Goal: Task Accomplishment & Management: Manage account settings

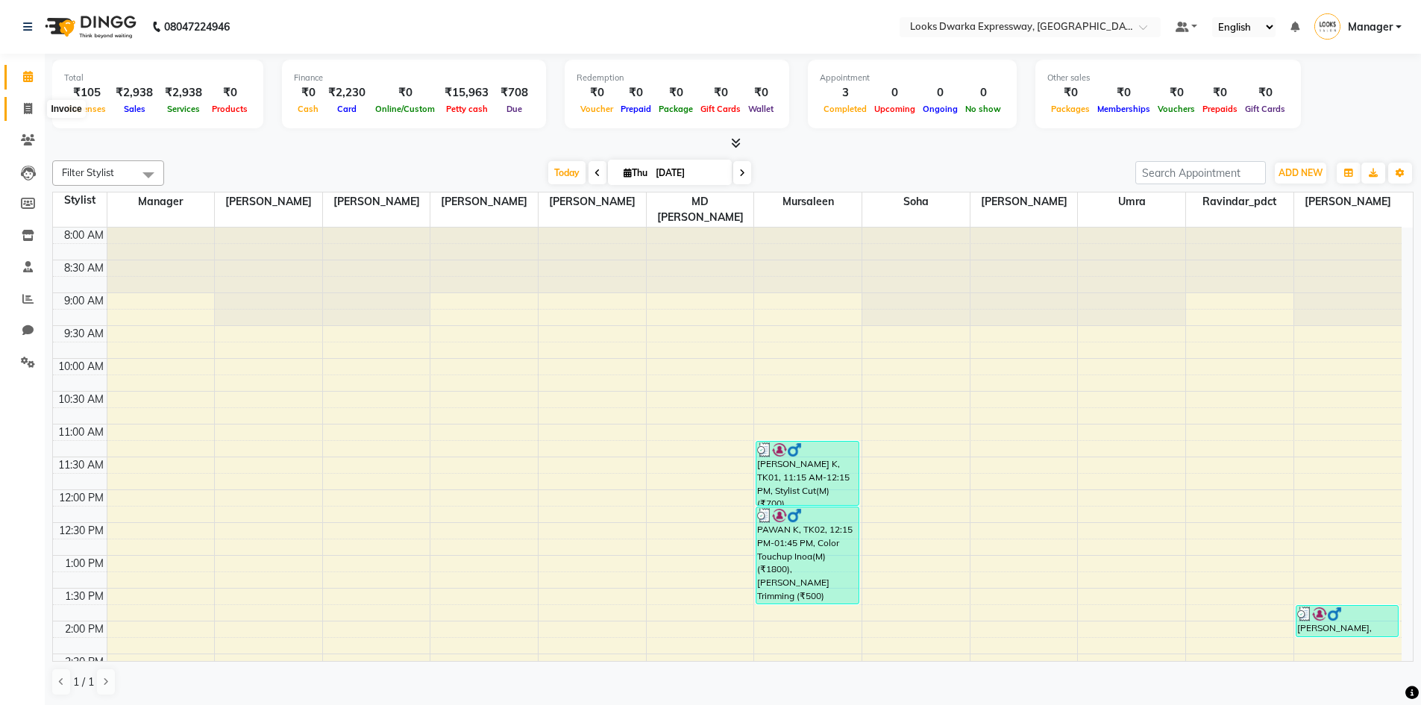
click at [31, 101] on span at bounding box center [28, 109] width 26 height 17
select select "service"
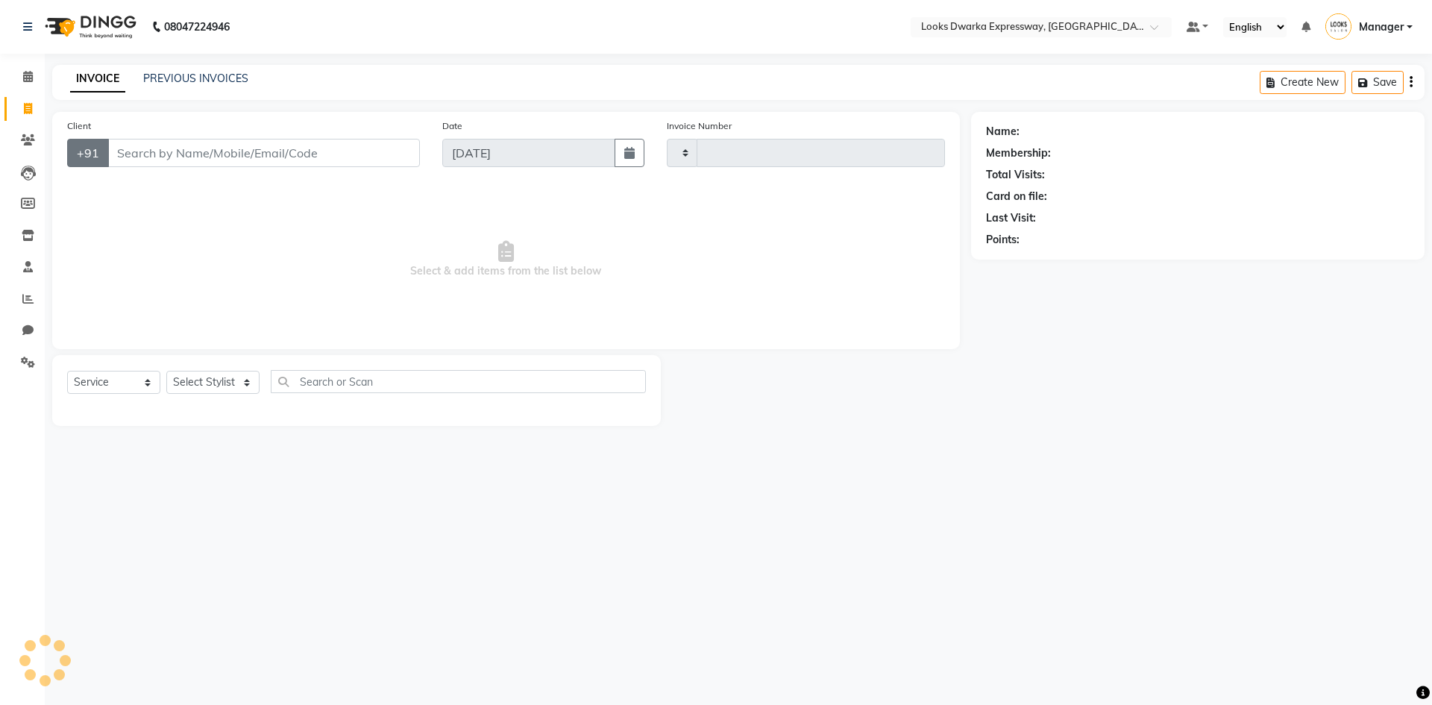
type input "1940"
select select "6011"
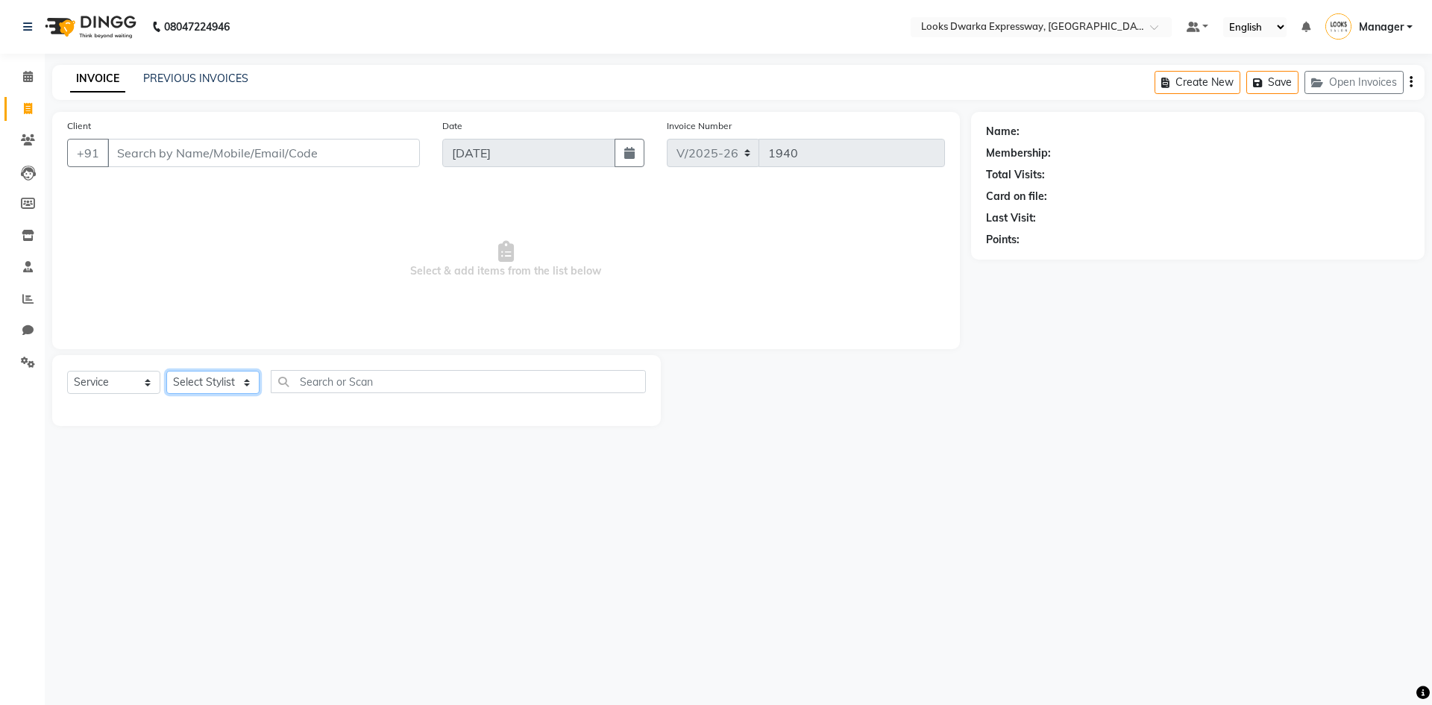
click at [245, 376] on select "Select Stylist Manager MD [PERSON_NAME] [PERSON_NAME] [PERSON_NAME] [PERSON_NAM…" at bounding box center [212, 382] width 93 height 23
select select "43893"
click at [166, 371] on select "Select Stylist Manager MD [PERSON_NAME] [PERSON_NAME] [PERSON_NAME] [PERSON_NAM…" at bounding box center [212, 382] width 93 height 23
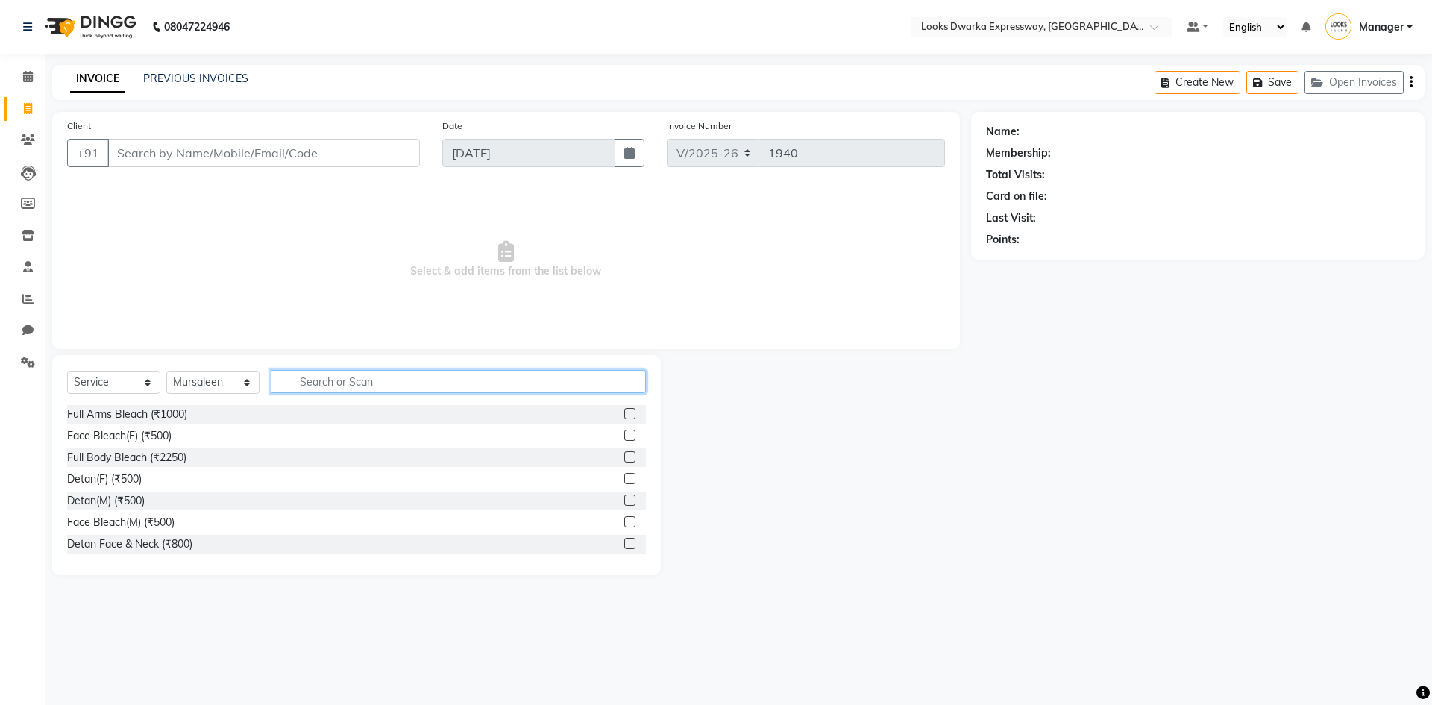
click at [386, 385] on input "text" at bounding box center [458, 381] width 375 height 23
type input "cut"
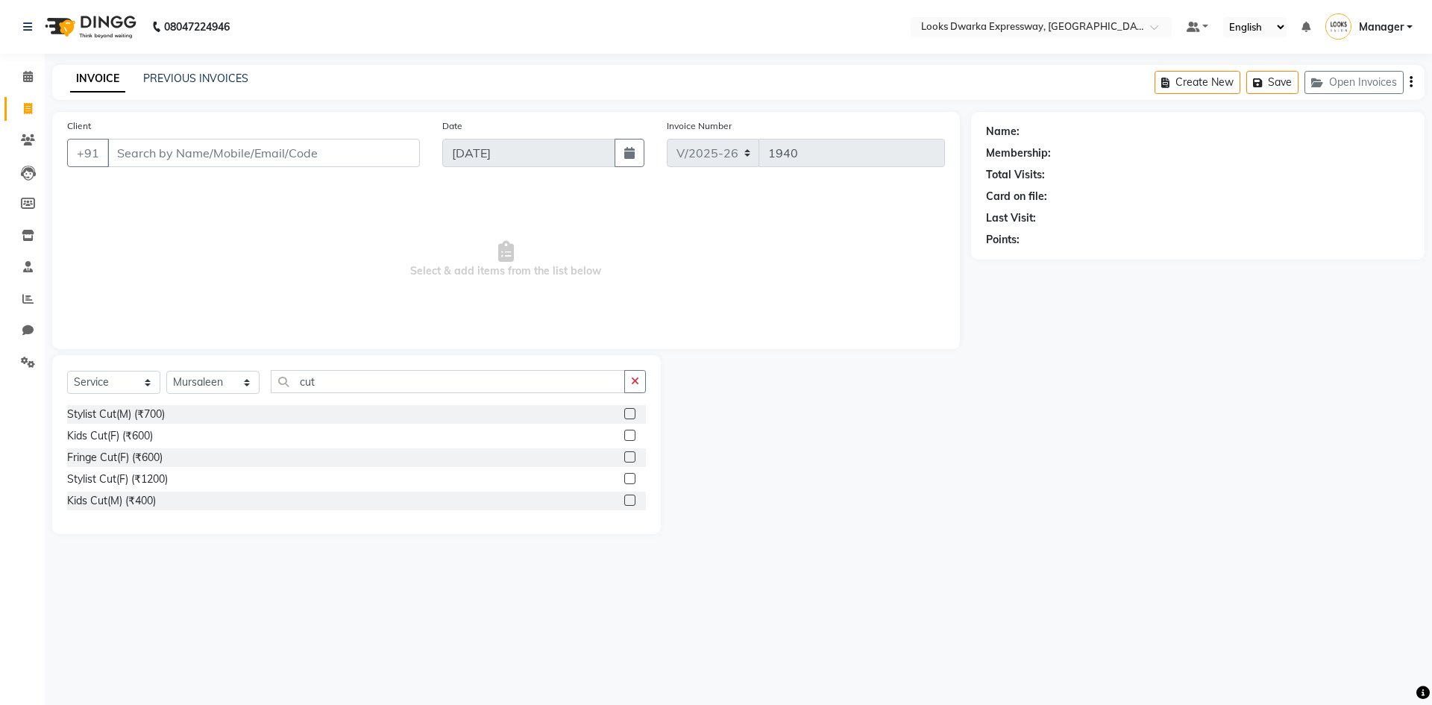
click at [318, 455] on div "Fringe Cut(F) (₹600)" at bounding box center [356, 457] width 579 height 19
click at [629, 406] on div at bounding box center [635, 414] width 22 height 19
click at [629, 410] on label at bounding box center [629, 413] width 11 height 11
click at [629, 410] on input "checkbox" at bounding box center [629, 414] width 10 height 10
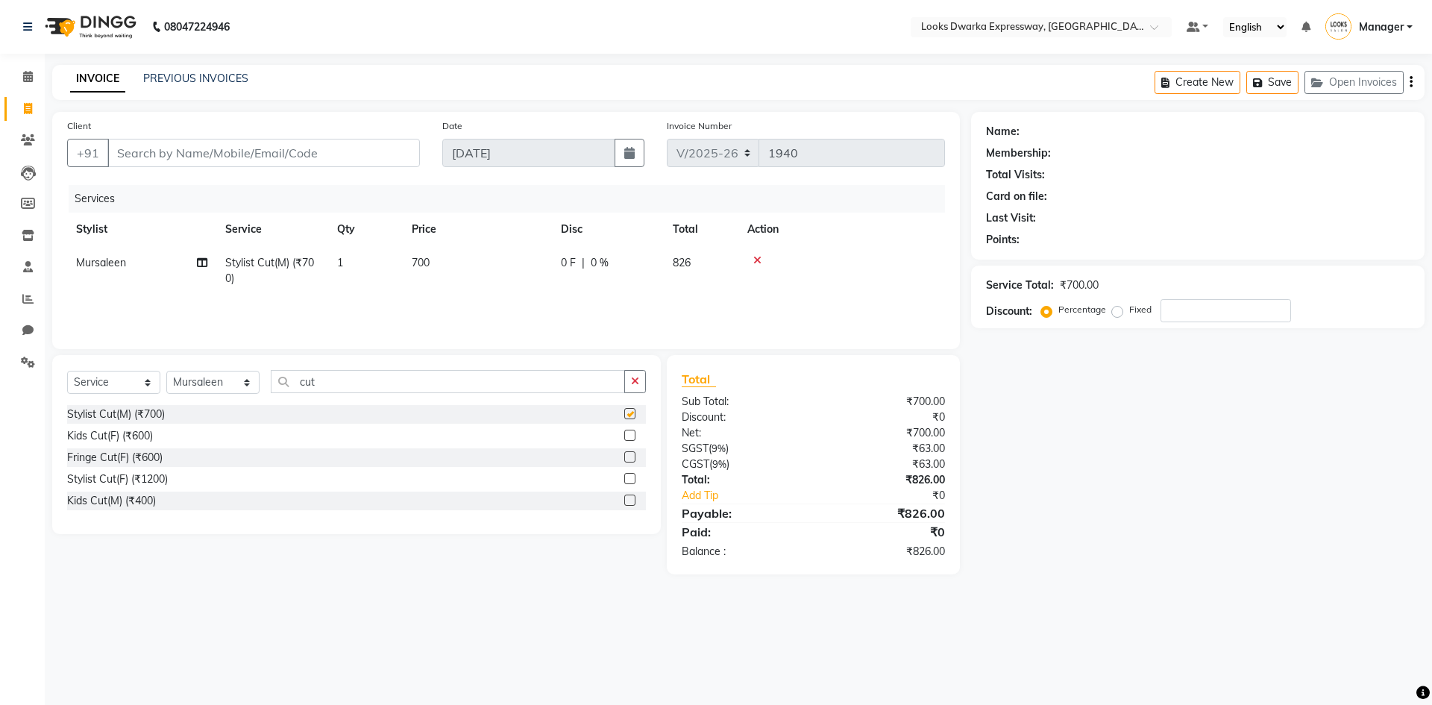
checkbox input "false"
click at [427, 262] on span "700" at bounding box center [421, 262] width 18 height 13
select select "43893"
click at [525, 281] on td "700" at bounding box center [547, 274] width 149 height 57
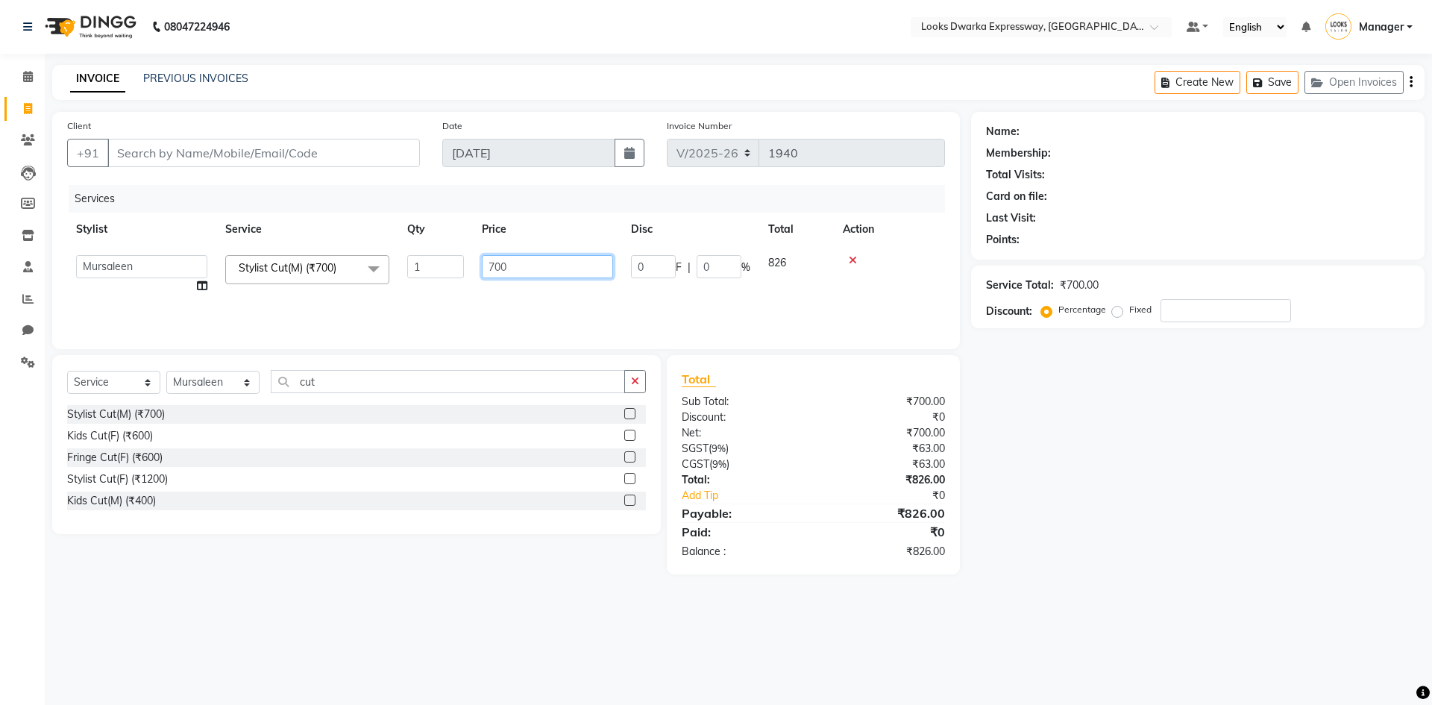
click at [532, 273] on input "700" at bounding box center [547, 266] width 131 height 23
type input "7"
type input "6"
type input "500"
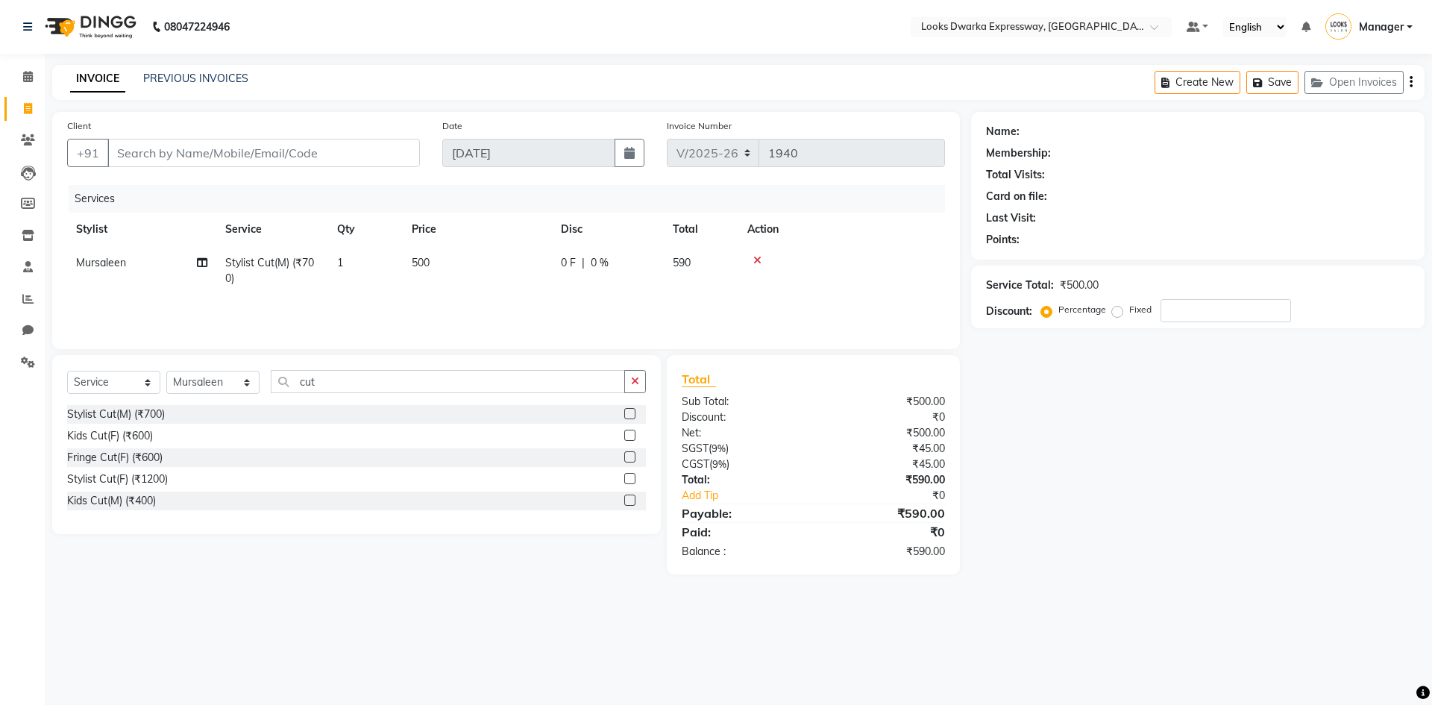
click at [532, 286] on td "500" at bounding box center [477, 270] width 149 height 49
select select "43893"
click at [538, 289] on td "500" at bounding box center [547, 274] width 149 height 57
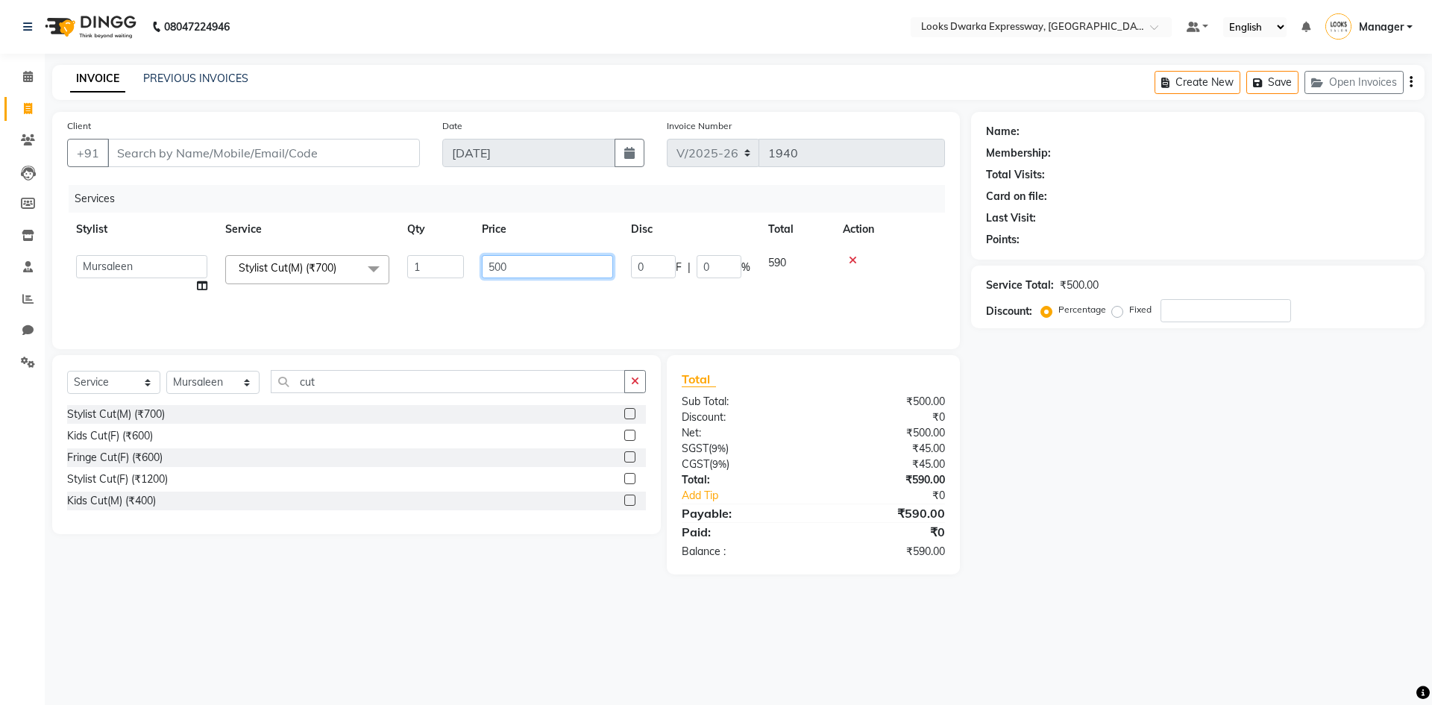
click at [537, 271] on input "500" at bounding box center [547, 266] width 131 height 23
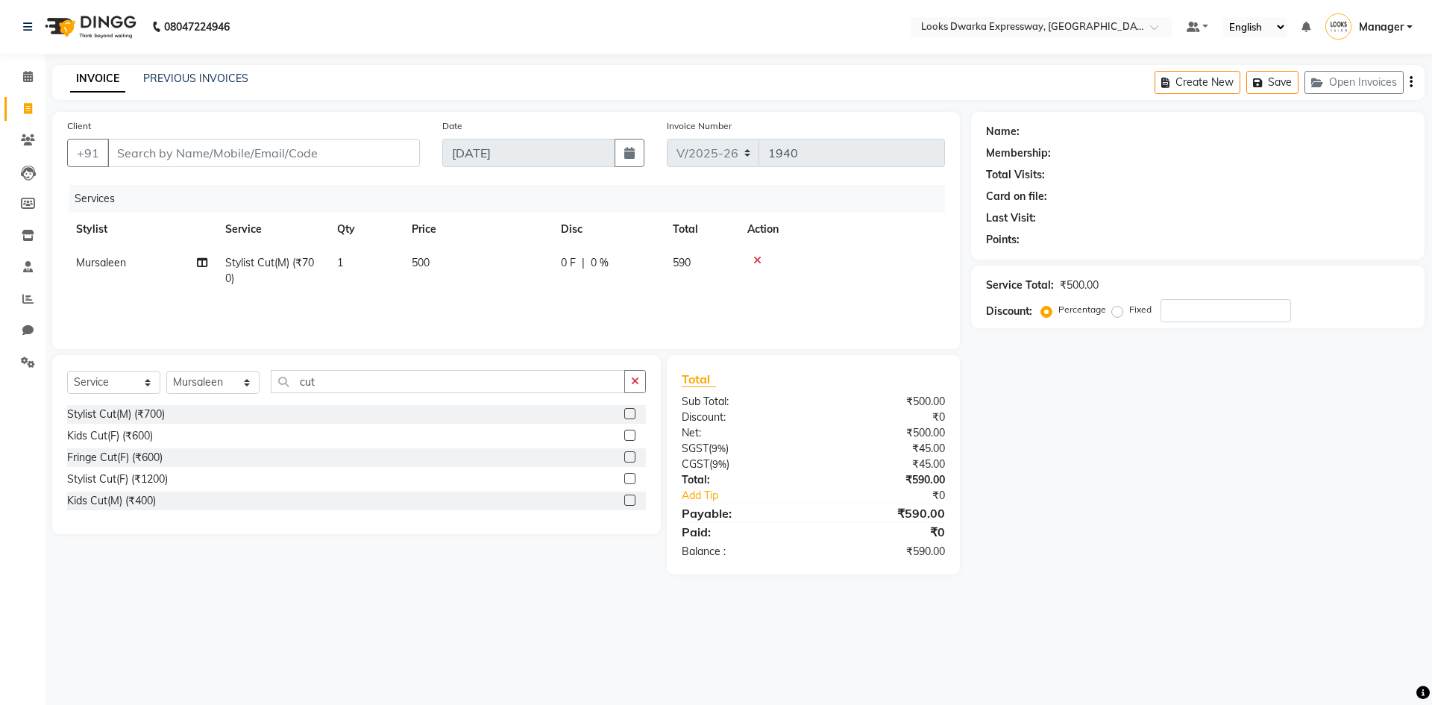
click at [537, 279] on td "500" at bounding box center [477, 270] width 149 height 49
select select "43893"
click at [537, 279] on td "500" at bounding box center [547, 274] width 149 height 57
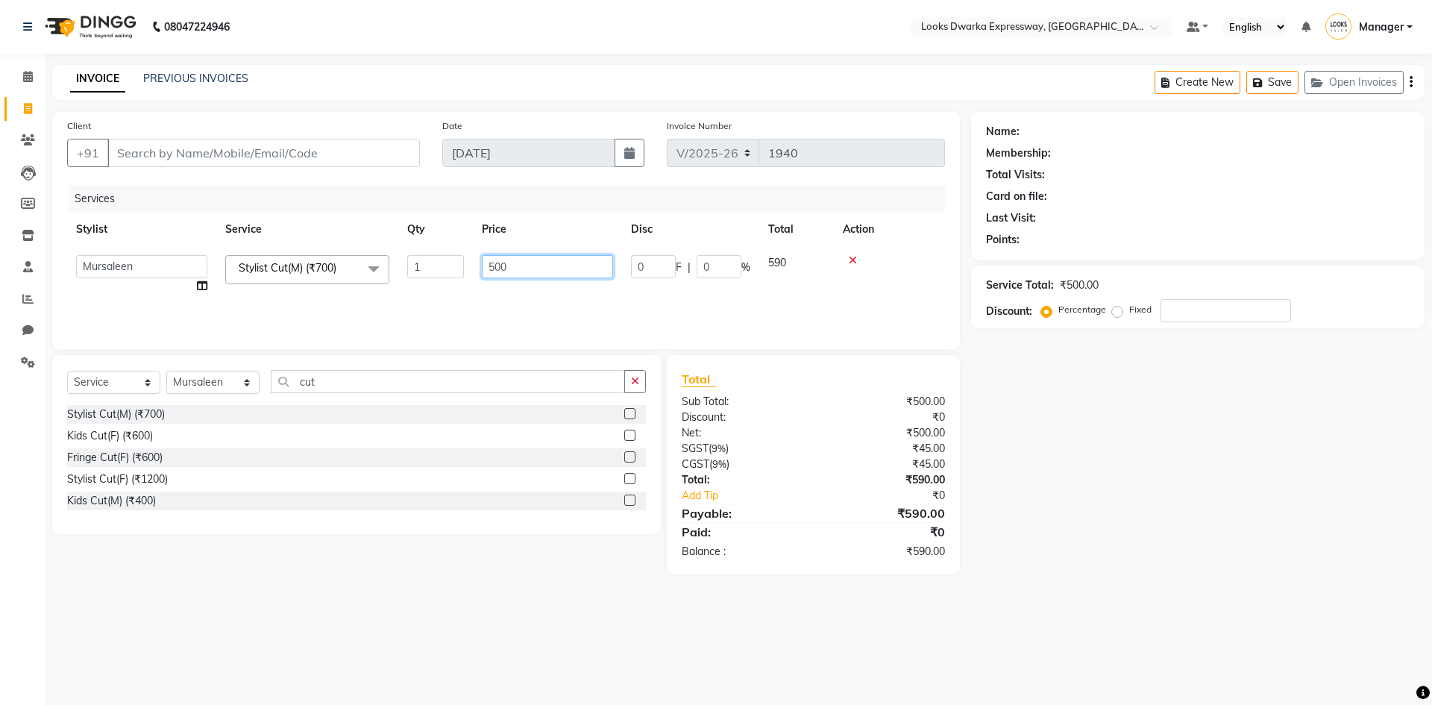
click at [542, 267] on input "500" at bounding box center [547, 266] width 131 height 23
click at [544, 267] on input "500" at bounding box center [547, 266] width 131 height 23
click at [537, 271] on input "500" at bounding box center [547, 266] width 131 height 23
drag, startPoint x: 537, startPoint y: 271, endPoint x: 539, endPoint y: 280, distance: 8.5
click at [539, 280] on td "500" at bounding box center [547, 274] width 149 height 57
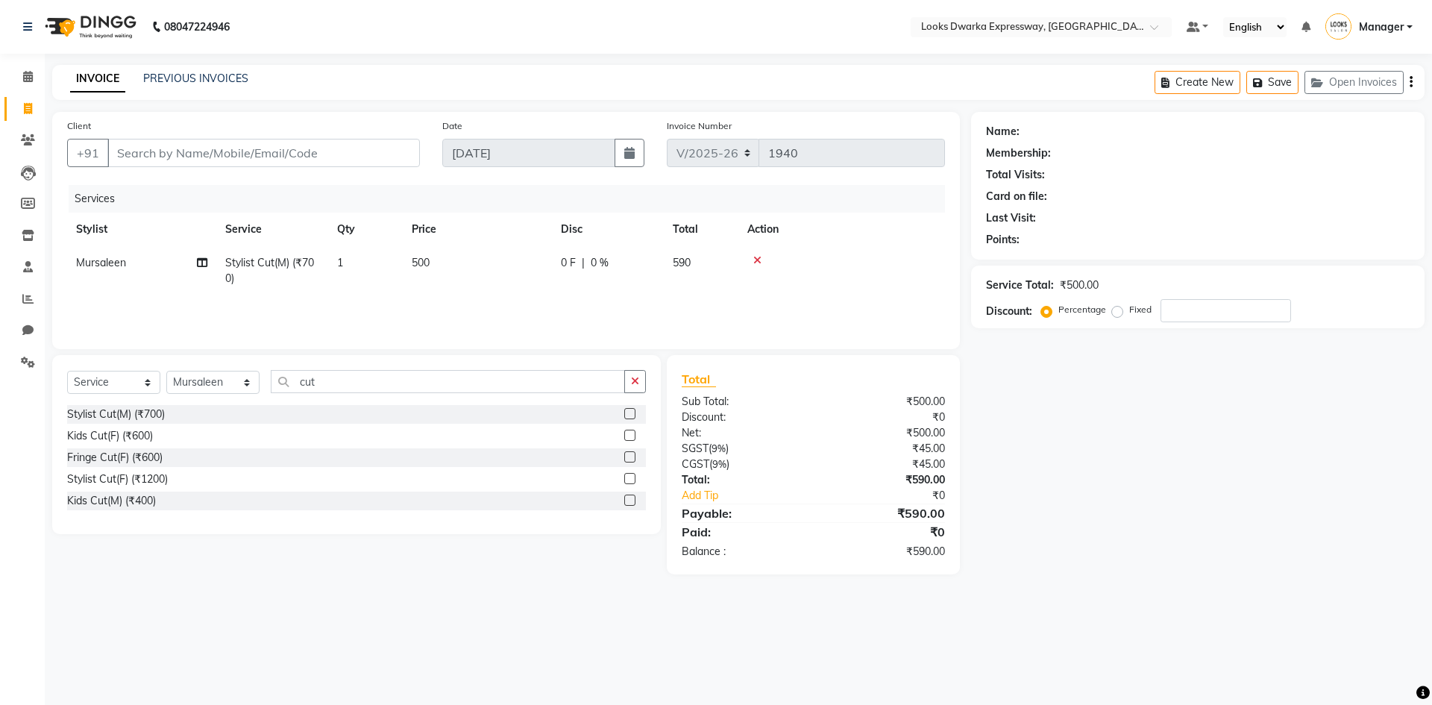
click at [542, 295] on div "Services Stylist Service Qty Price Disc Total Action Mursaleen Stylist Cut(M) (…" at bounding box center [506, 259] width 878 height 149
click at [430, 368] on div "Select Service Product Membership Package Voucher Prepaid Gift Card Select Styl…" at bounding box center [356, 444] width 609 height 179
click at [374, 386] on input "cut" at bounding box center [448, 381] width 354 height 23
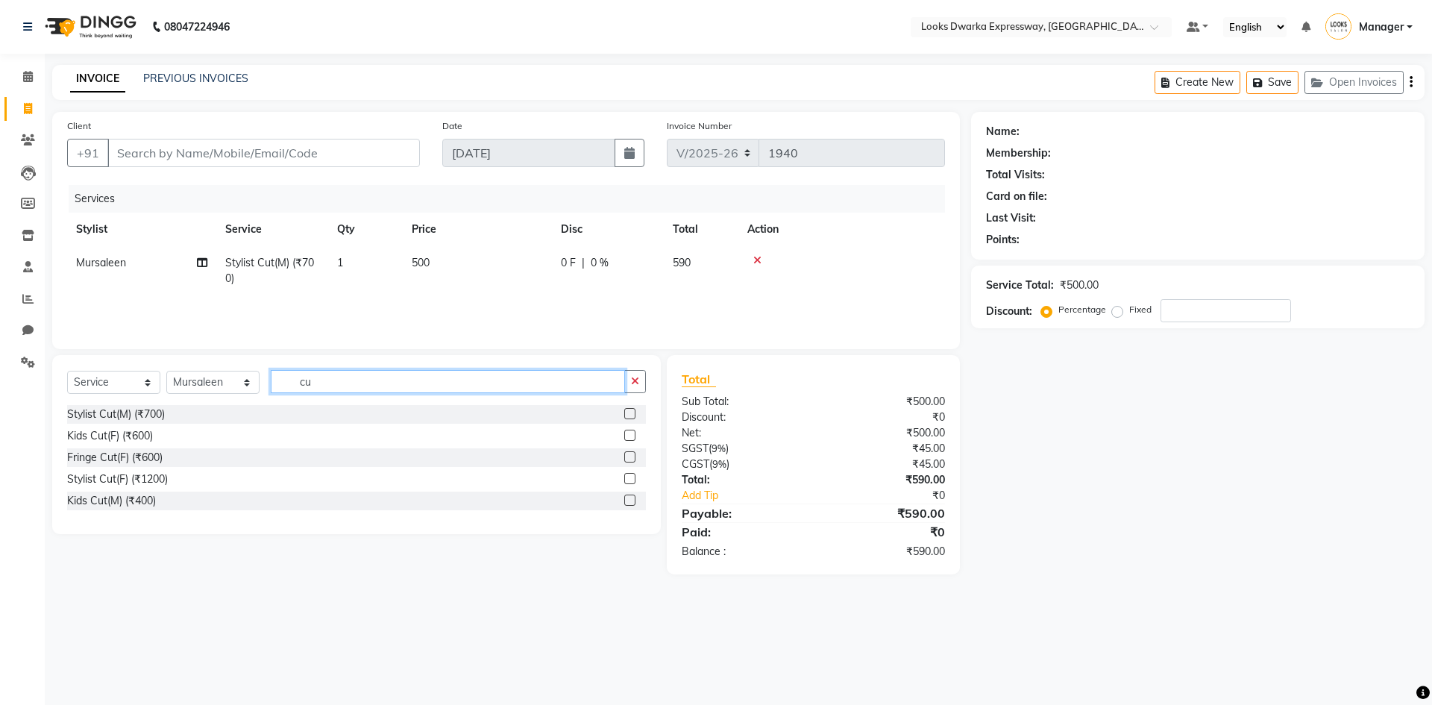
type input "c"
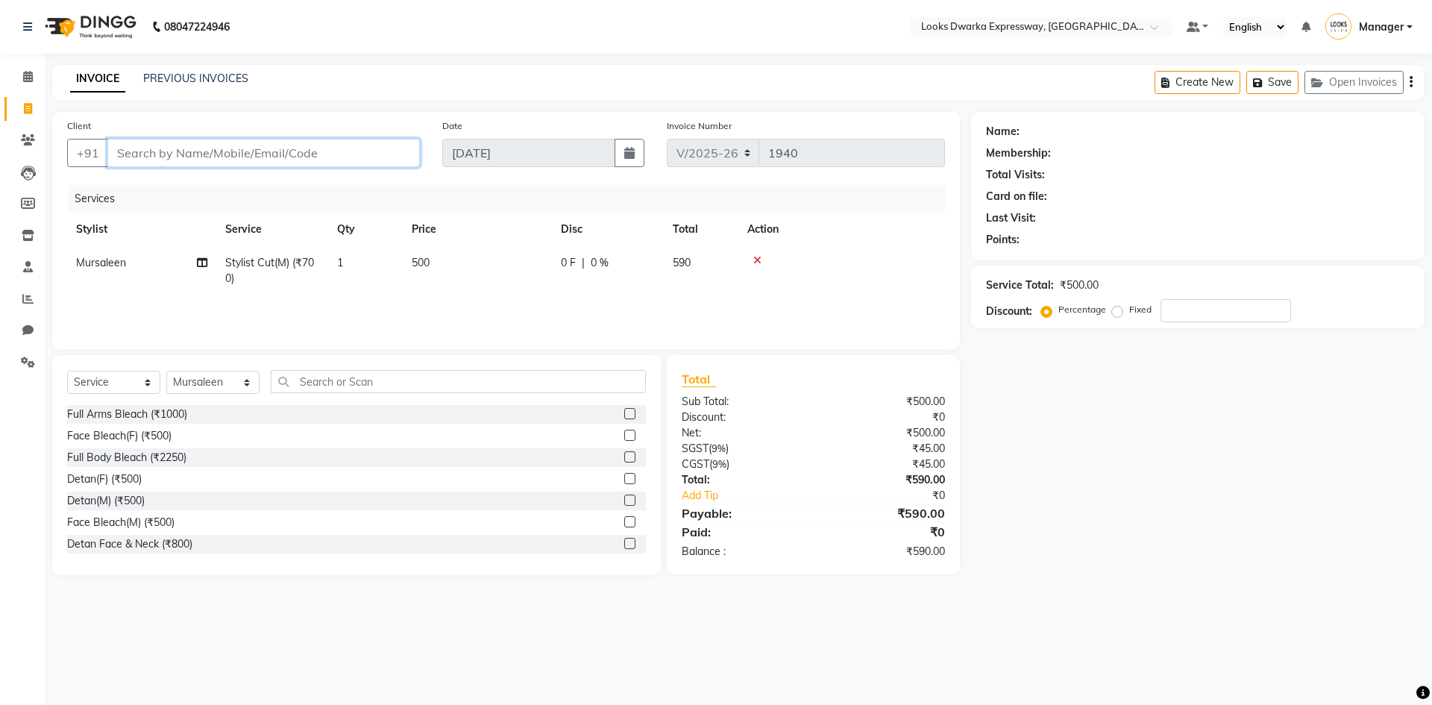
click at [154, 149] on input "Client" at bounding box center [263, 153] width 312 height 28
type input "9"
type input "0"
type input "9205828943"
click at [390, 154] on span "Add Client" at bounding box center [381, 152] width 59 height 15
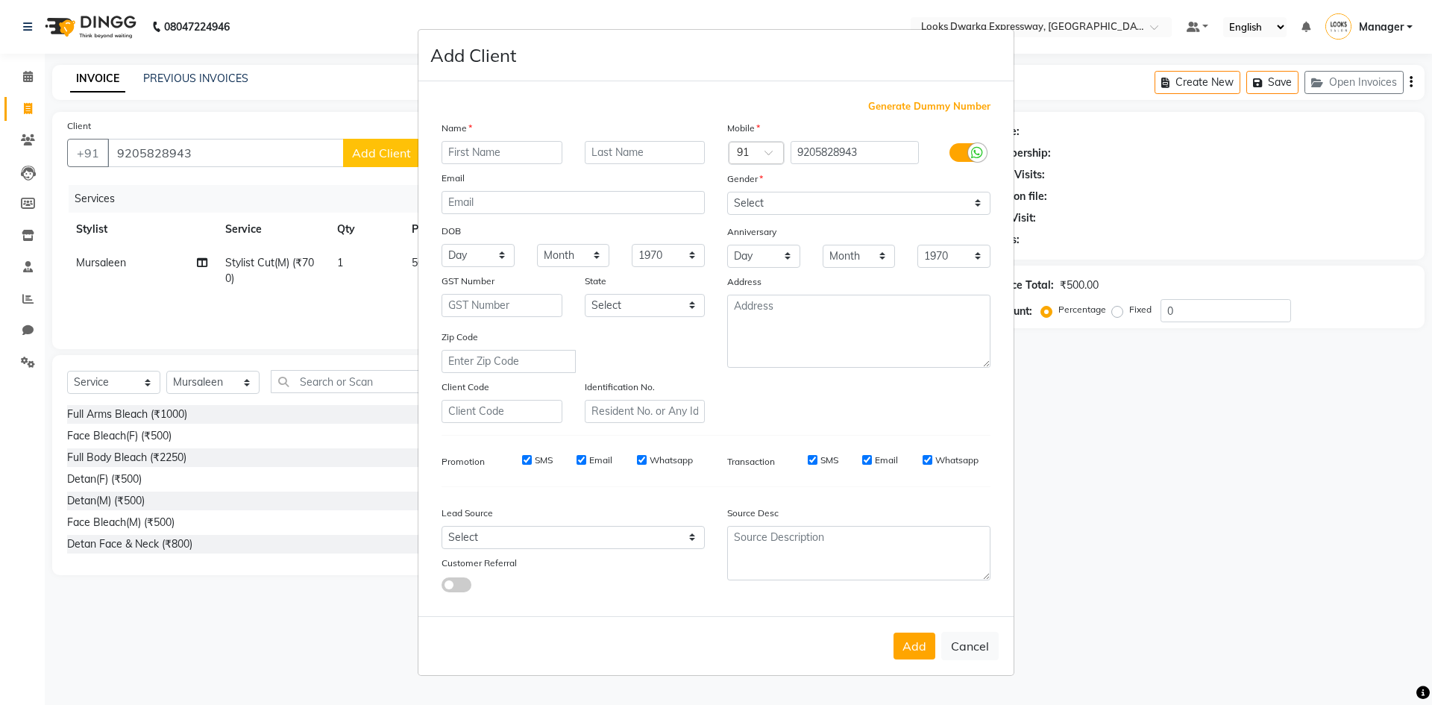
click at [516, 160] on input "text" at bounding box center [501, 152] width 121 height 23
type input "[PERSON_NAME]"
click at [714, 149] on icon at bounding box center [977, 152] width 12 height 13
click at [0, 0] on input "checkbox" at bounding box center [0, 0] width 0 height 0
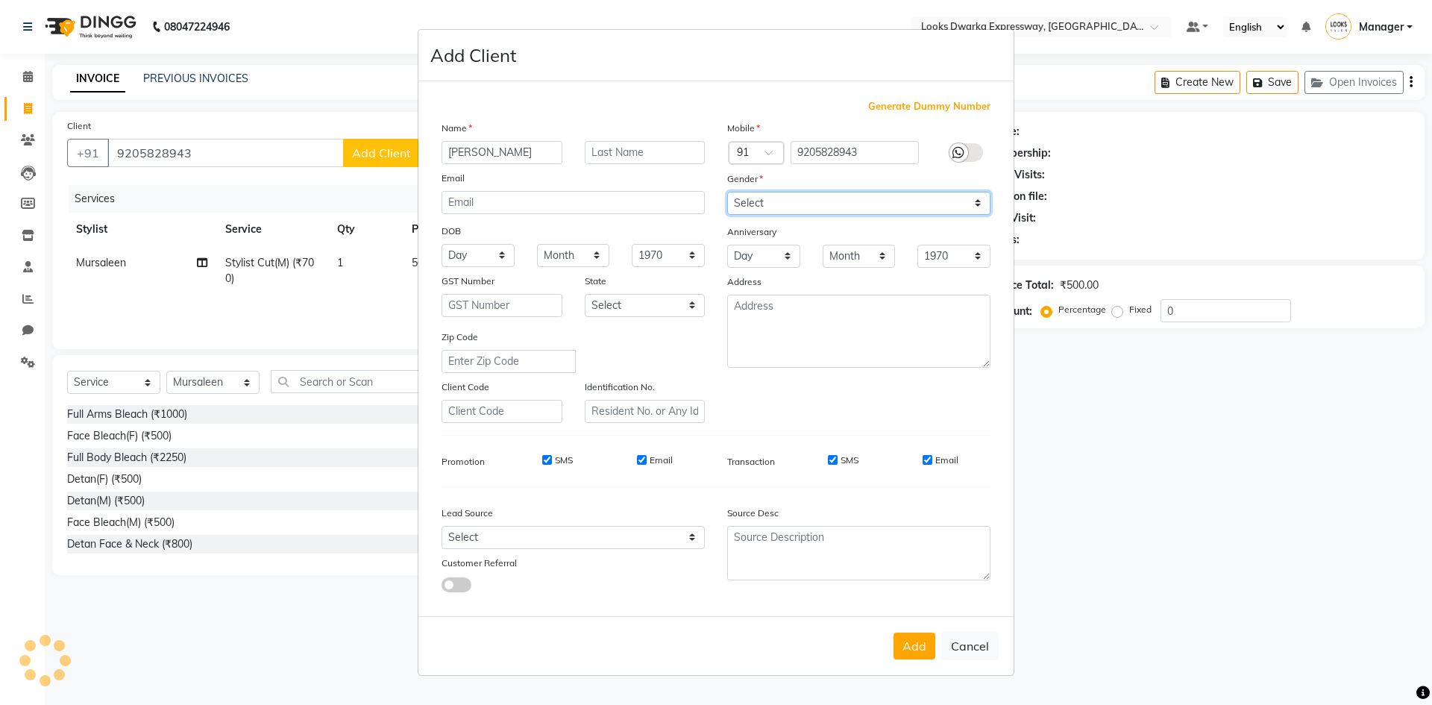
click at [714, 195] on select "Select [DEMOGRAPHIC_DATA] [DEMOGRAPHIC_DATA] Other Prefer Not To Say" at bounding box center [858, 203] width 263 height 23
select select "[DEMOGRAPHIC_DATA]"
click at [714, 192] on select "Select [DEMOGRAPHIC_DATA] [DEMOGRAPHIC_DATA] Other Prefer Not To Say" at bounding box center [858, 203] width 263 height 23
click at [714, 483] on button "Add" at bounding box center [914, 645] width 42 height 27
select select
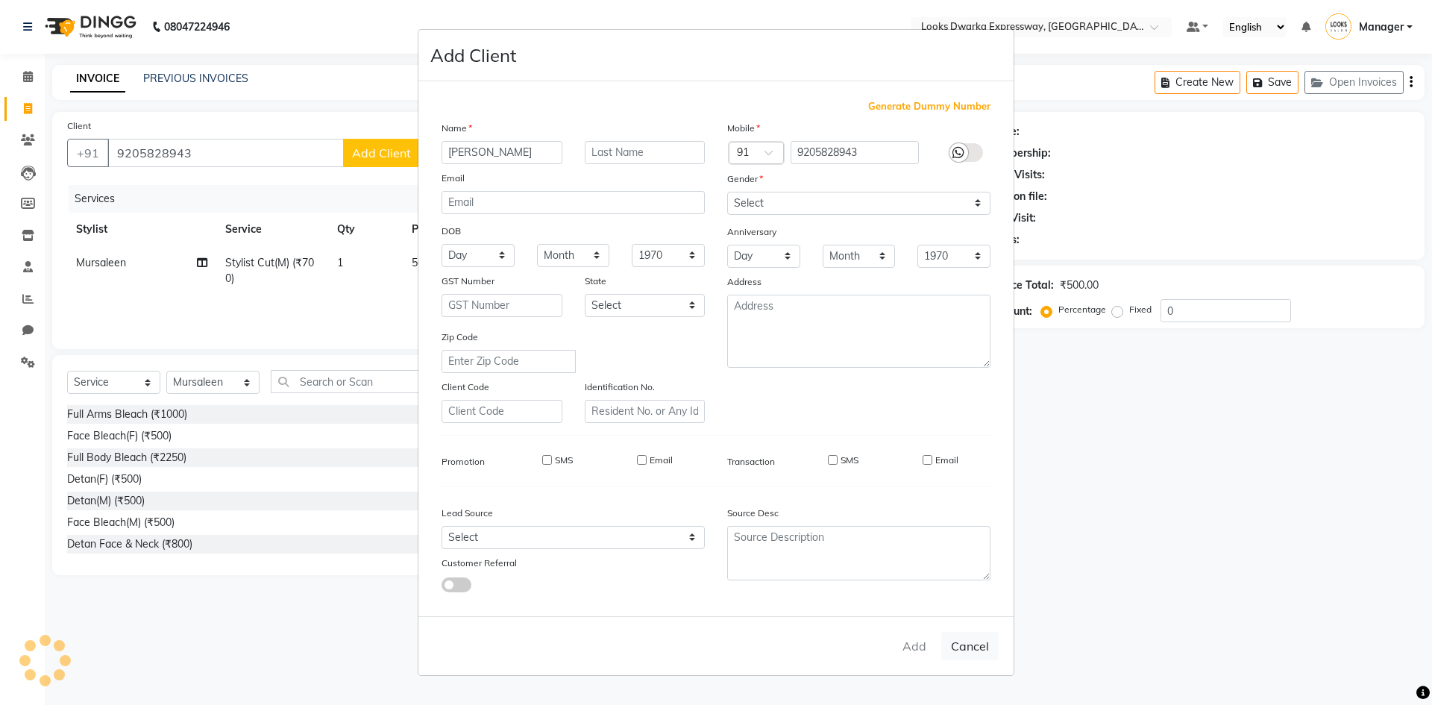
select select
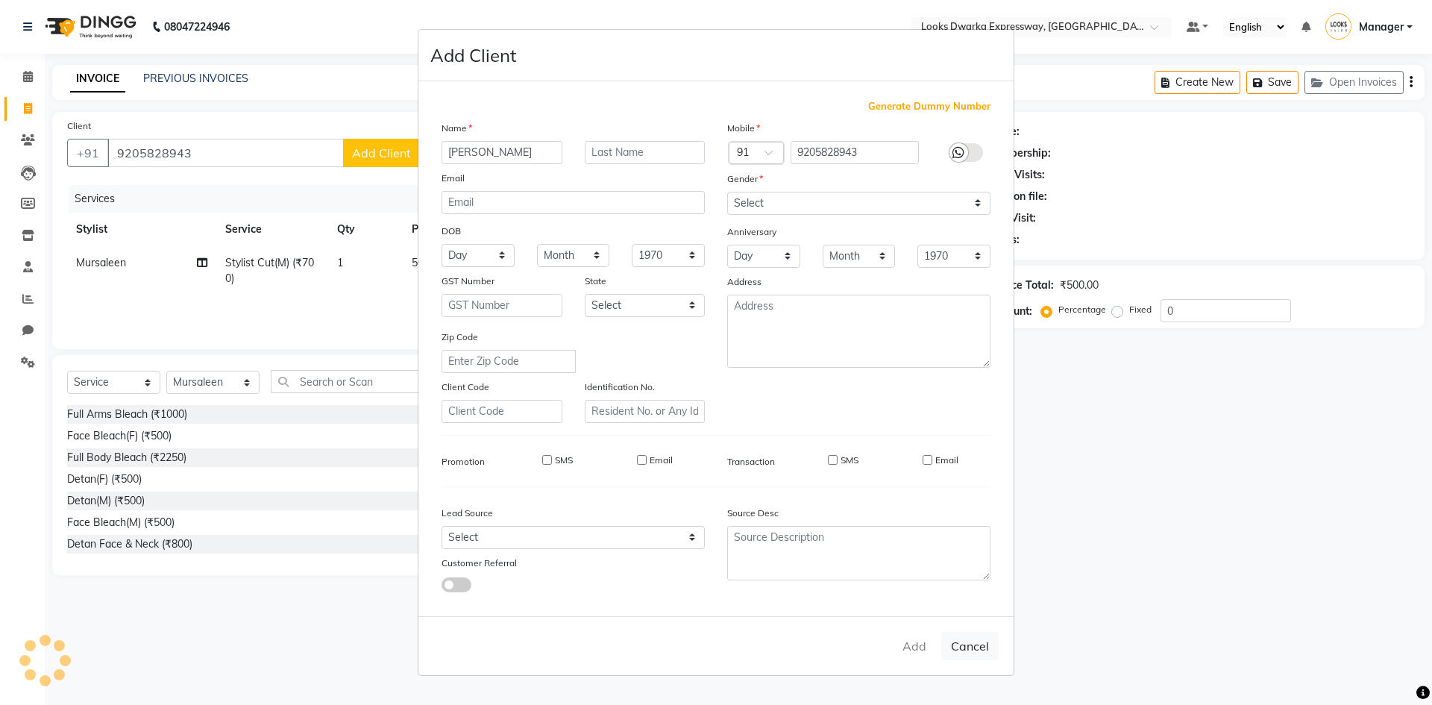
select select
checkbox input "false"
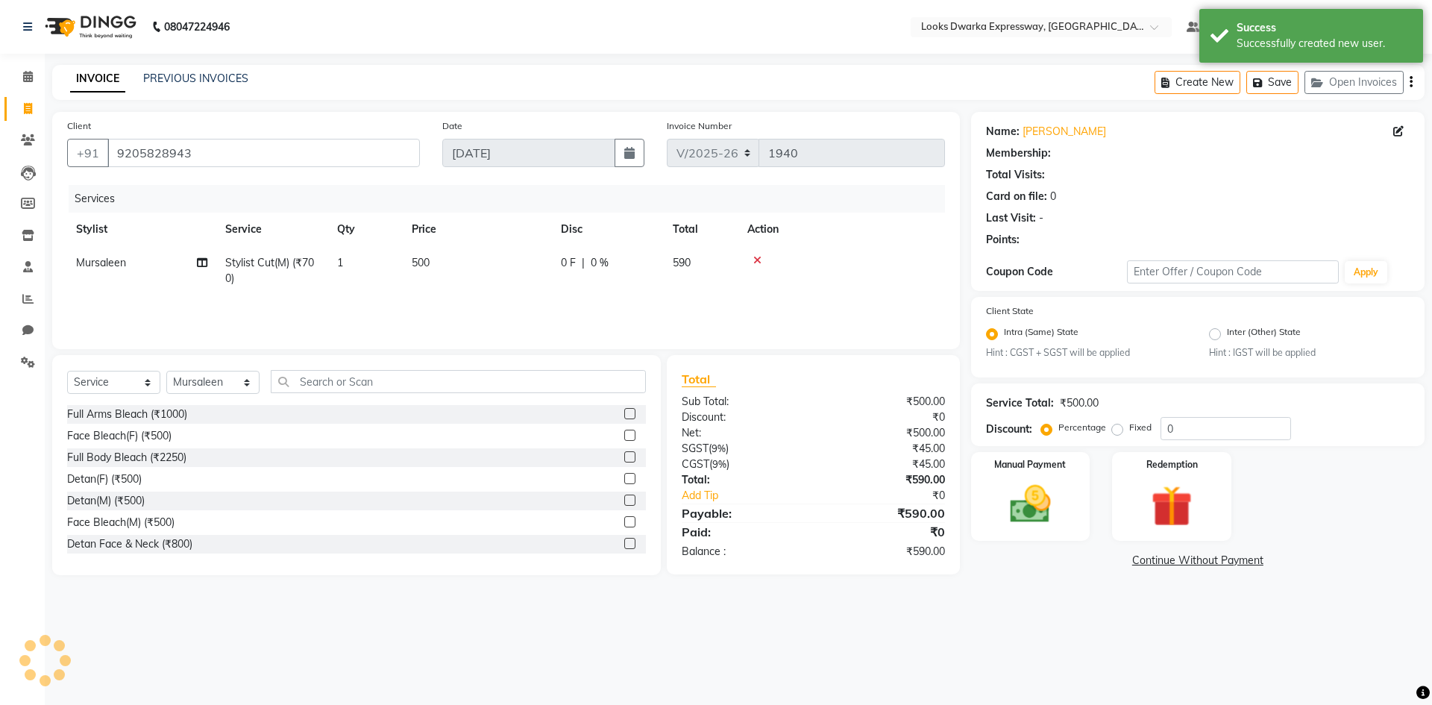
select select "1: Object"
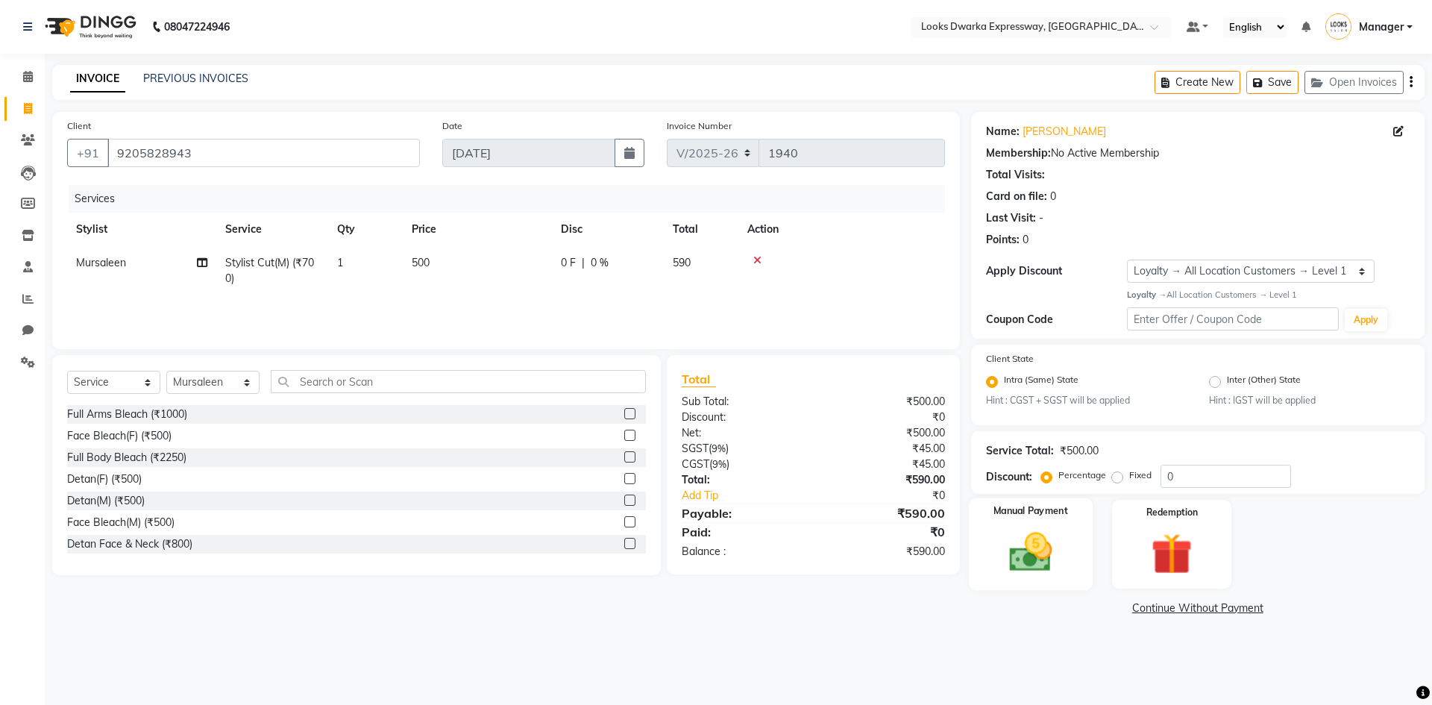
click at [714, 483] on img at bounding box center [1030, 551] width 69 height 49
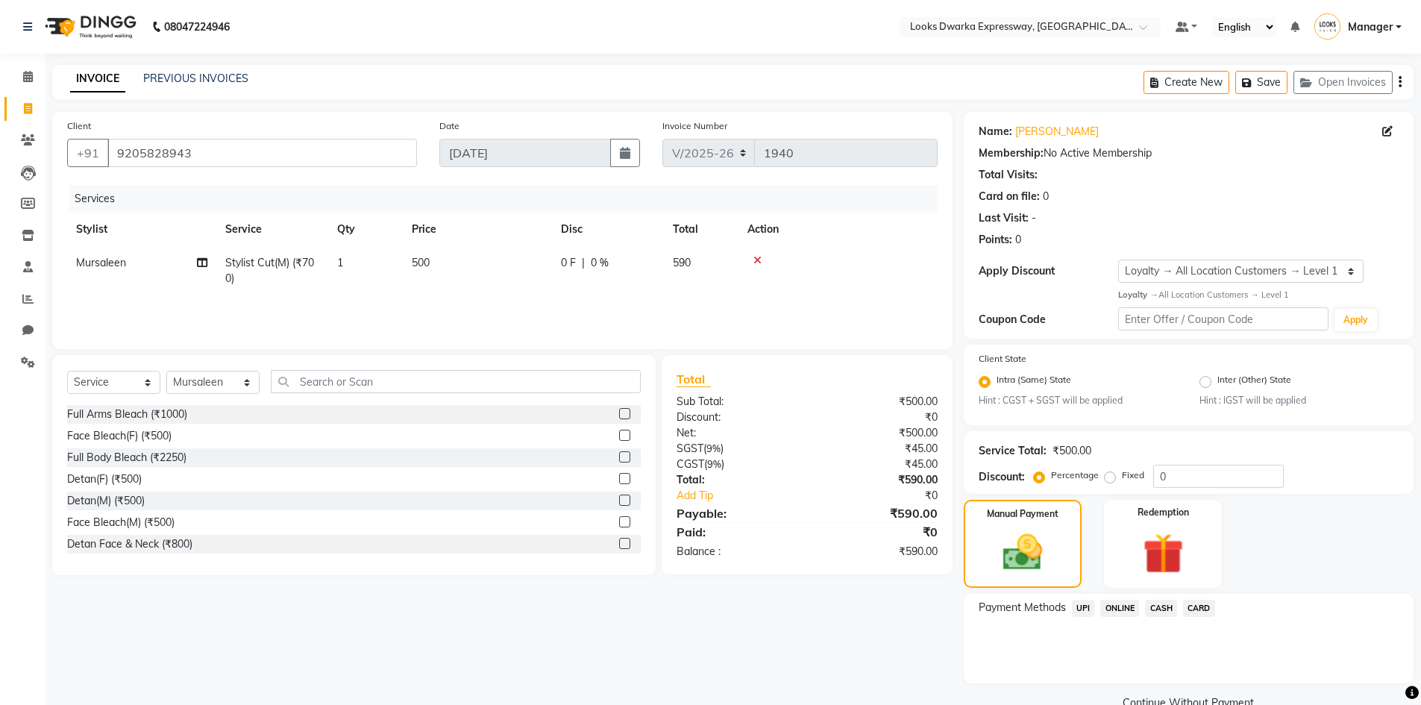
click at [714, 483] on span "UPI" at bounding box center [1083, 608] width 23 height 17
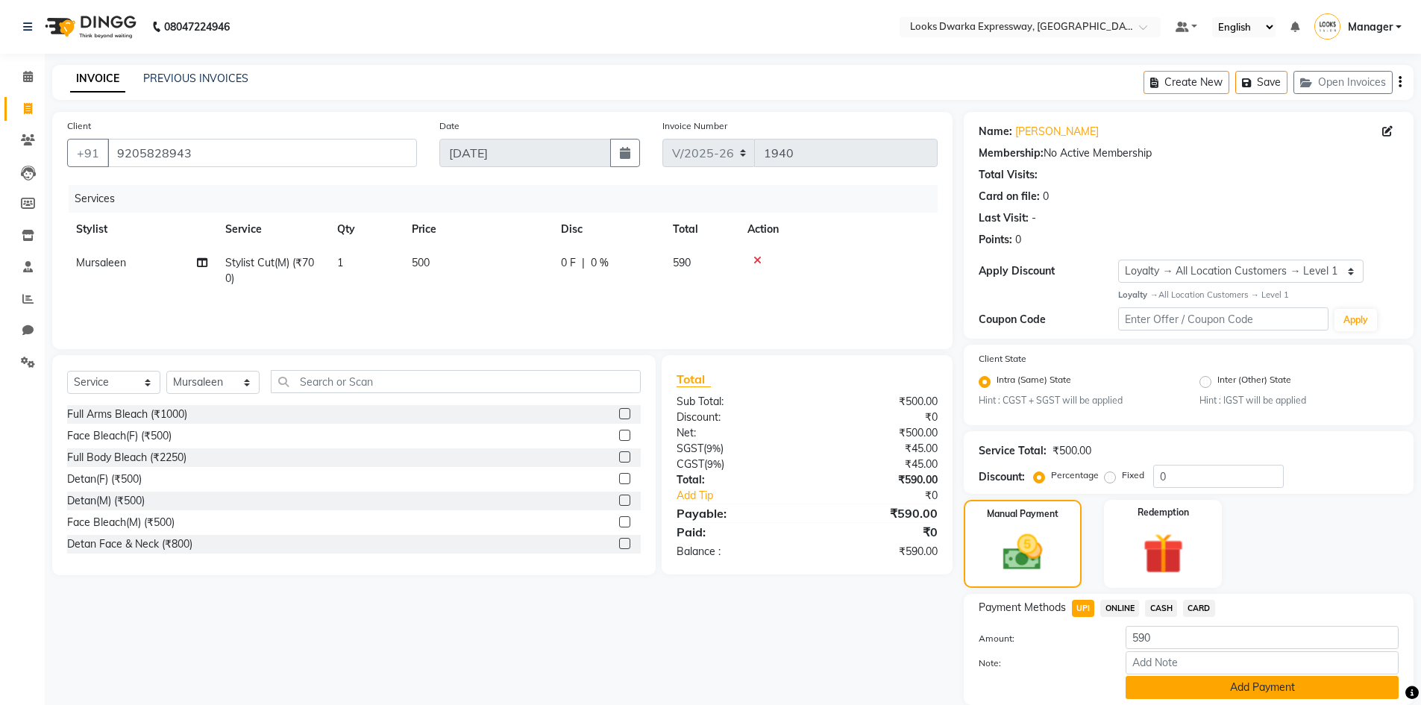
click at [714, 483] on button "Add Payment" at bounding box center [1261, 687] width 273 height 23
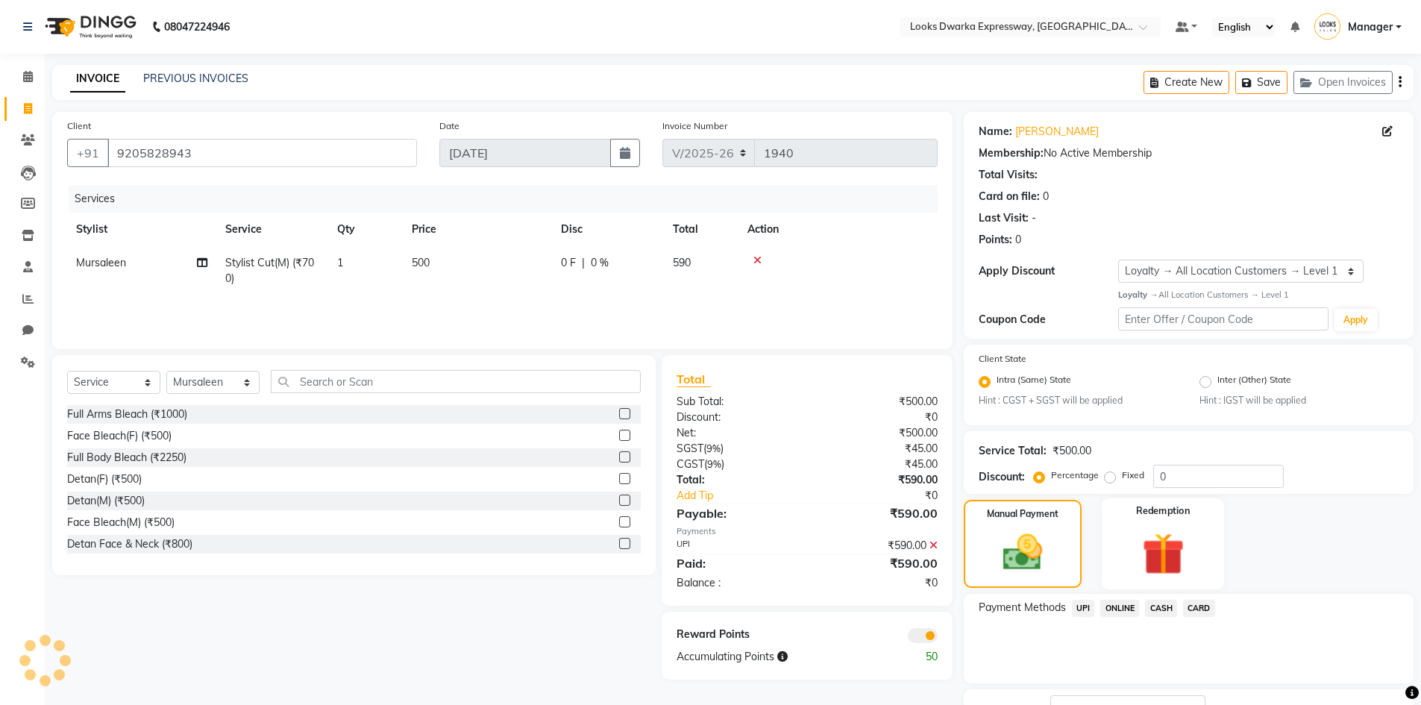
scroll to position [116, 0]
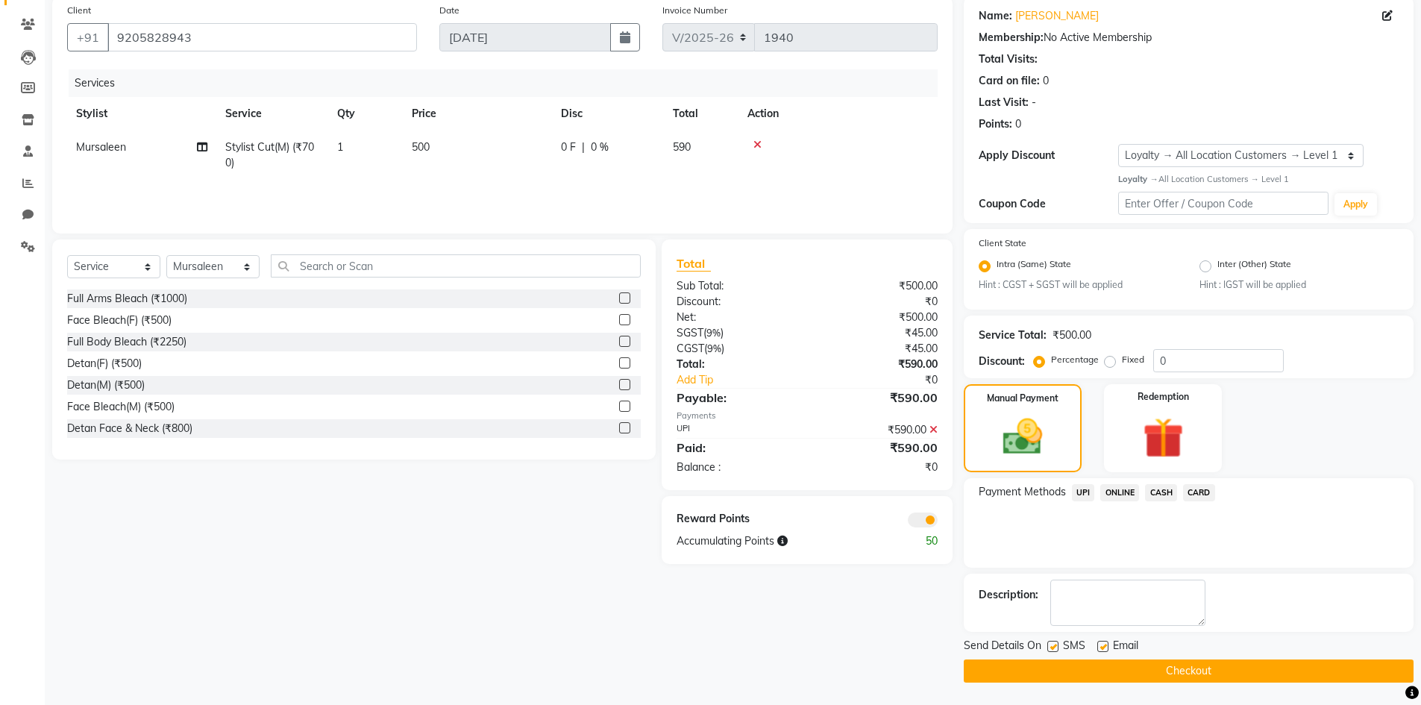
click at [714, 483] on button "Checkout" at bounding box center [1188, 670] width 450 height 23
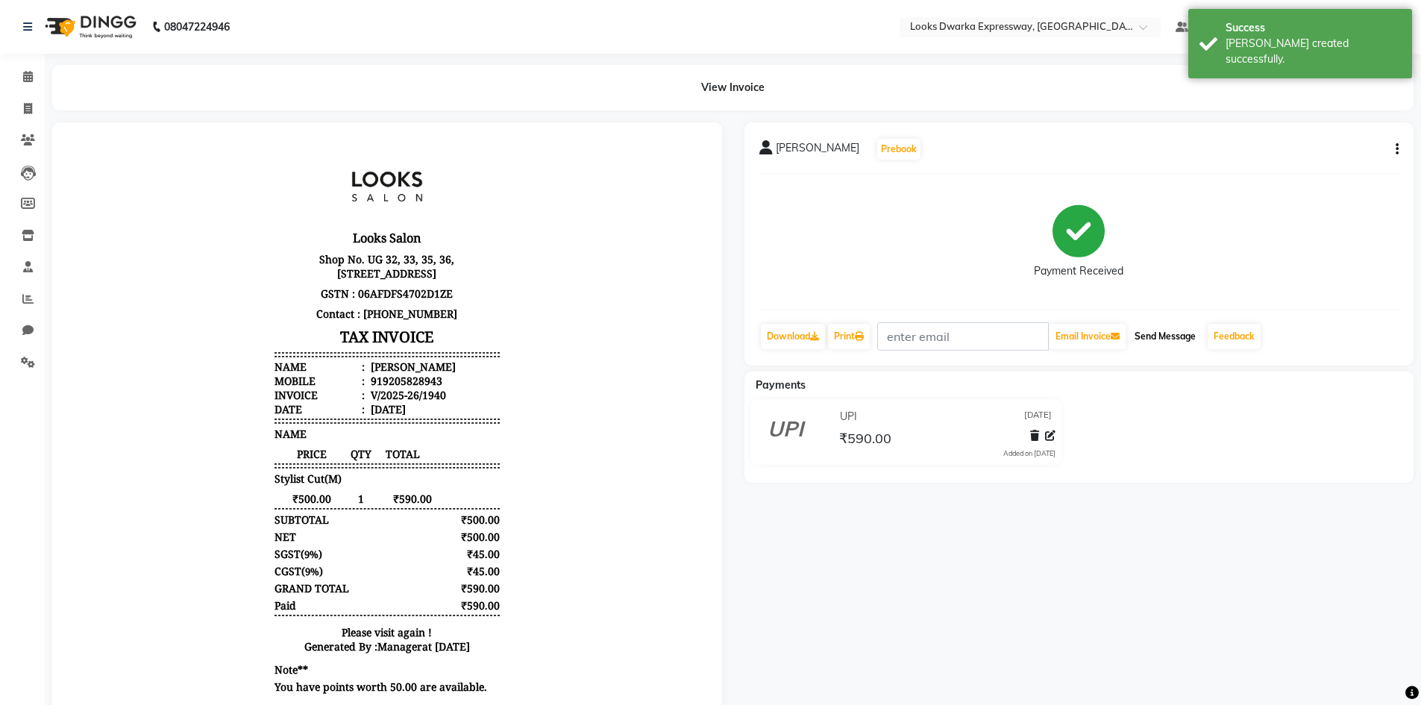
click at [714, 335] on button "Send Message" at bounding box center [1164, 336] width 73 height 25
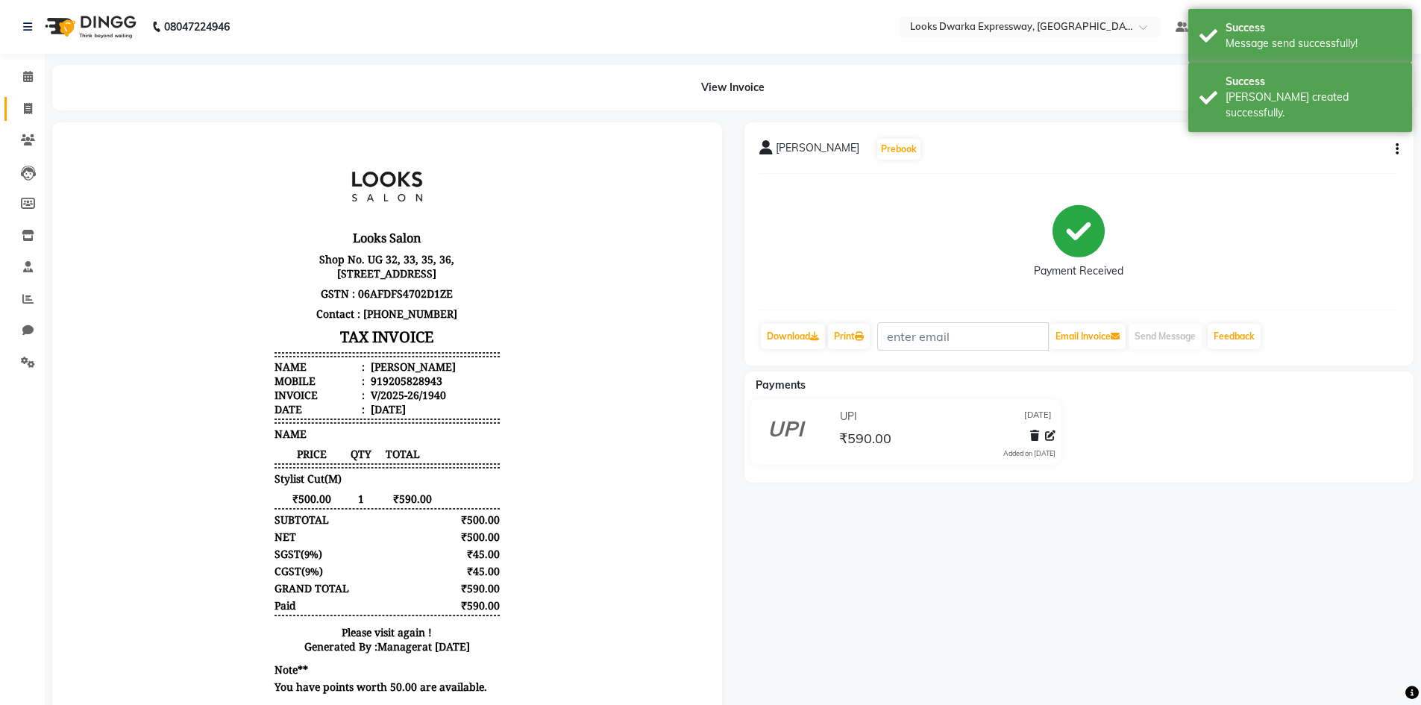
click at [31, 99] on link "Invoice" at bounding box center [22, 109] width 36 height 25
select select "6011"
select select "service"
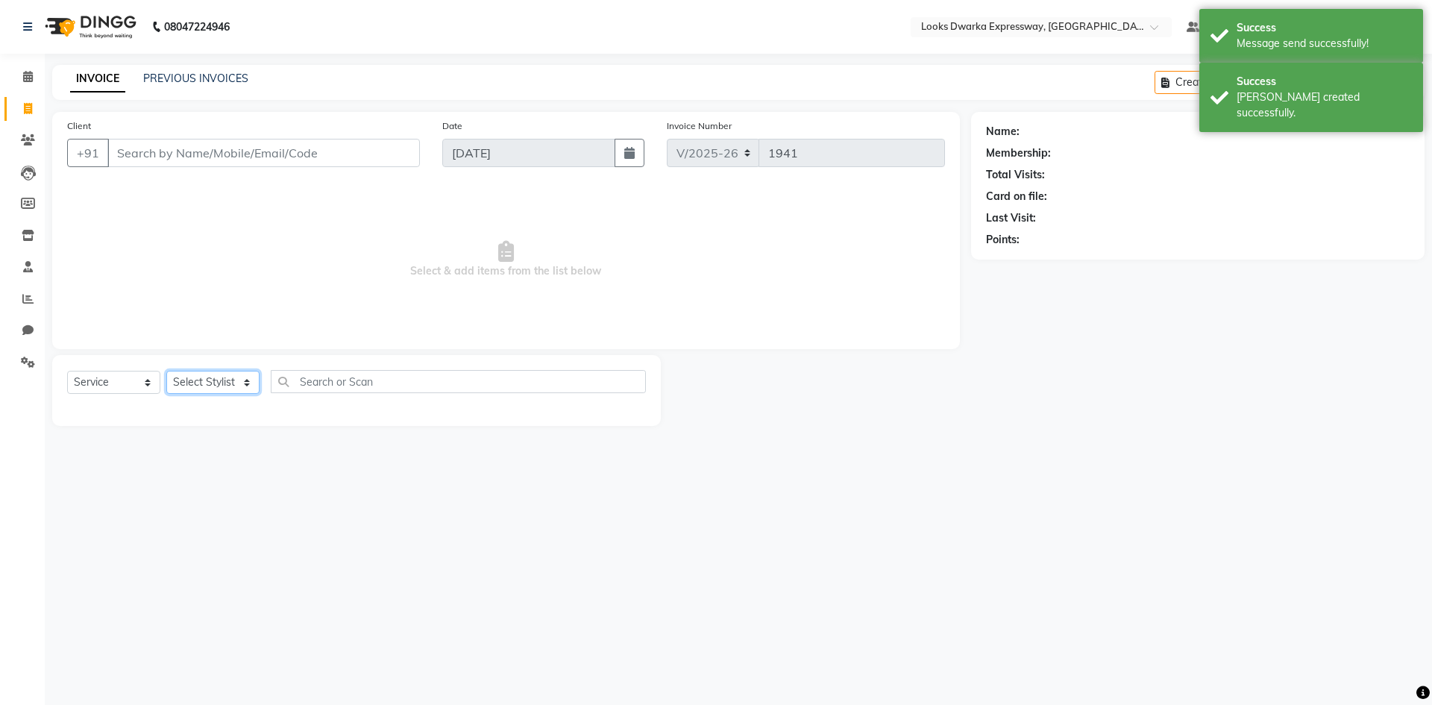
click at [230, 380] on select "Select Stylist Manager MD [PERSON_NAME] [PERSON_NAME] [PERSON_NAME] [PERSON_NAM…" at bounding box center [212, 382] width 93 height 23
select select "43893"
click at [166, 371] on select "Select Stylist Manager MD [PERSON_NAME] [PERSON_NAME] [PERSON_NAME] [PERSON_NAM…" at bounding box center [212, 382] width 93 height 23
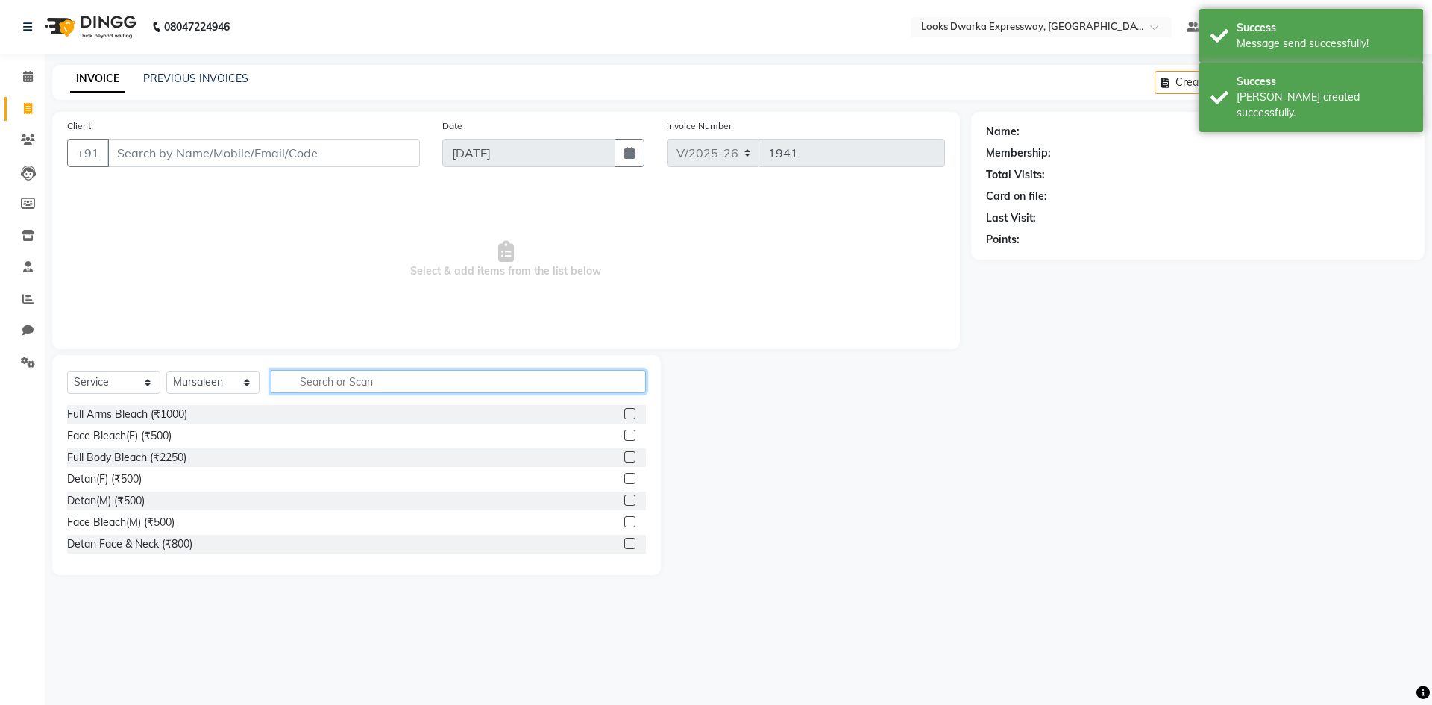
click at [364, 374] on input "text" at bounding box center [458, 381] width 375 height 23
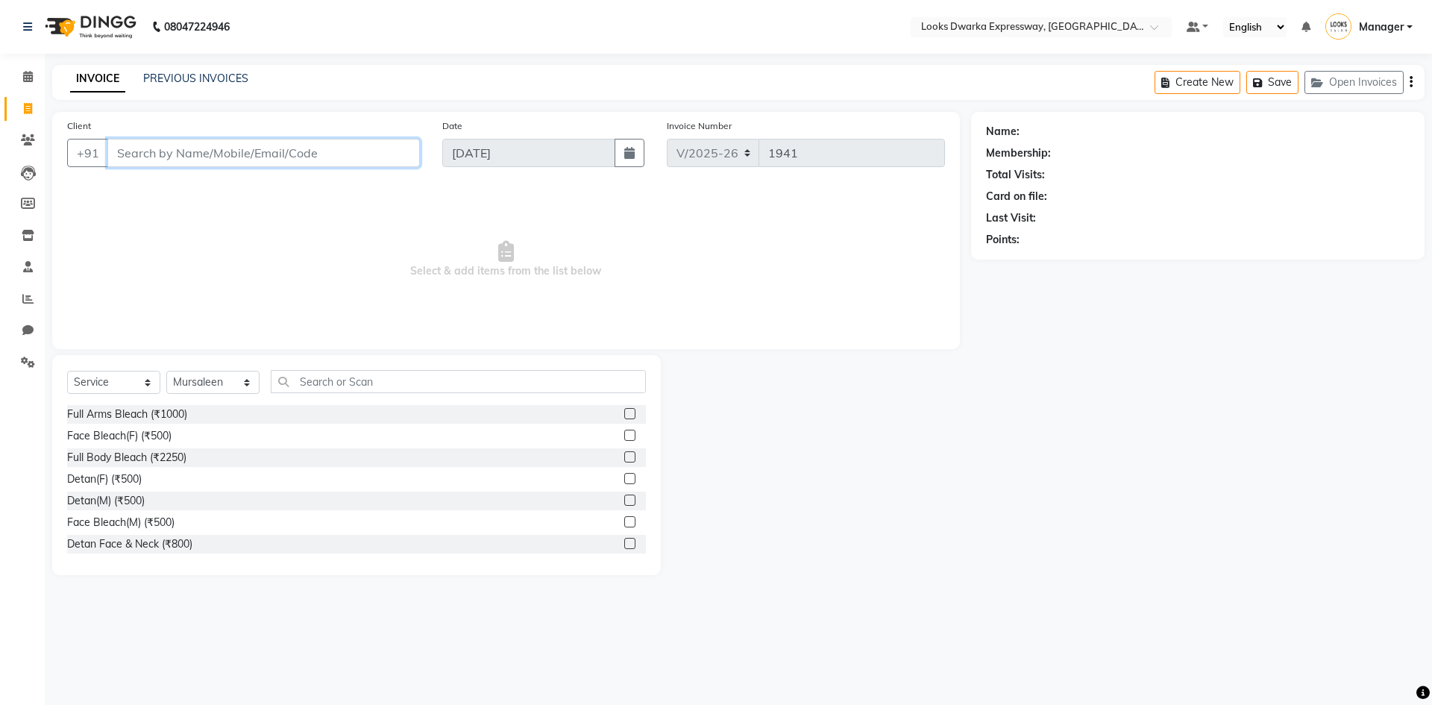
click at [245, 155] on input "Client" at bounding box center [263, 153] width 312 height 28
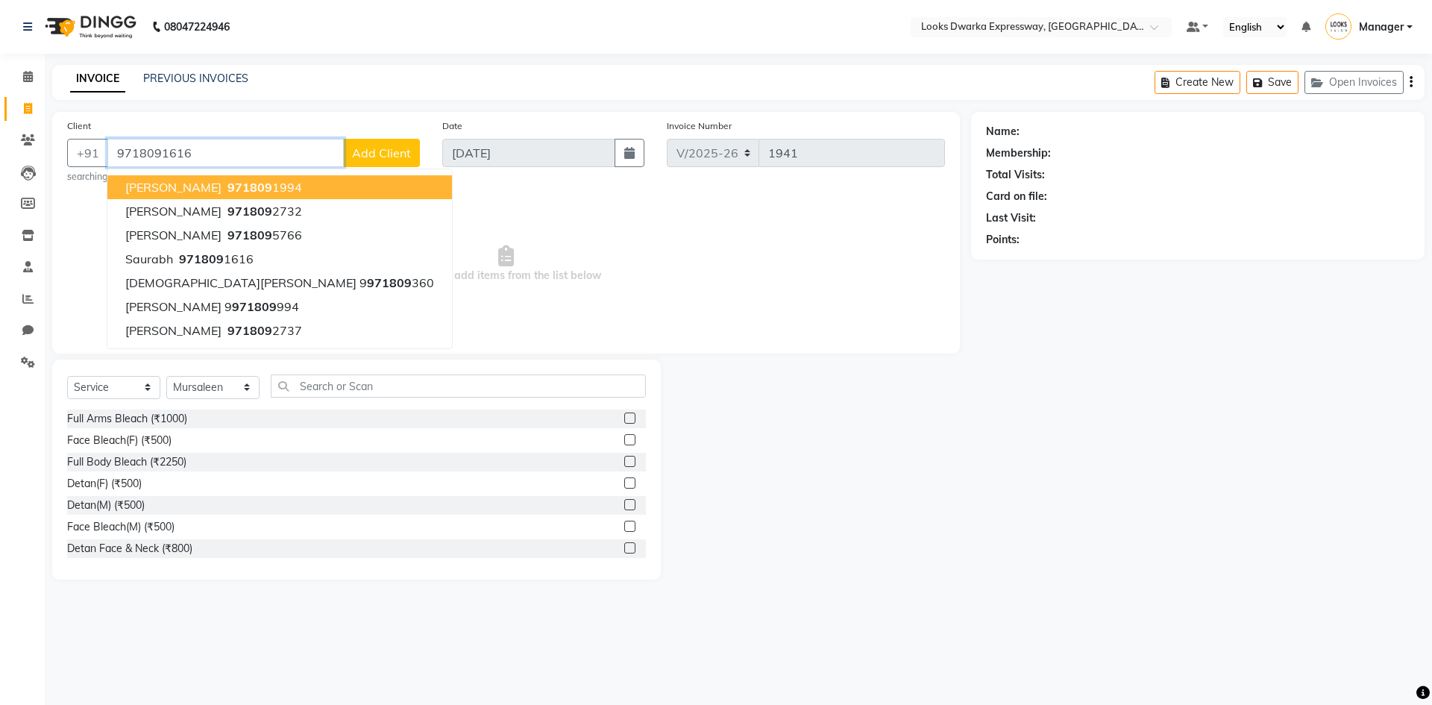
type input "9718091616"
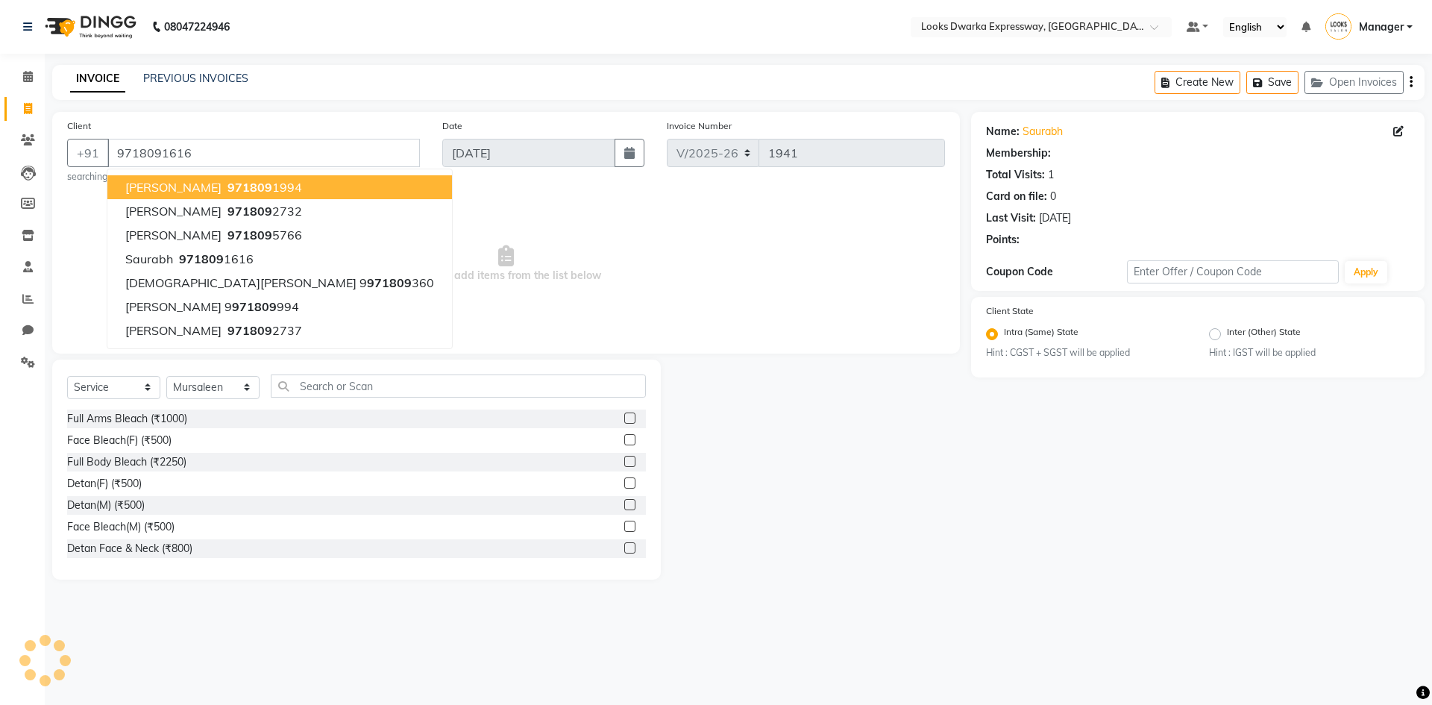
select select "1: Object"
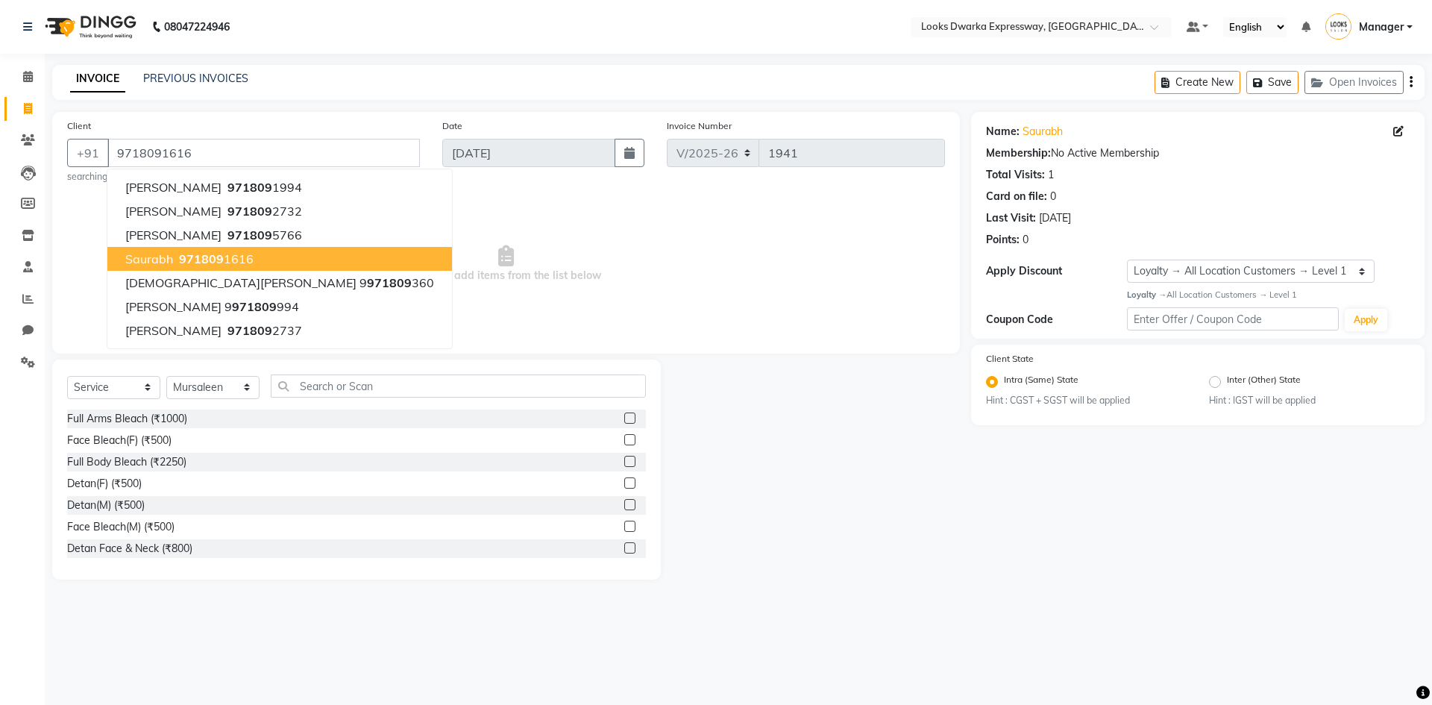
click at [183, 253] on span "971809" at bounding box center [201, 258] width 45 height 15
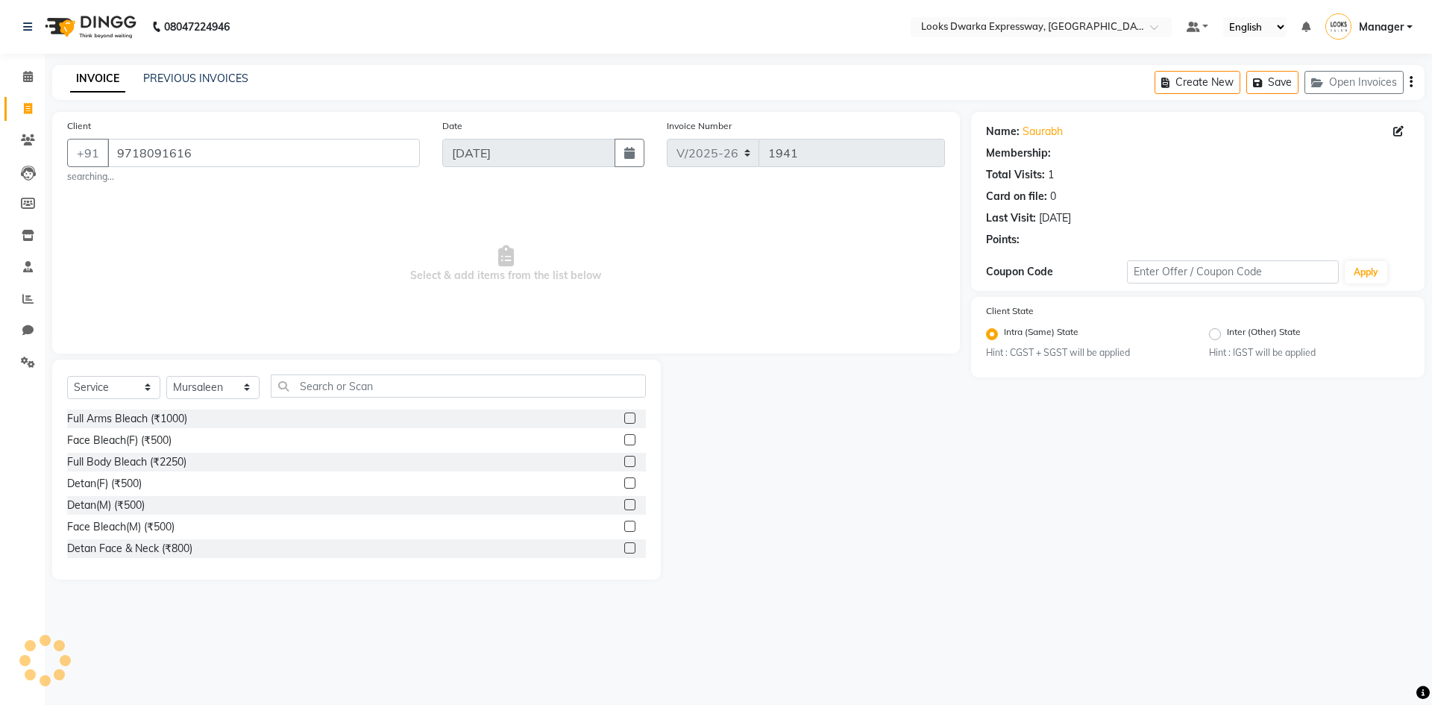
select select "1: Object"
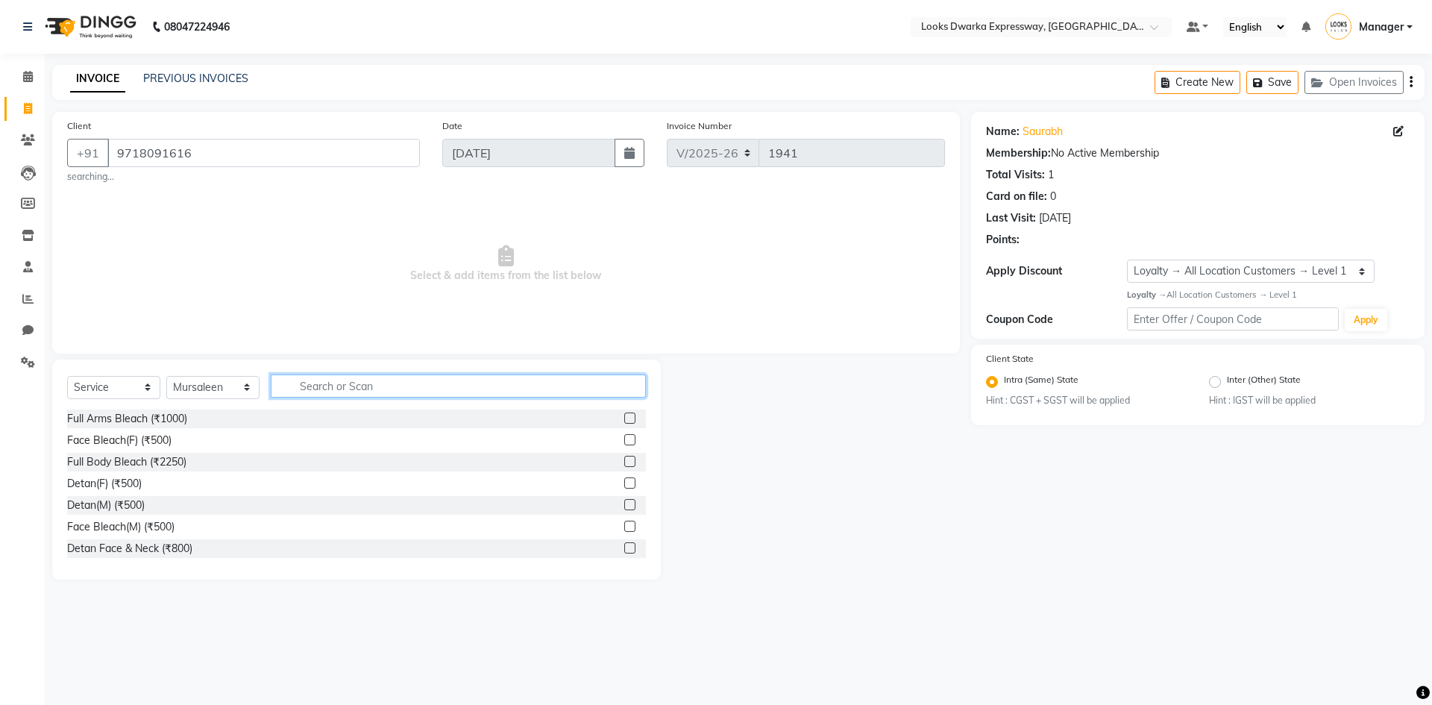
click at [409, 384] on input "text" at bounding box center [458, 385] width 375 height 23
click at [102, 383] on select "Select Service Product Membership Package Voucher Prepaid Gift Card" at bounding box center [113, 387] width 93 height 23
select select "product"
click at [67, 376] on select "Select Service Product Membership Package Voucher Prepaid Gift Card" at bounding box center [113, 387] width 93 height 23
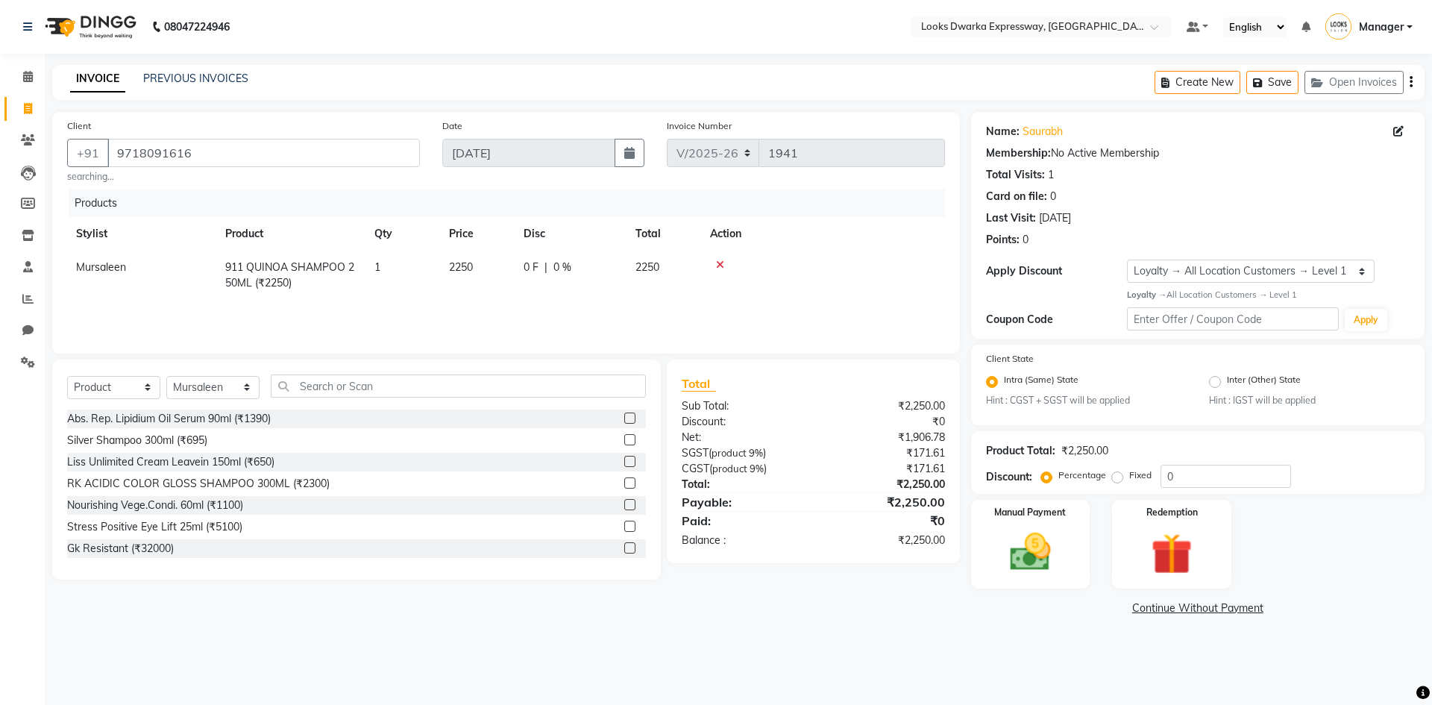
click at [482, 263] on td "2250" at bounding box center [477, 275] width 75 height 49
select select "43893"
click at [483, 274] on input "2250" at bounding box center [477, 271] width 57 height 23
type input "2"
type input "1980"
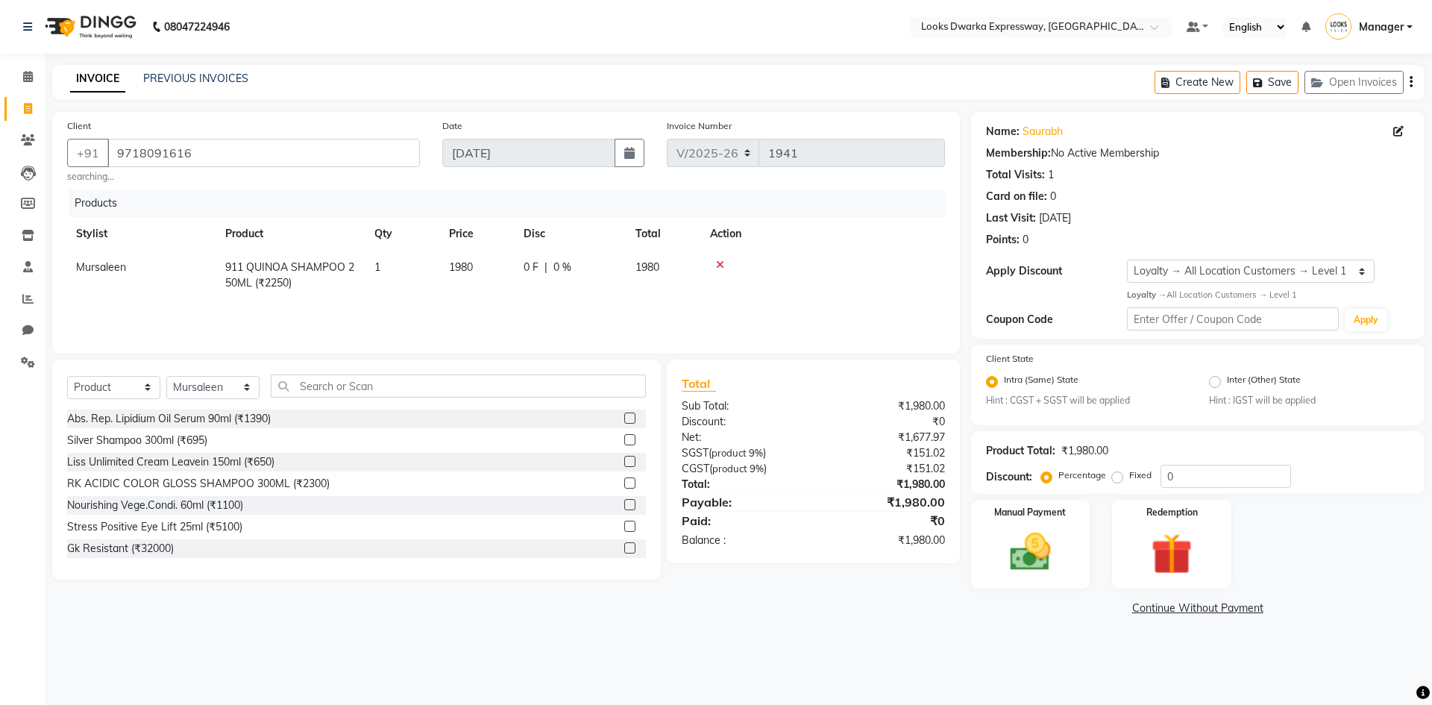
click at [644, 483] on div "08047224946 Select Location × Looks Dwarka Expressway, [GEOGRAPHIC_DATA] Defaul…" at bounding box center [716, 352] width 1432 height 705
click at [714, 180] on div "Total Visits:" at bounding box center [1015, 175] width 59 height 16
click at [714, 179] on div "Total Visits:" at bounding box center [1015, 175] width 59 height 16
click at [714, 169] on div "Total Visits:" at bounding box center [1015, 175] width 59 height 16
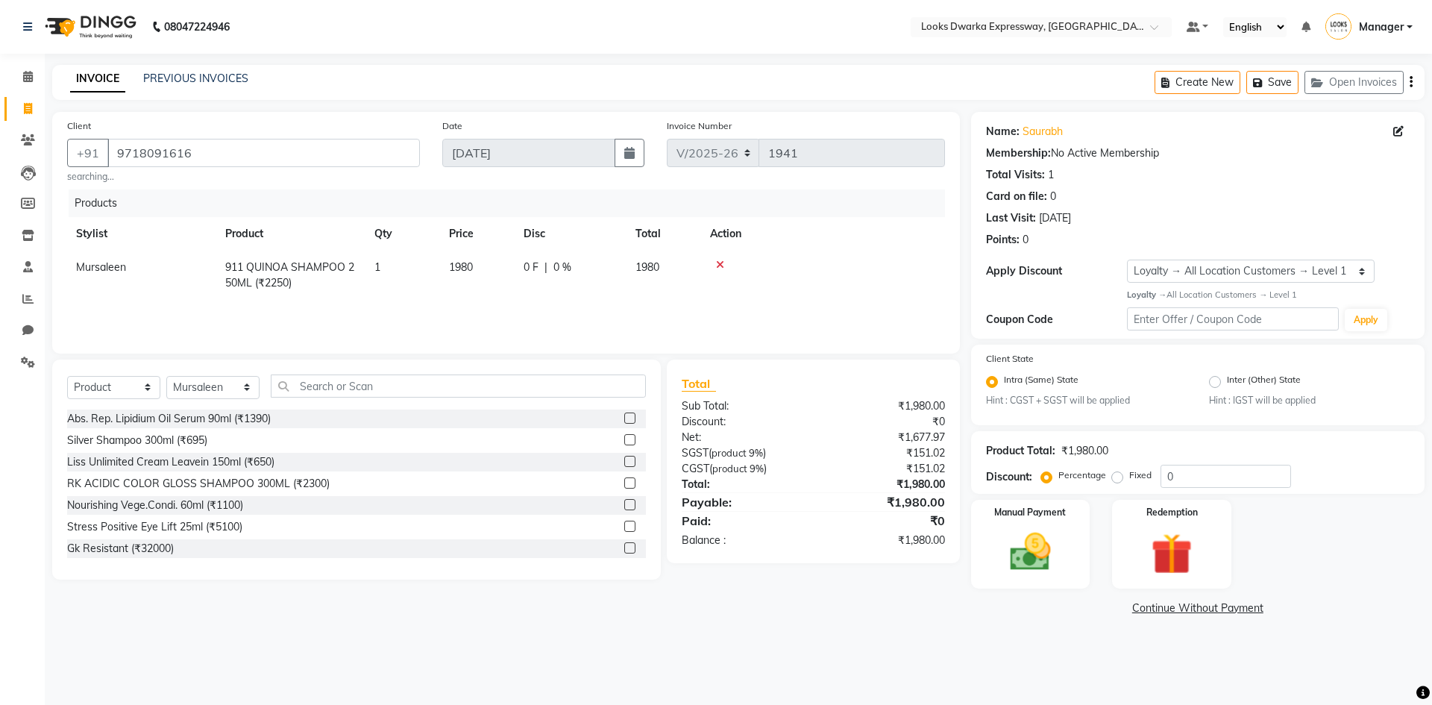
click at [310, 483] on div "Client [PHONE_NUMBER] searching... Date [DATE] Invoice Number V/2025 V/[PHONE_N…" at bounding box center [506, 365] width 930 height 507
click at [324, 483] on div "08047224946 Select Location × Looks Dwarka Expressway, [GEOGRAPHIC_DATA] Defaul…" at bounding box center [716, 352] width 1432 height 705
click at [529, 483] on div "08047224946 Select Location × Looks Dwarka Expressway, [GEOGRAPHIC_DATA] Defaul…" at bounding box center [716, 352] width 1432 height 705
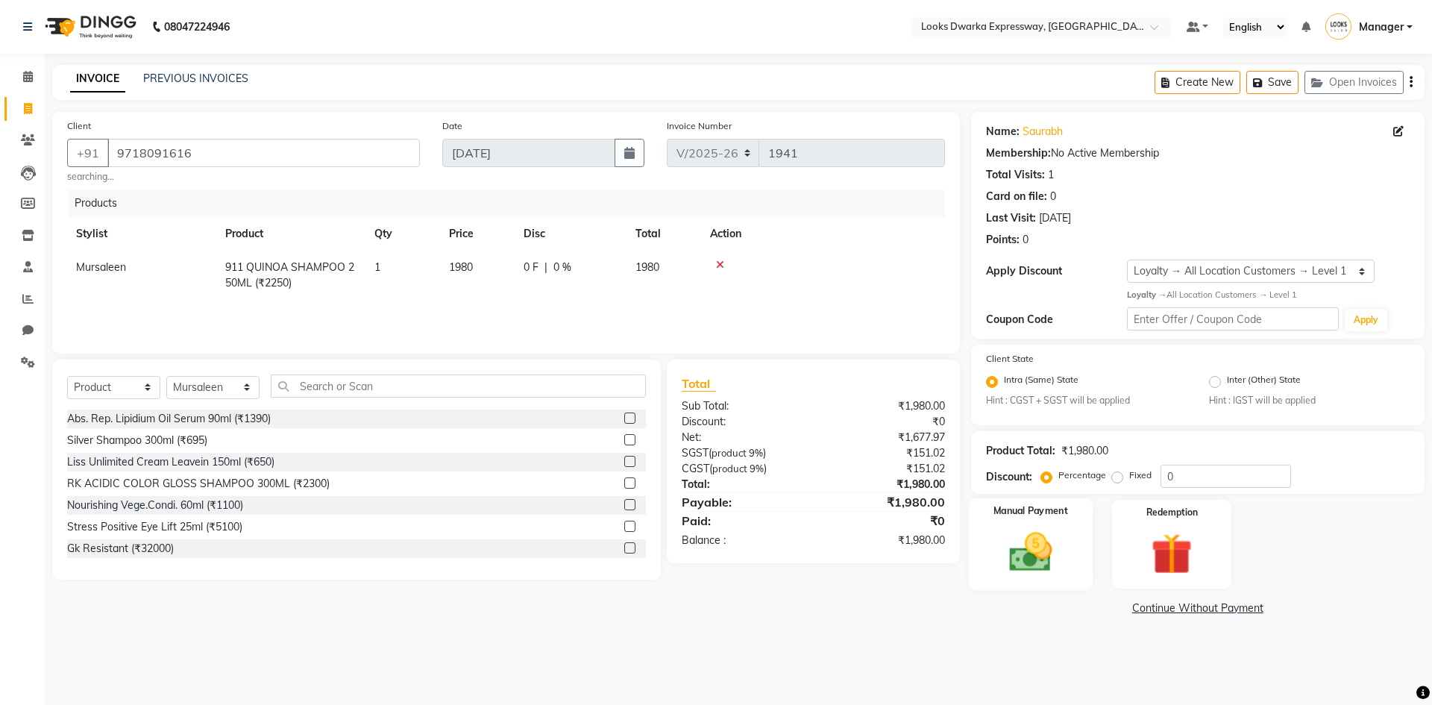
click at [714, 483] on div "Manual Payment" at bounding box center [1030, 544] width 124 height 92
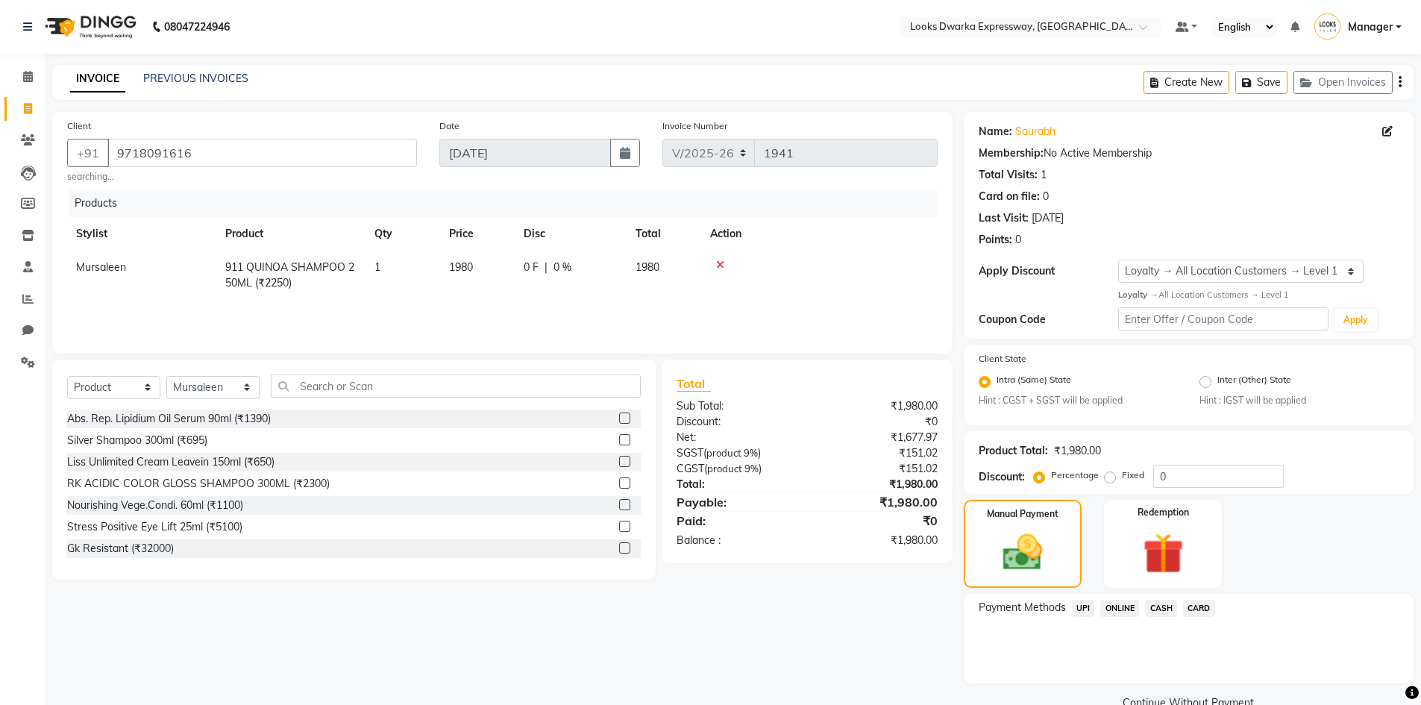
click at [714, 483] on span "CASH" at bounding box center [1161, 608] width 32 height 17
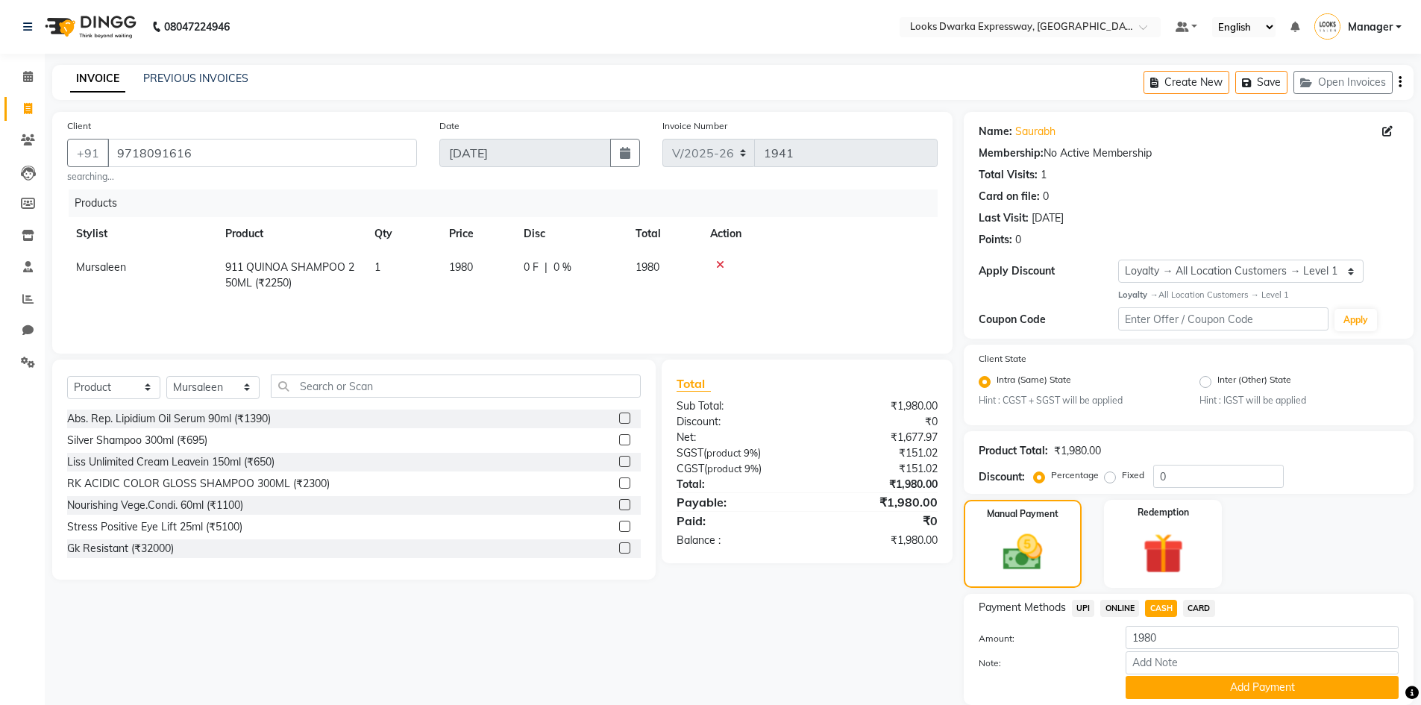
scroll to position [53, 0]
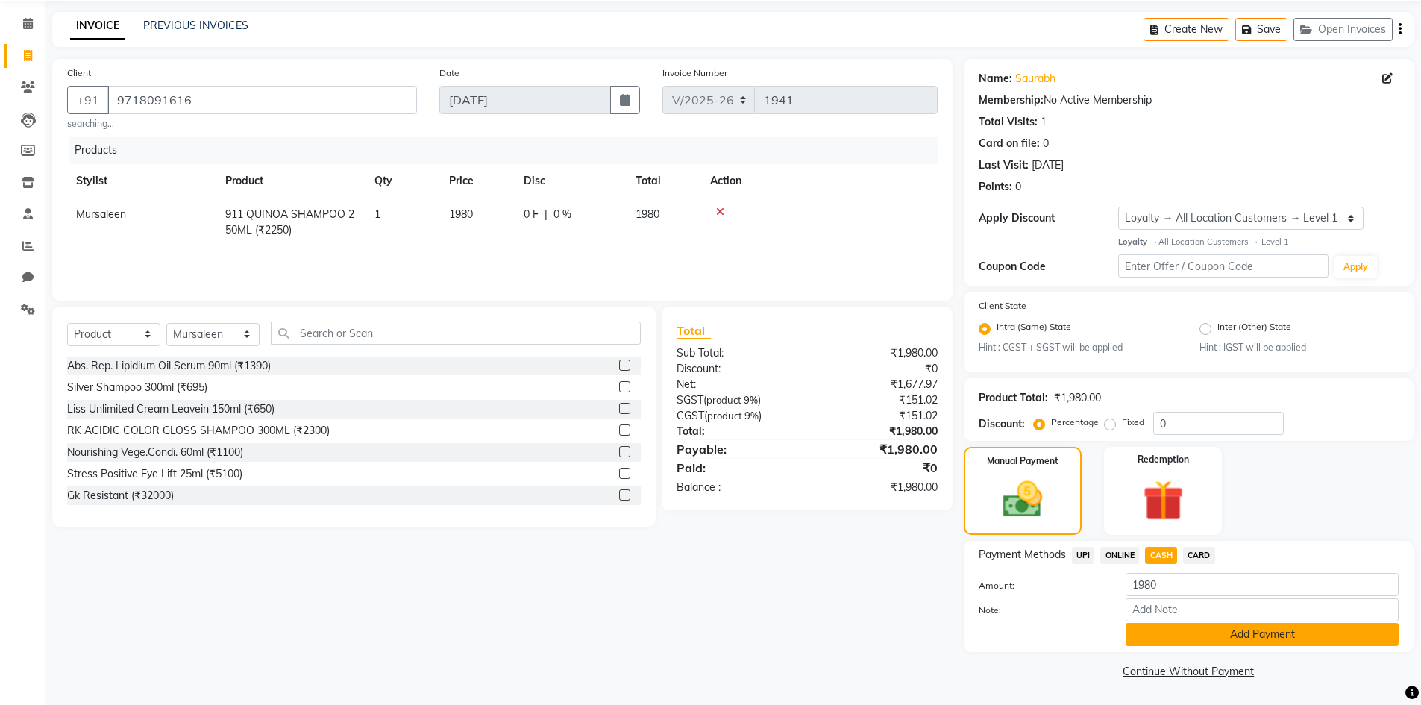
click at [714, 483] on button "Add Payment" at bounding box center [1261, 634] width 273 height 23
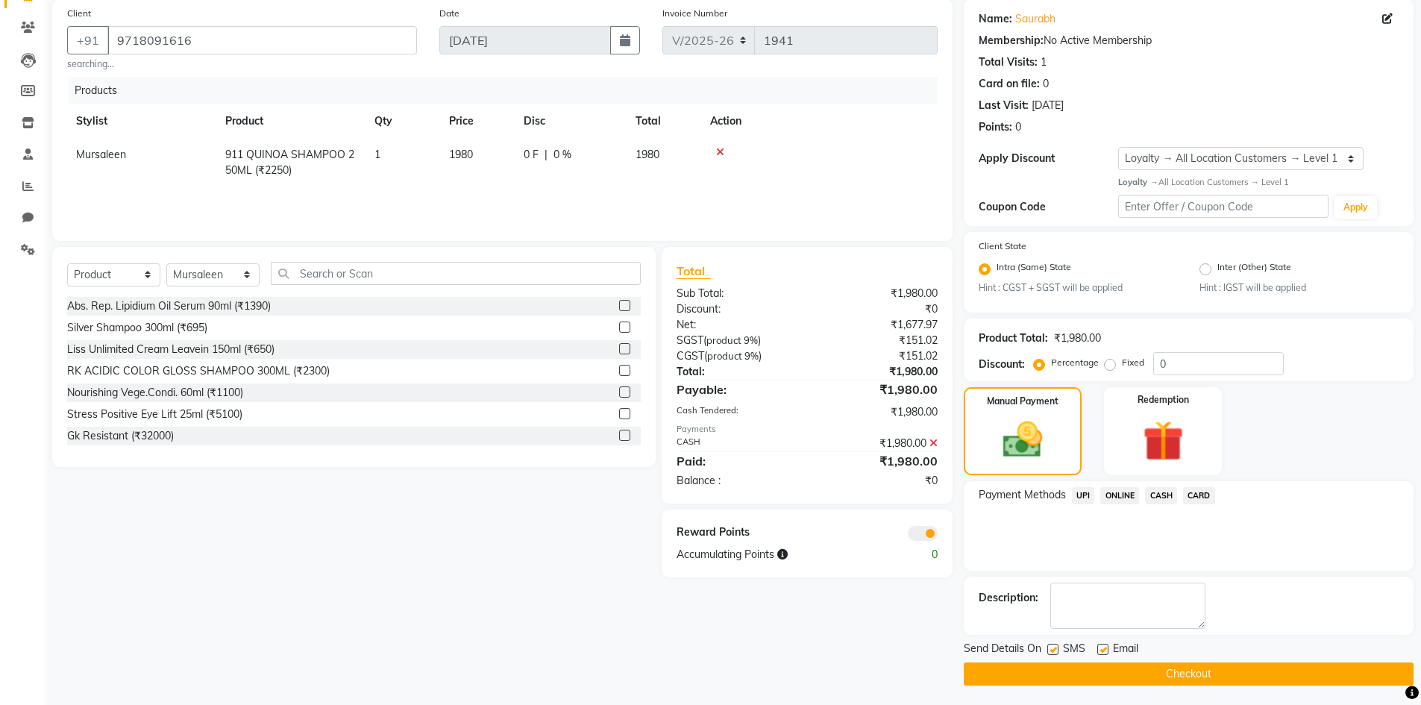
scroll to position [116, 0]
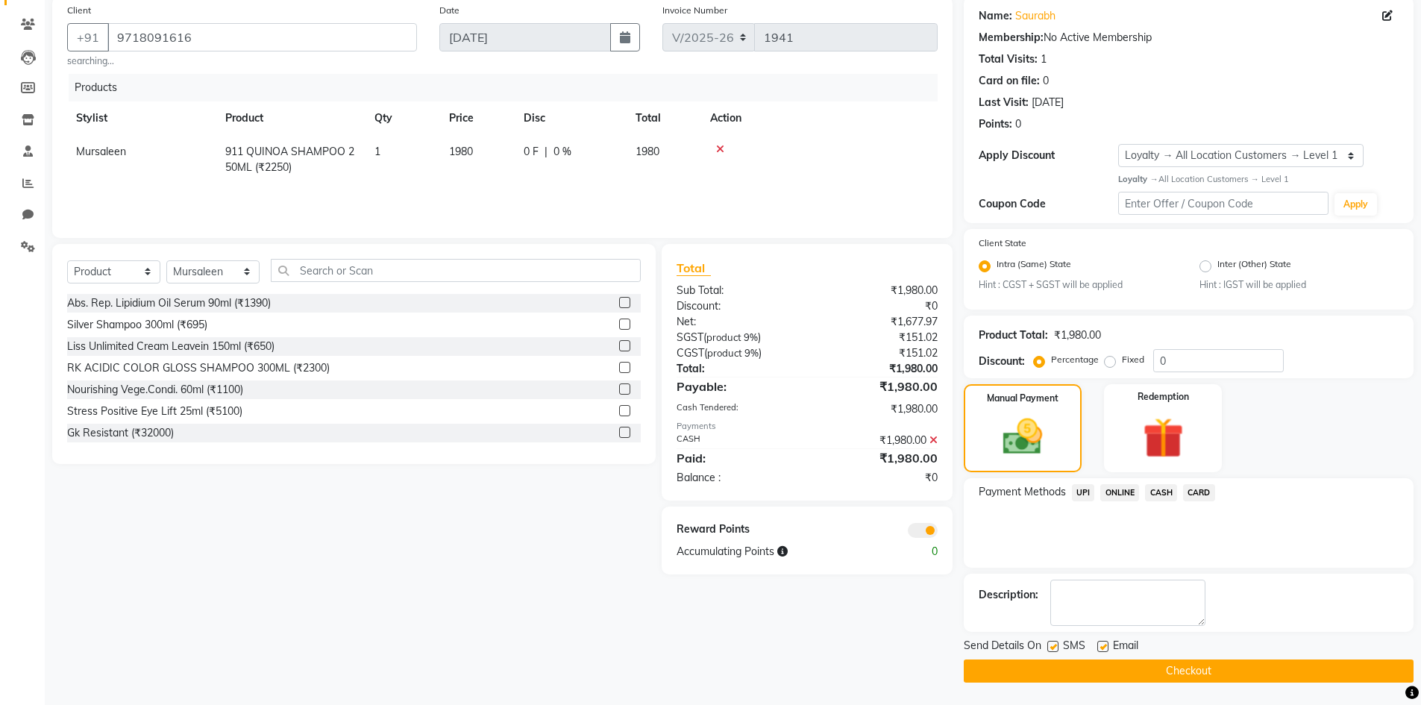
click at [714, 483] on button "Checkout" at bounding box center [1188, 670] width 450 height 23
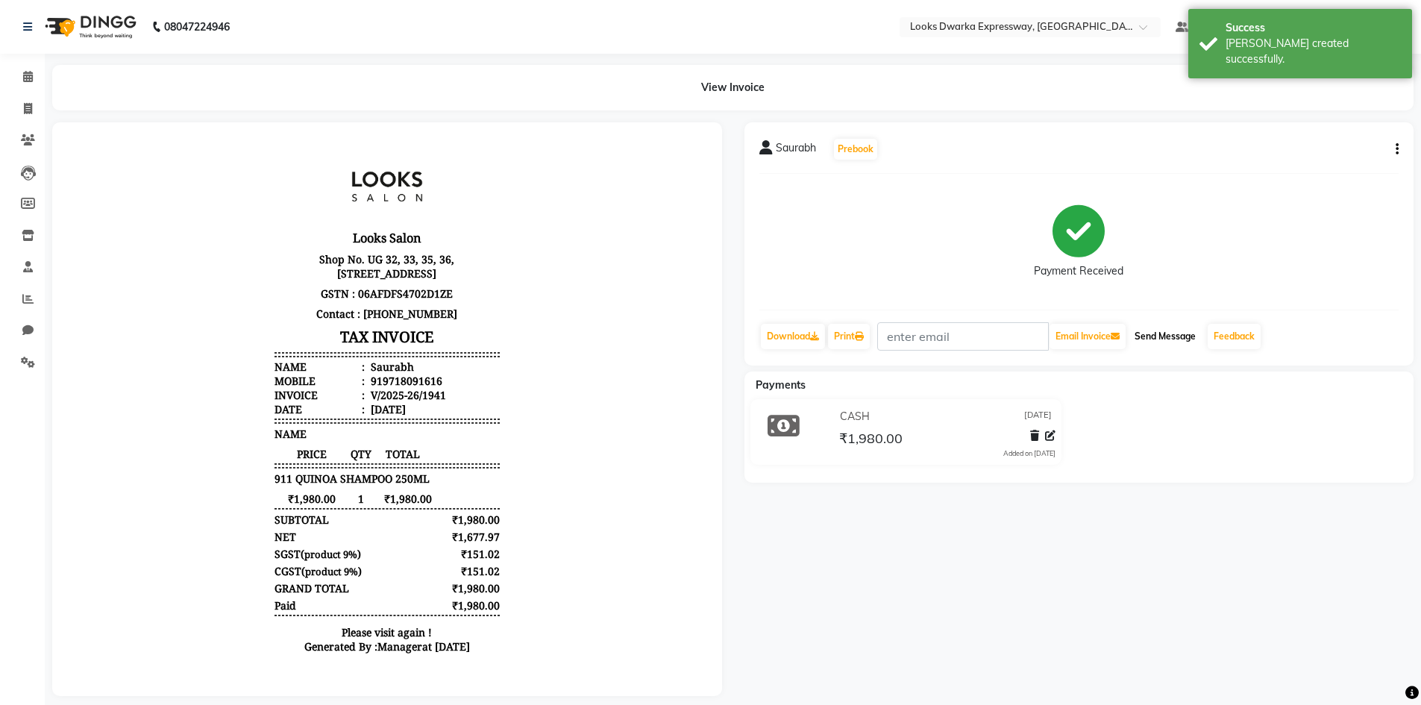
click at [714, 345] on button "Send Message" at bounding box center [1164, 336] width 73 height 25
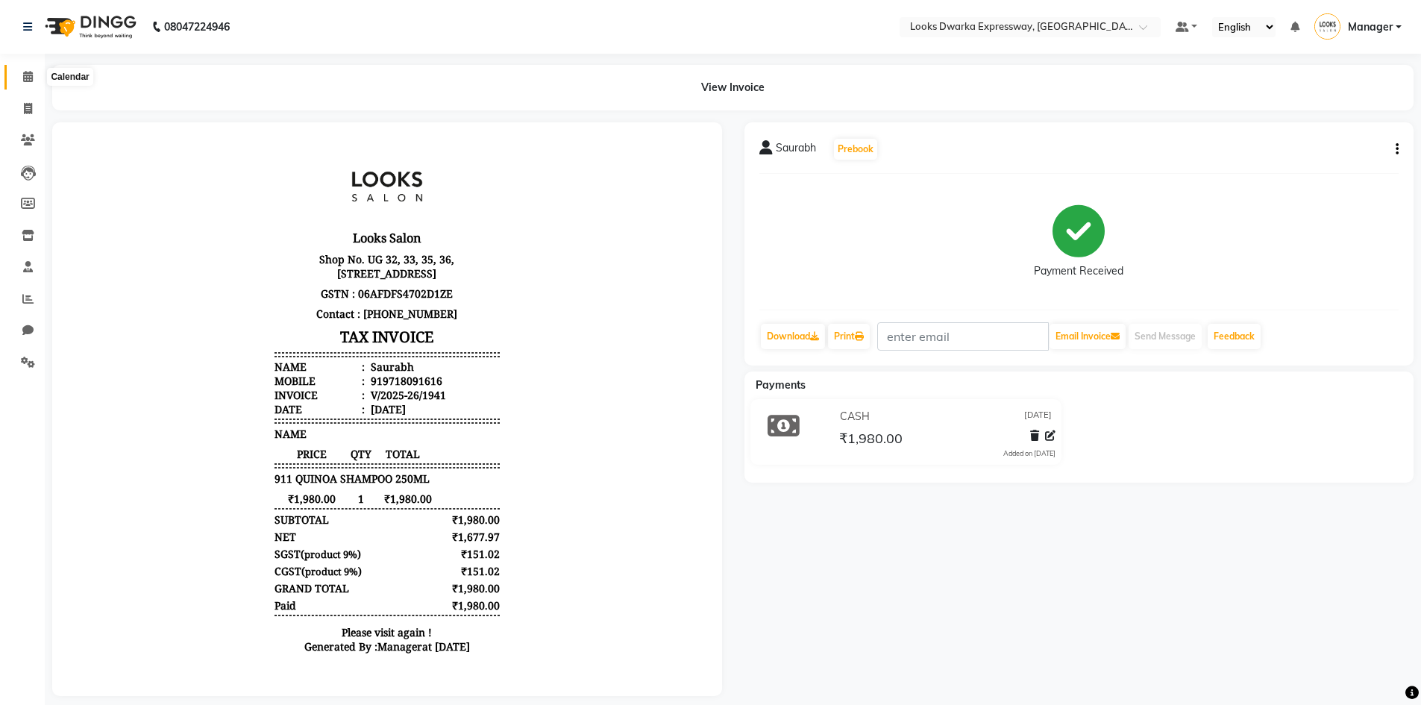
click at [28, 79] on icon at bounding box center [28, 76] width 10 height 11
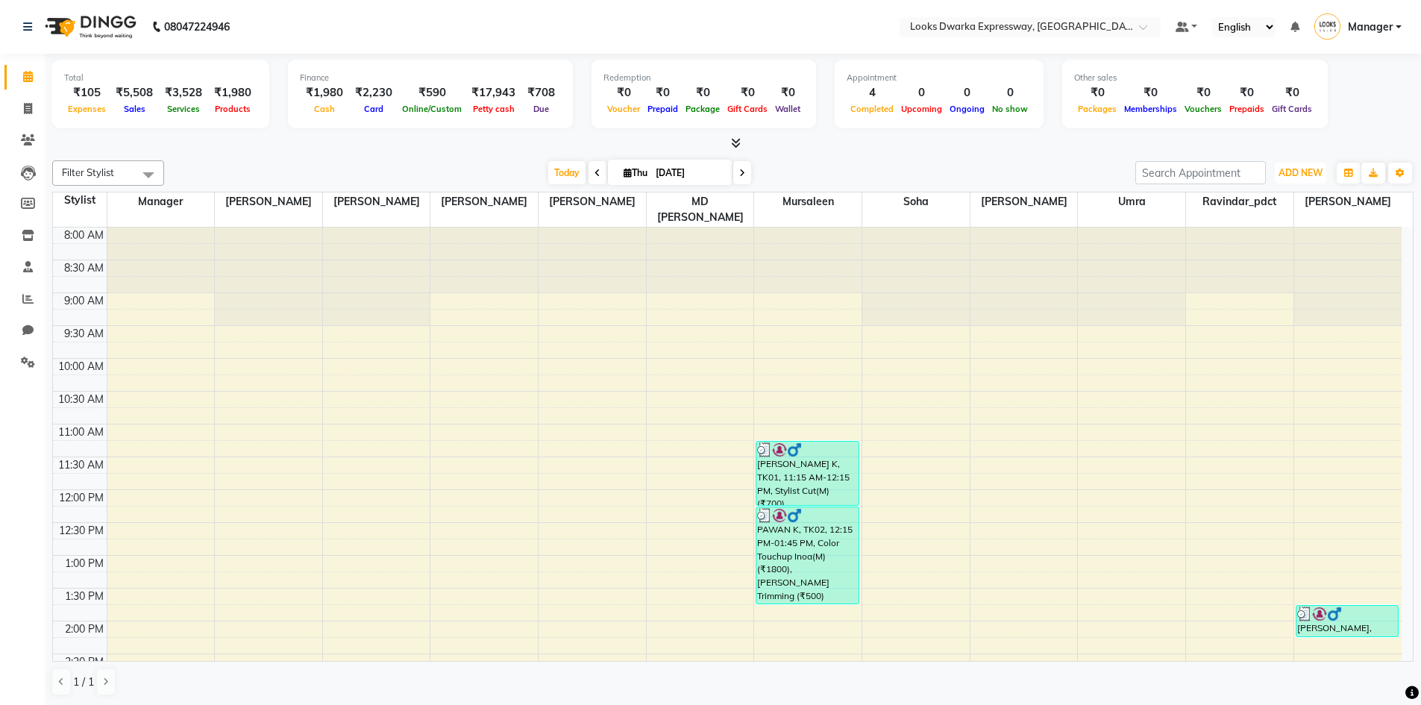
click at [714, 167] on div "ADD NEW Toggle Dropdown Add Appointment Add Invoice Add Expense Add Attendance …" at bounding box center [1300, 173] width 54 height 24
click at [714, 173] on span "ADD NEW" at bounding box center [1300, 172] width 44 height 11
click at [714, 236] on link "Add Expense" at bounding box center [1266, 239] width 118 height 19
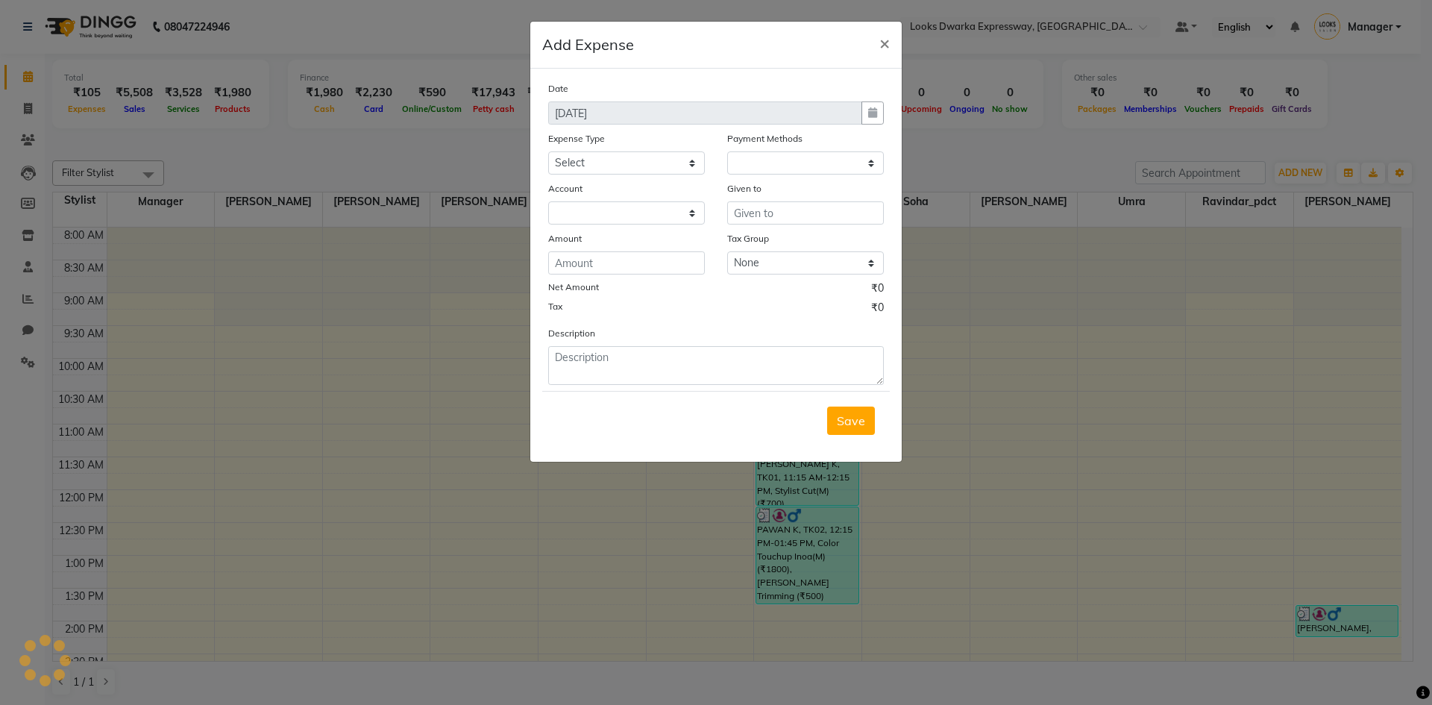
select select "1"
select select "4988"
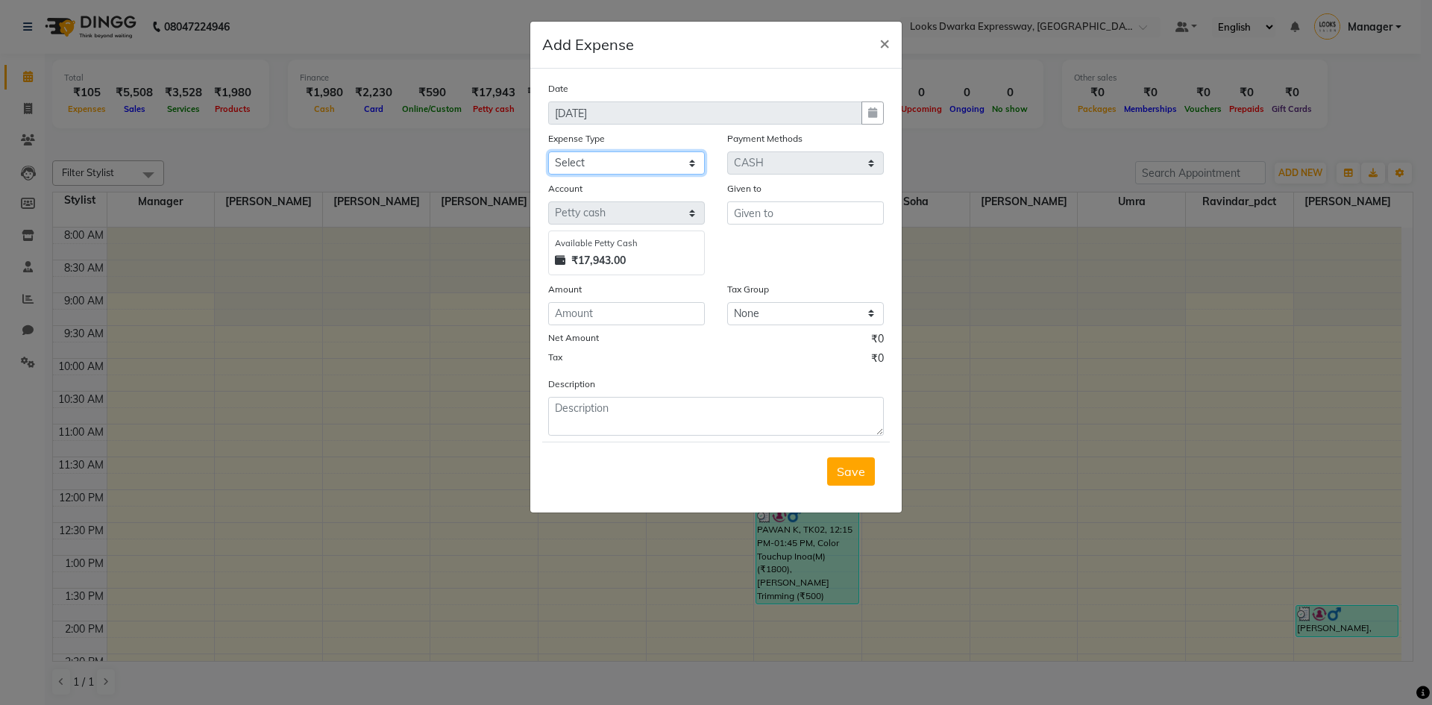
click at [615, 159] on select "Select Bank Deposit Blinkit Cash Handover CLIENT Client ordered food Client Ref…" at bounding box center [626, 162] width 157 height 23
select select "19910"
click at [548, 151] on select "Select Bank Deposit Blinkit Cash Handover CLIENT Client ordered food Client Ref…" at bounding box center [626, 162] width 157 height 23
click at [612, 314] on input "number" at bounding box center [626, 313] width 157 height 23
type input "80"
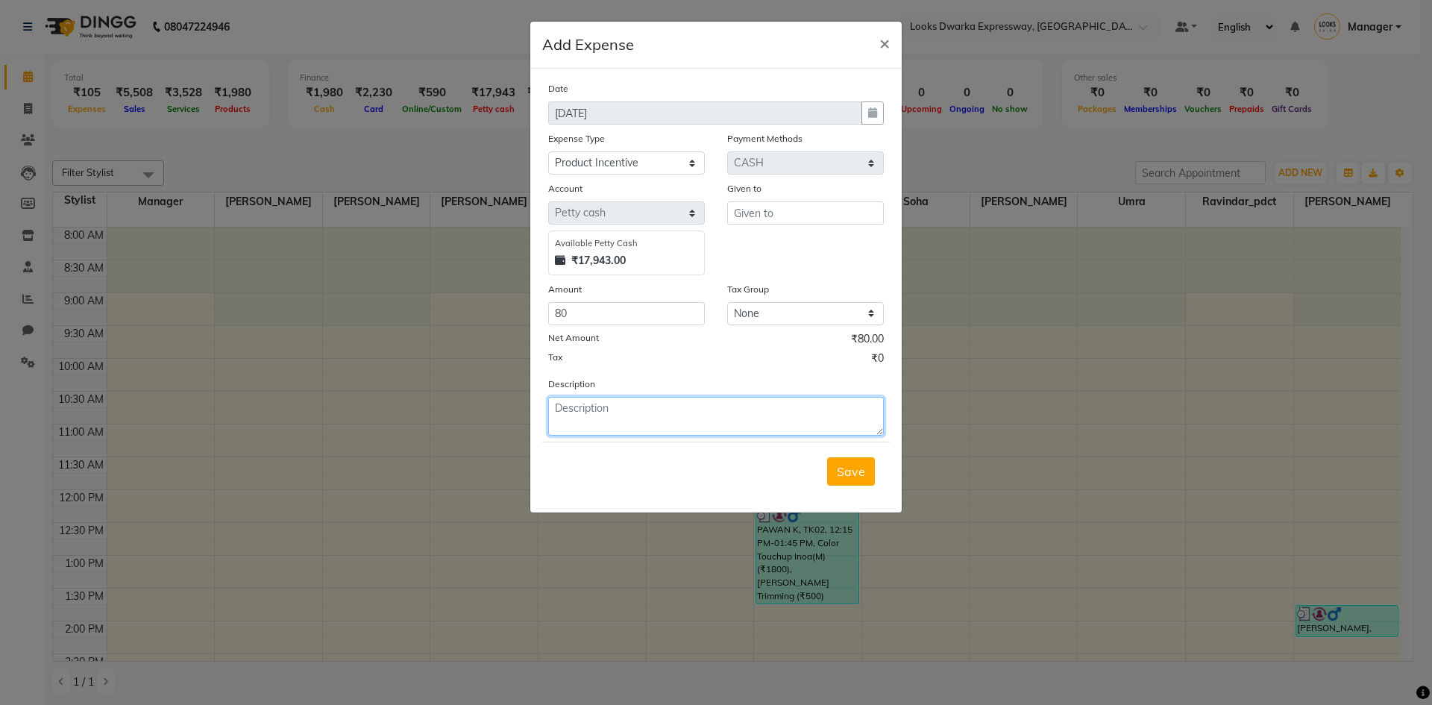
click at [588, 403] on textarea at bounding box center [716, 416] width 336 height 39
type textarea "biotop 911 shampoo"
click at [714, 210] on input "text" at bounding box center [805, 212] width 157 height 23
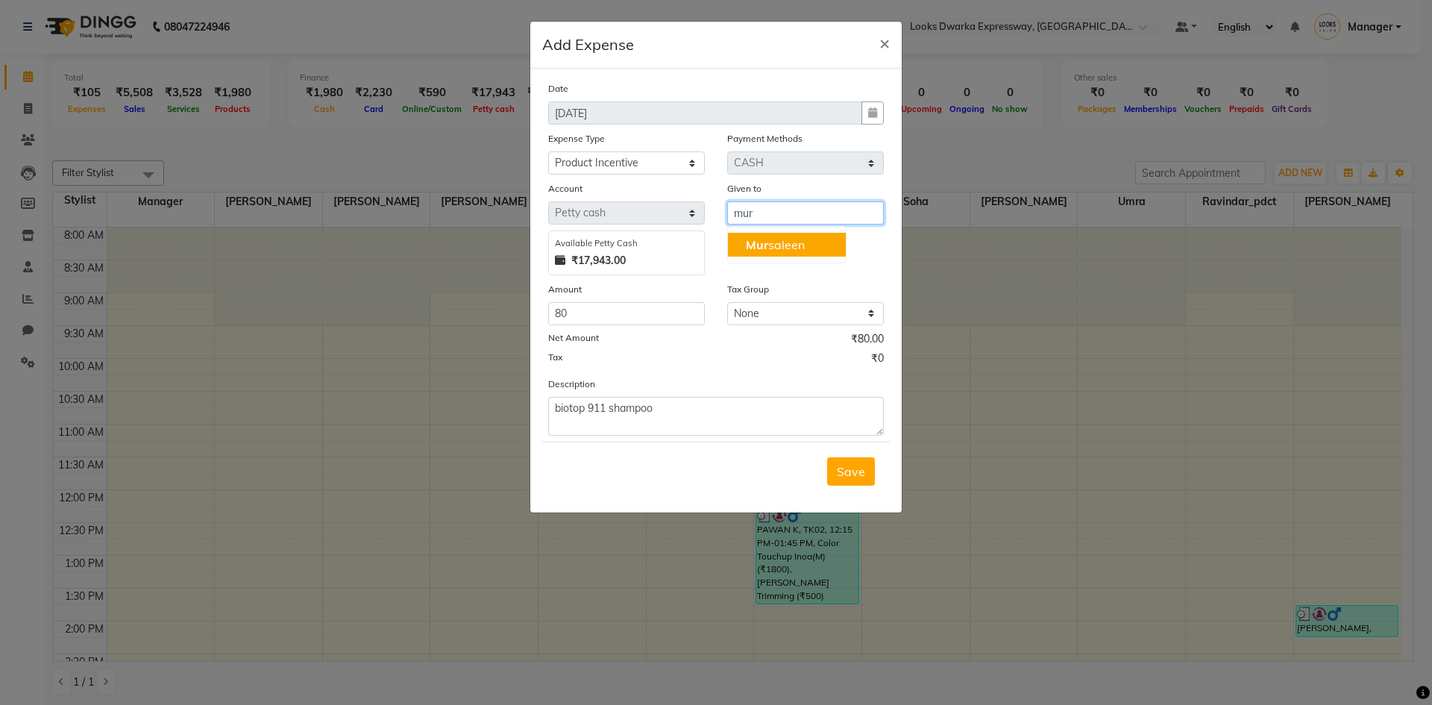
drag, startPoint x: 842, startPoint y: 210, endPoint x: 842, endPoint y: 237, distance: 26.8
click at [714, 237] on div "Given to mur Mur saleen" at bounding box center [805, 227] width 179 height 95
click at [714, 239] on button "Mur saleen" at bounding box center [787, 245] width 118 height 24
type input "Mursaleen"
click at [714, 467] on span "Save" at bounding box center [851, 471] width 28 height 15
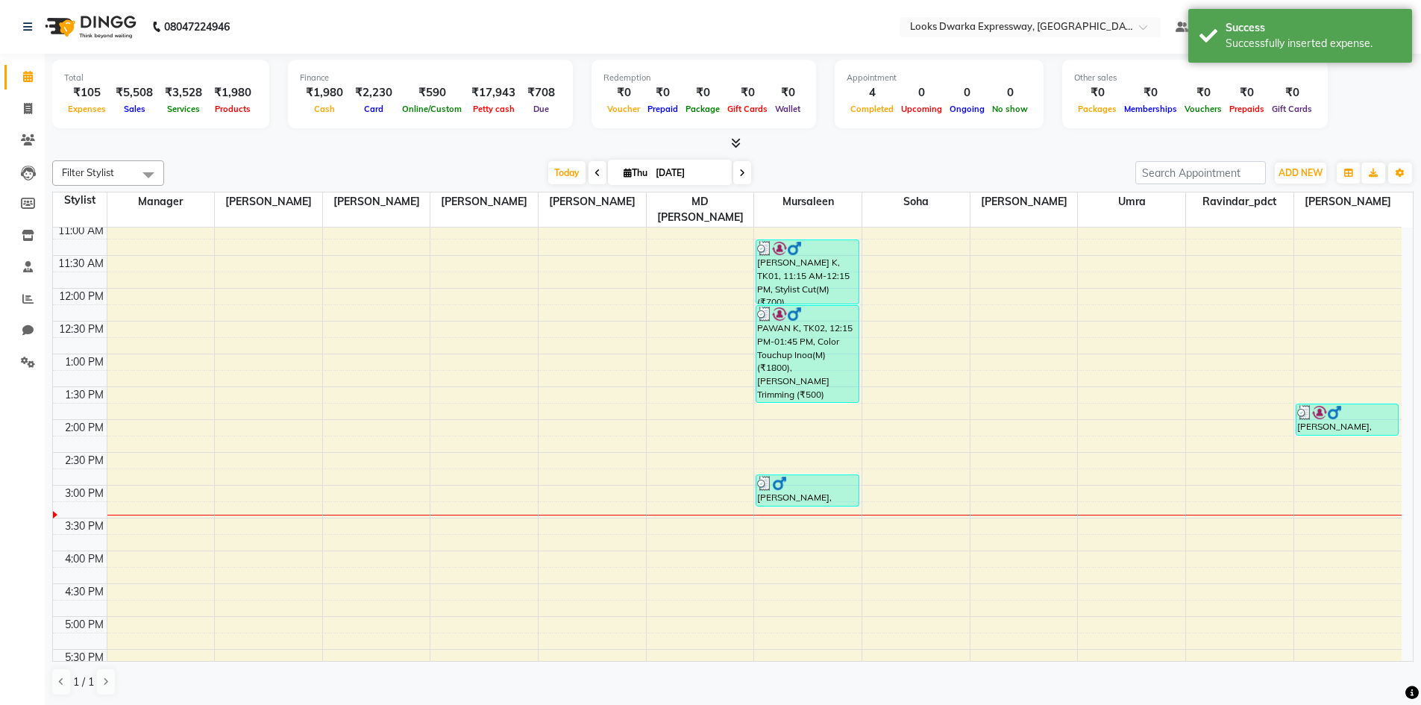
scroll to position [224, 0]
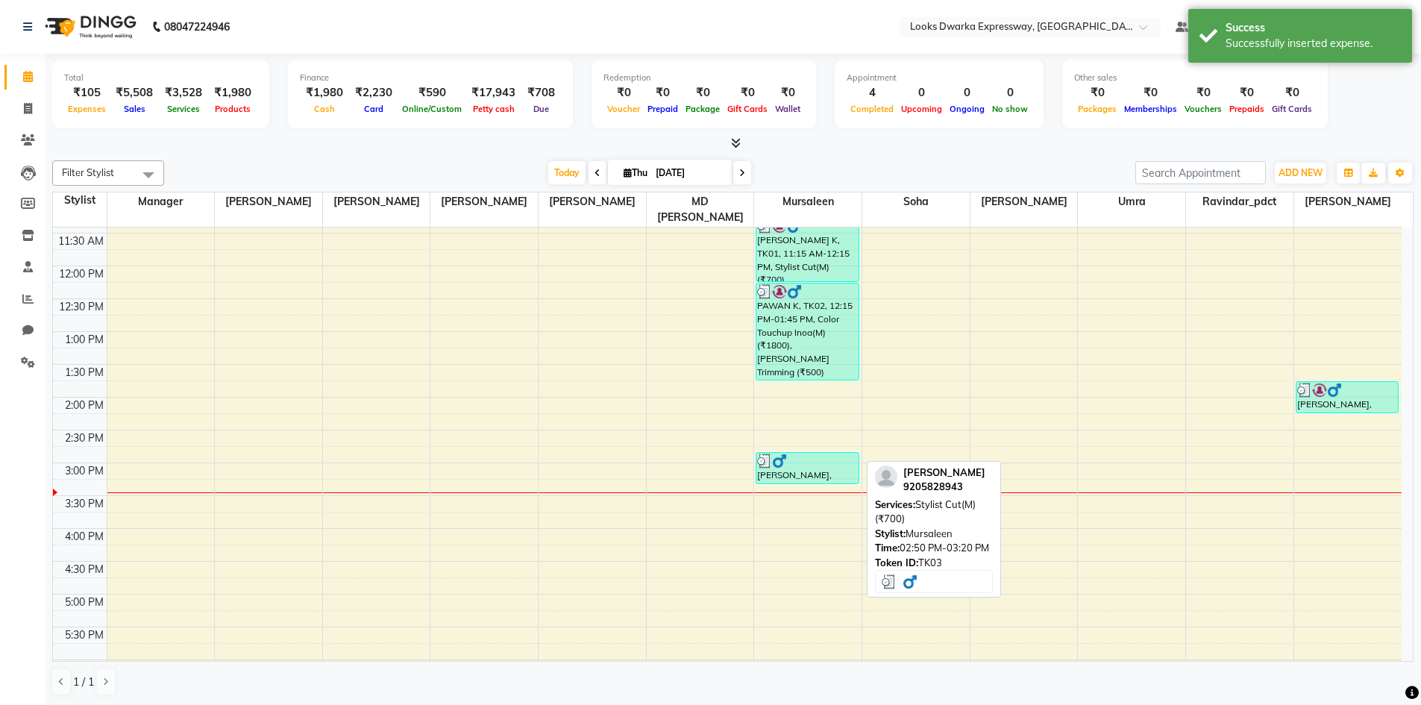
click at [714, 467] on div "[PERSON_NAME], TK03, 02:50 PM-03:20 PM, Stylist Cut(M) (₹700)" at bounding box center [806, 468] width 101 height 31
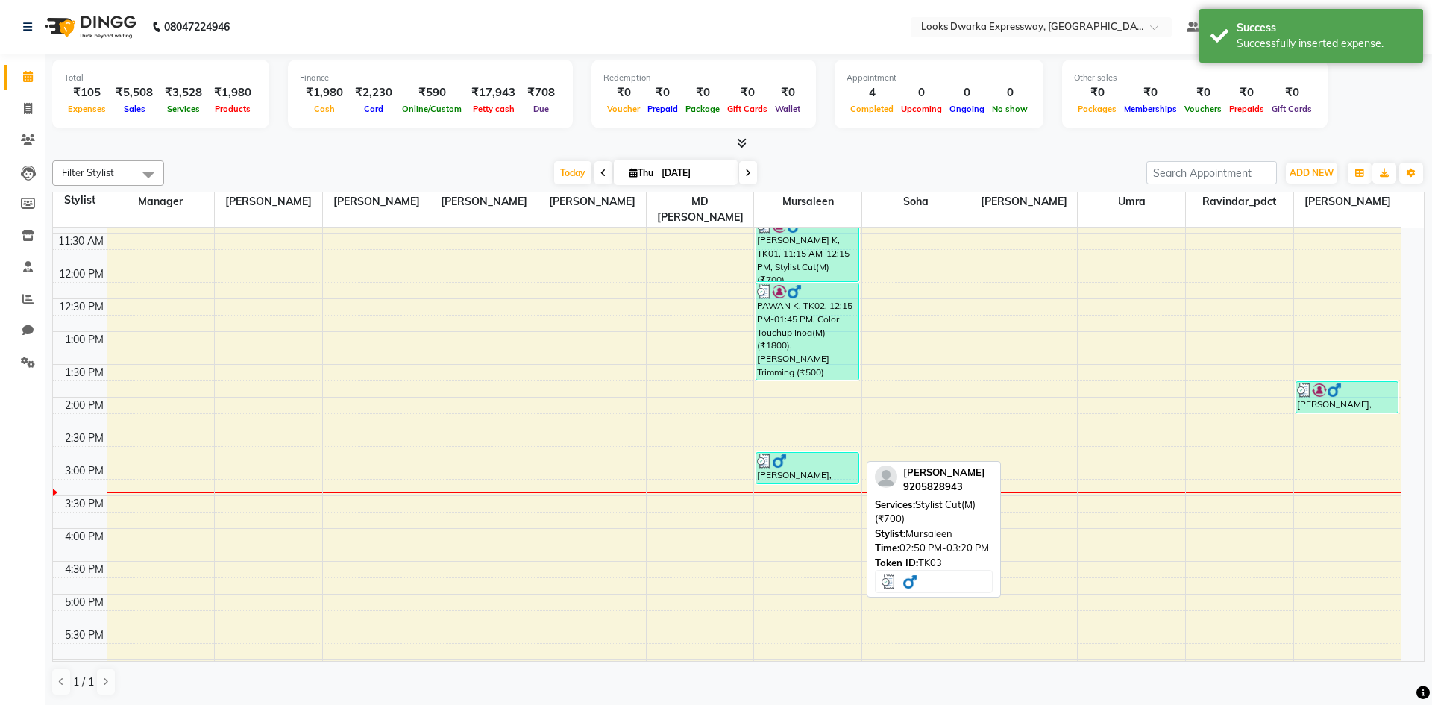
select select "3"
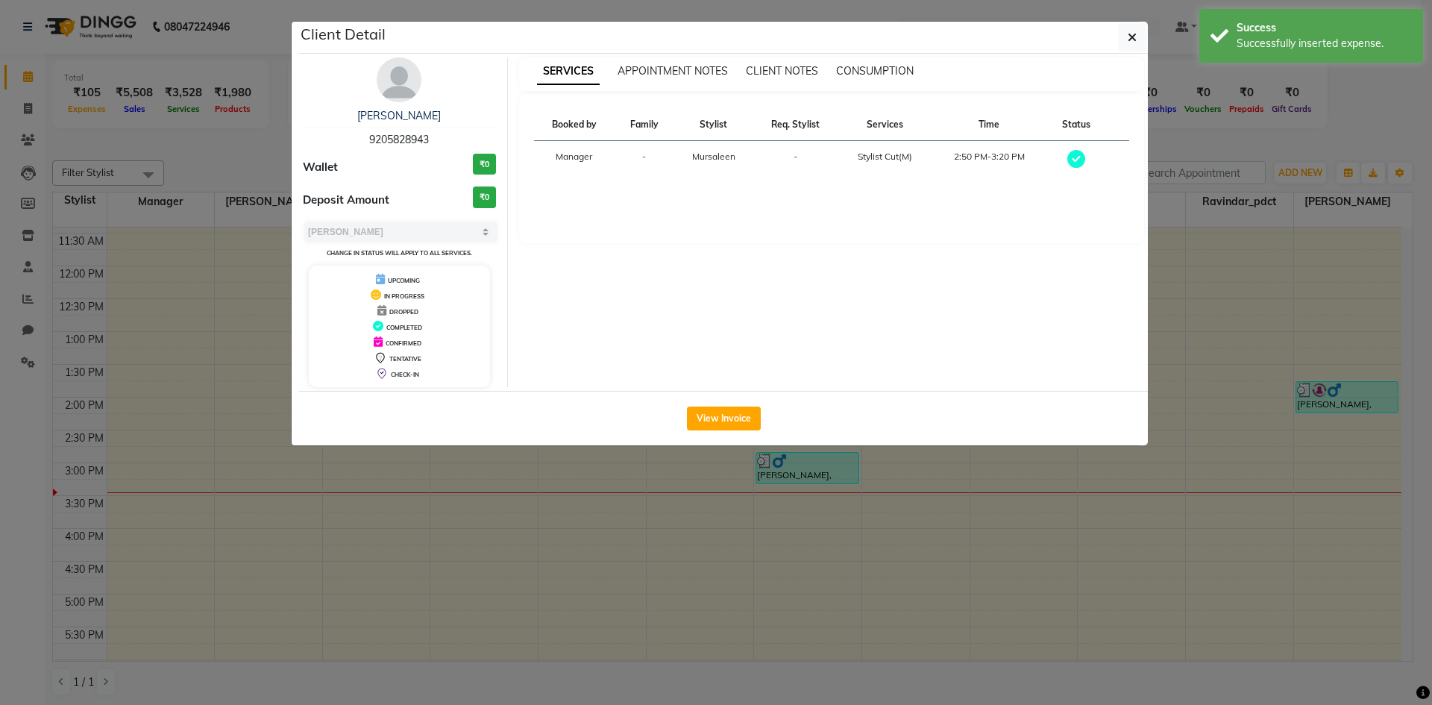
click at [714, 432] on div "View Invoice" at bounding box center [723, 418] width 849 height 54
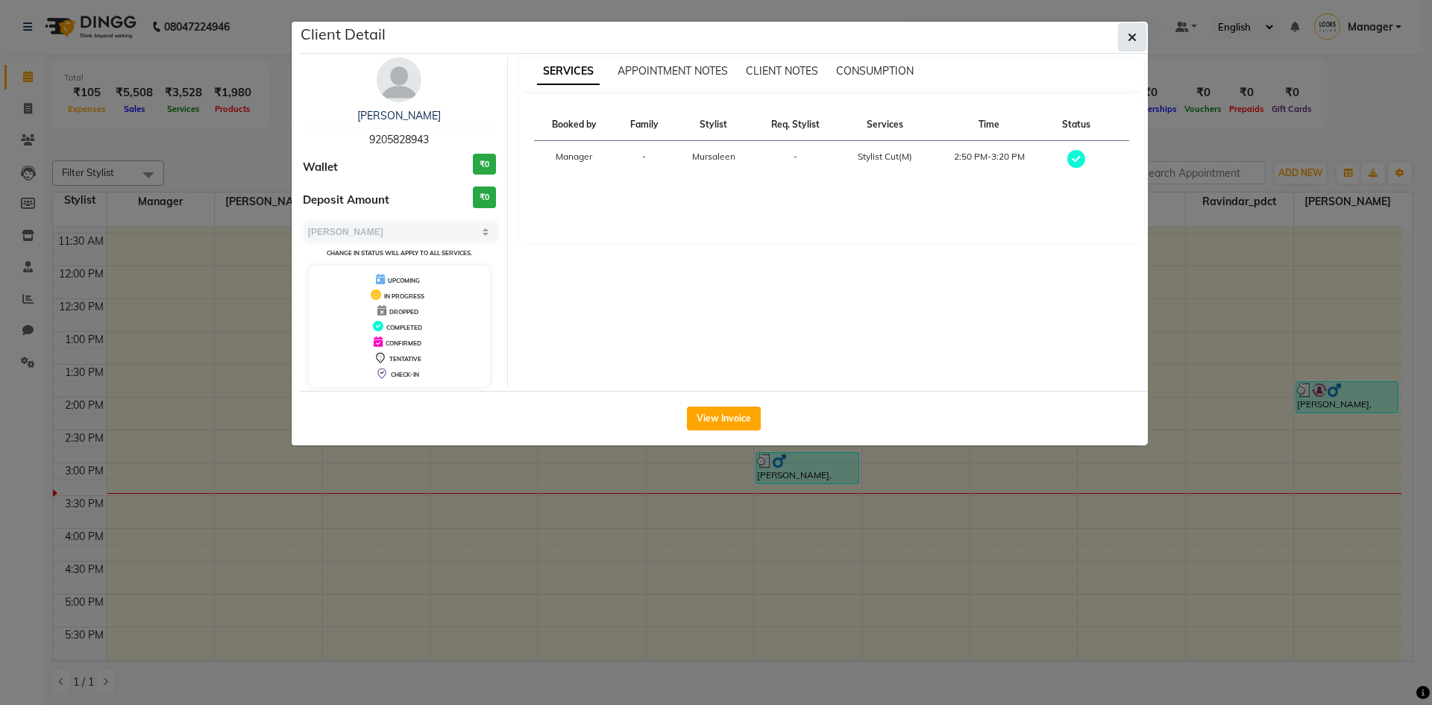
click at [714, 31] on button "button" at bounding box center [1132, 37] width 28 height 28
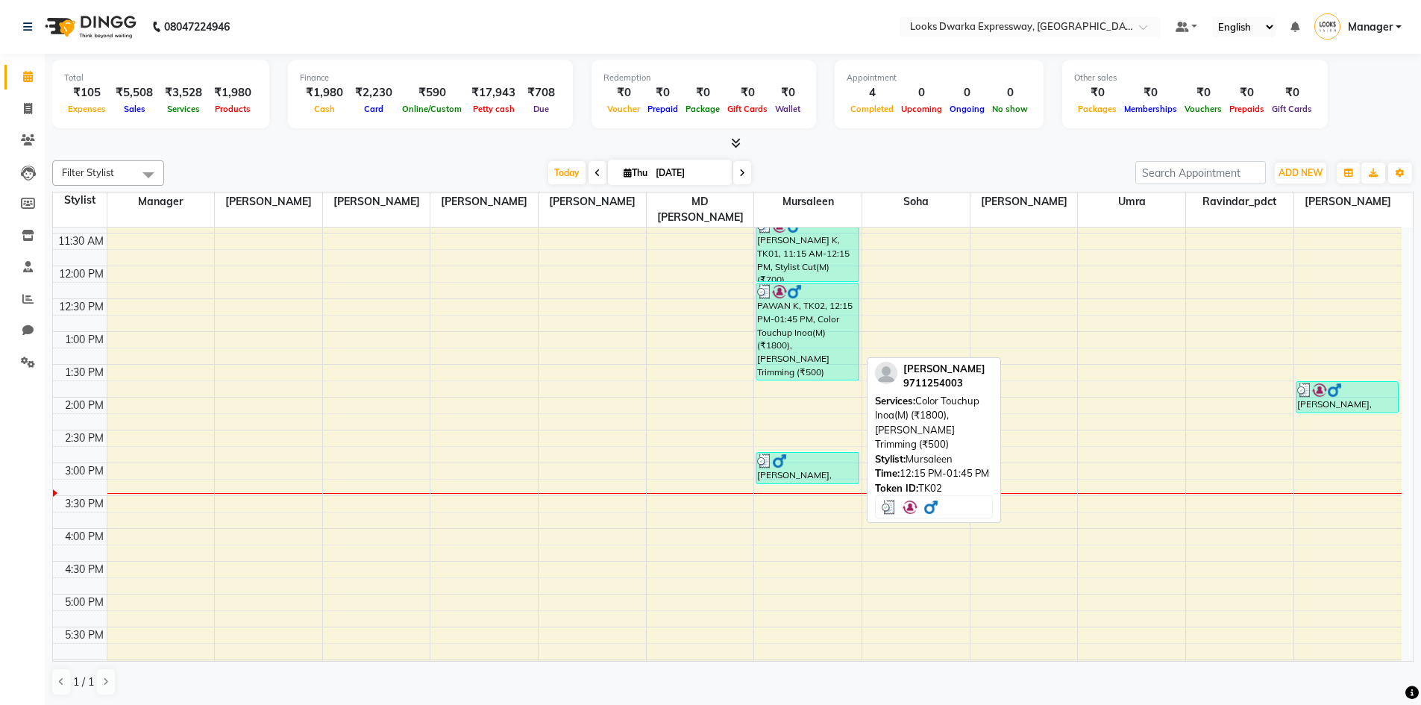
click at [714, 348] on div "PAWAN K, TK02, 12:15 PM-01:45 PM, Color Touchup Inoa(M) (₹1800),[PERSON_NAME] T…" at bounding box center [806, 331] width 101 height 96
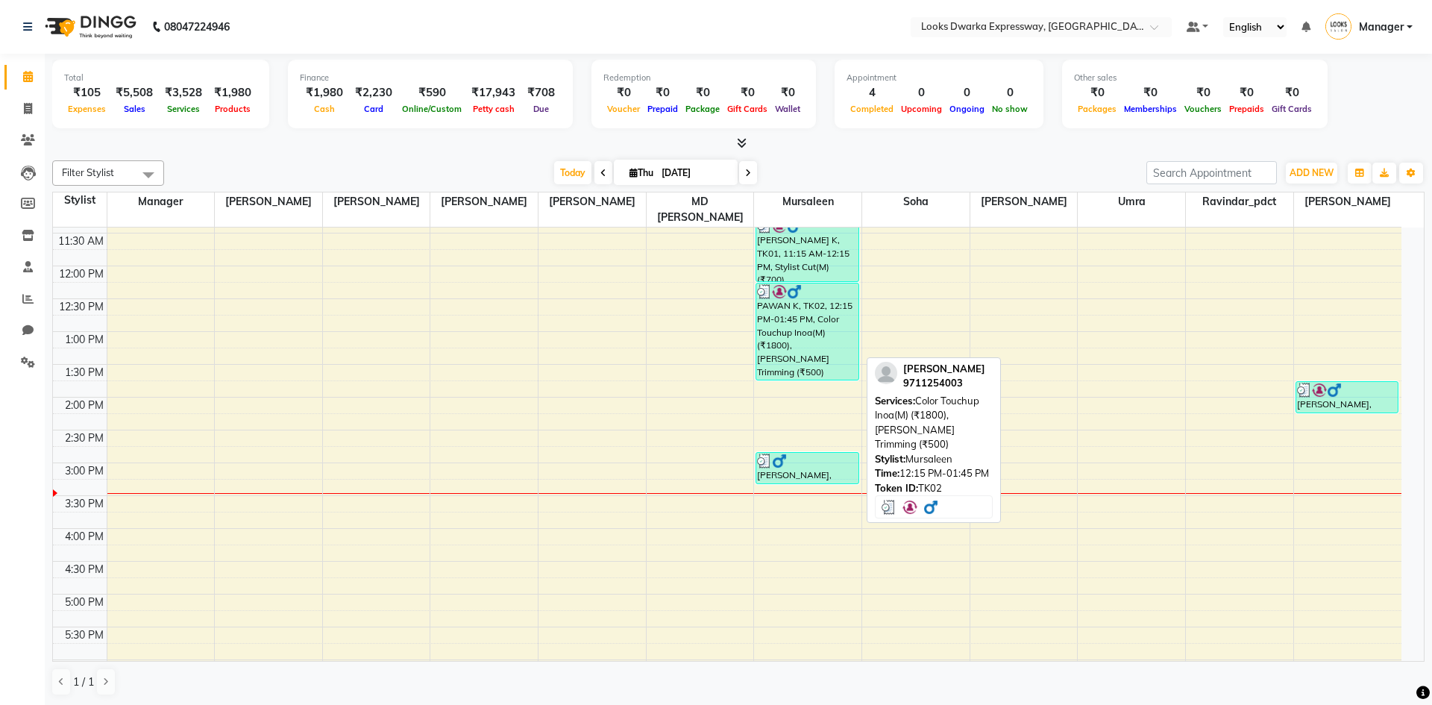
select select "3"
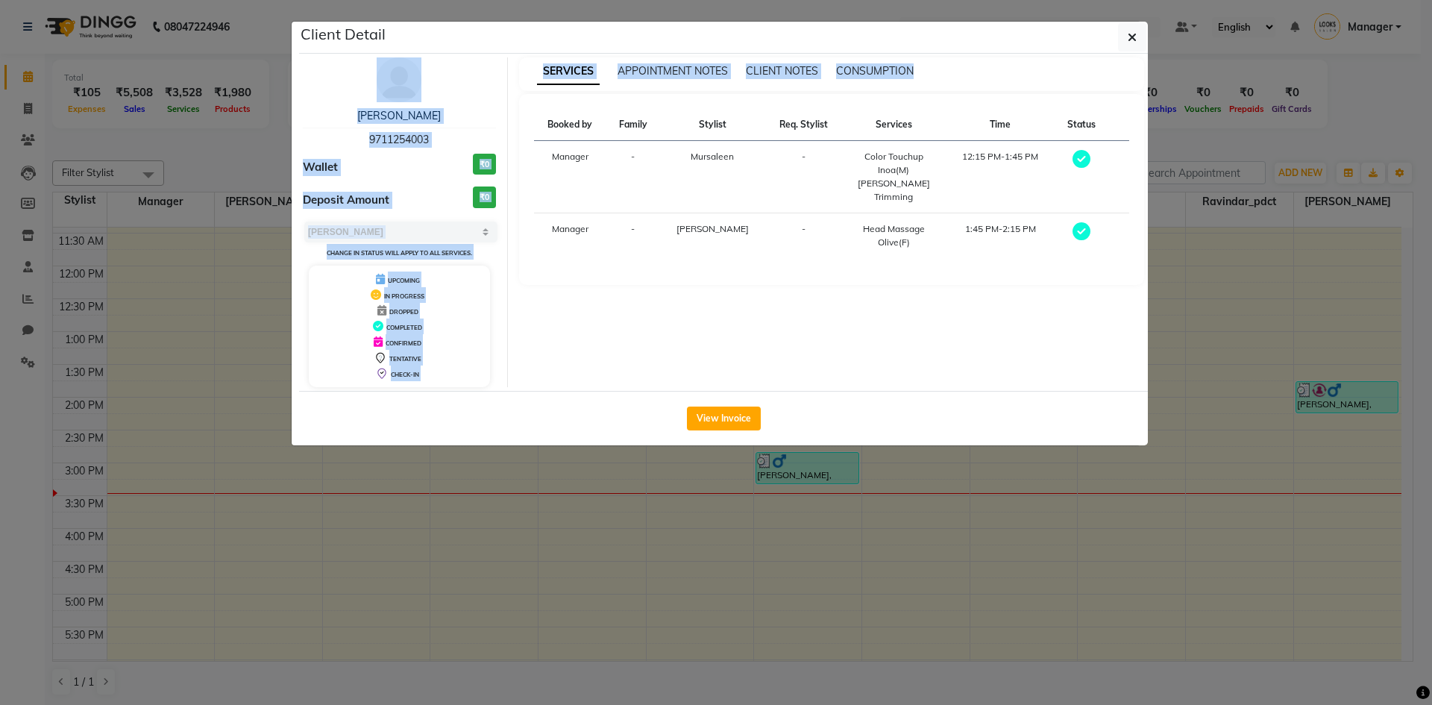
click at [714, 56] on ngb-modal-window "Client Detail PAWAN K 9711254003 Wallet ₹0 Deposit Amount ₹0 Select MARK DONE U…" at bounding box center [716, 352] width 1432 height 705
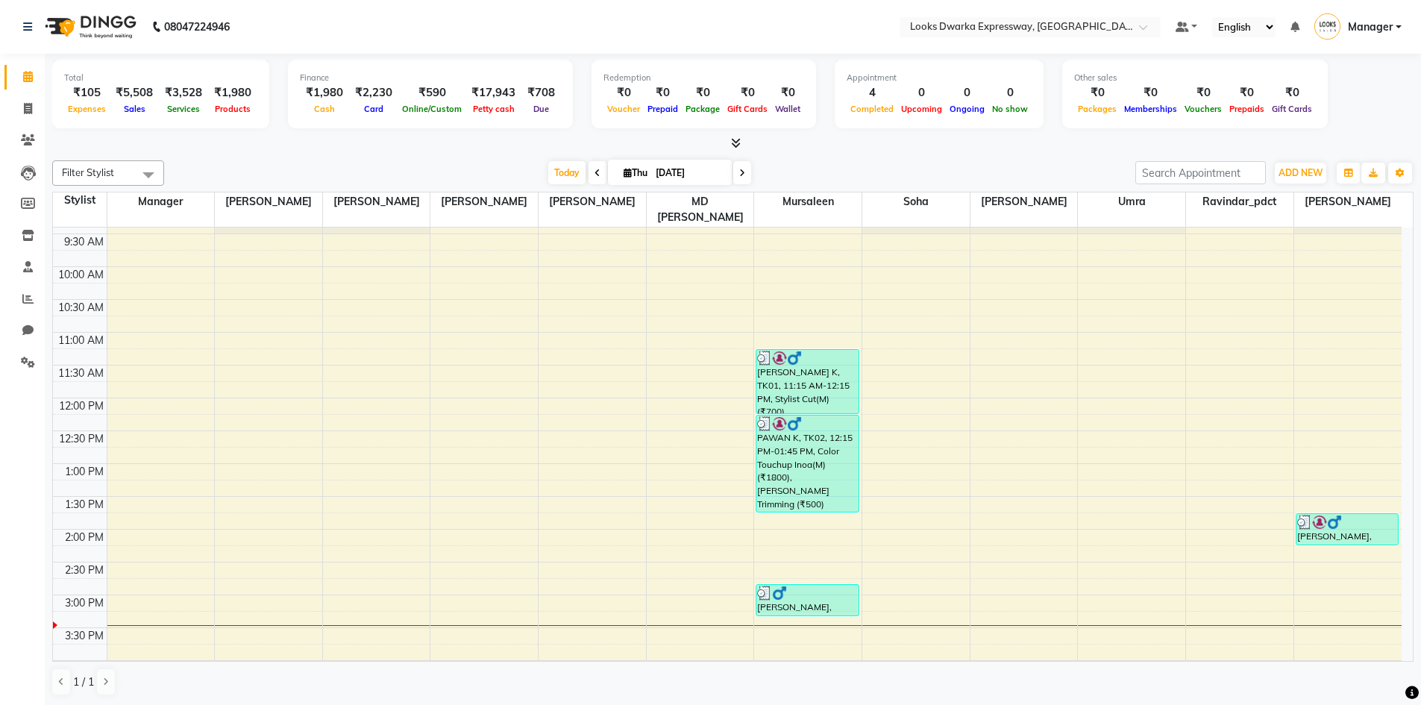
scroll to position [0, 0]
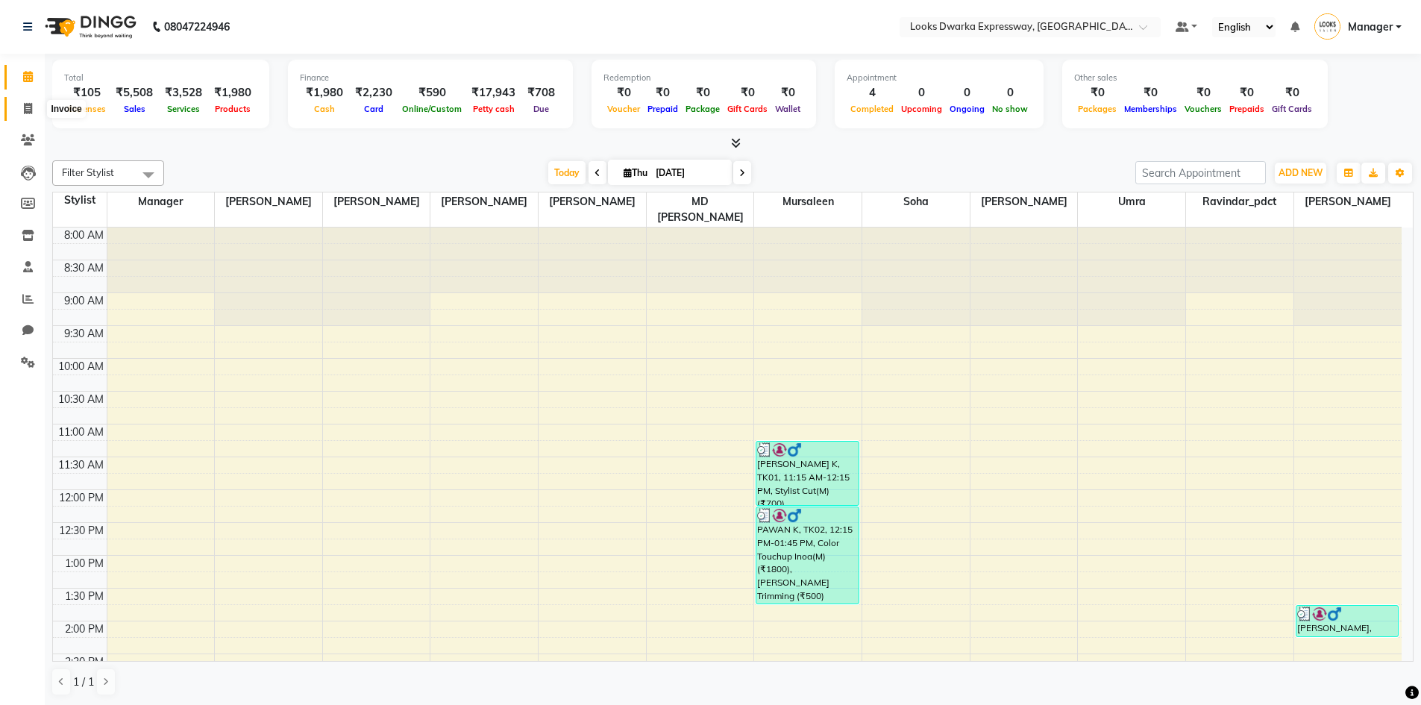
click at [31, 115] on span at bounding box center [28, 109] width 26 height 17
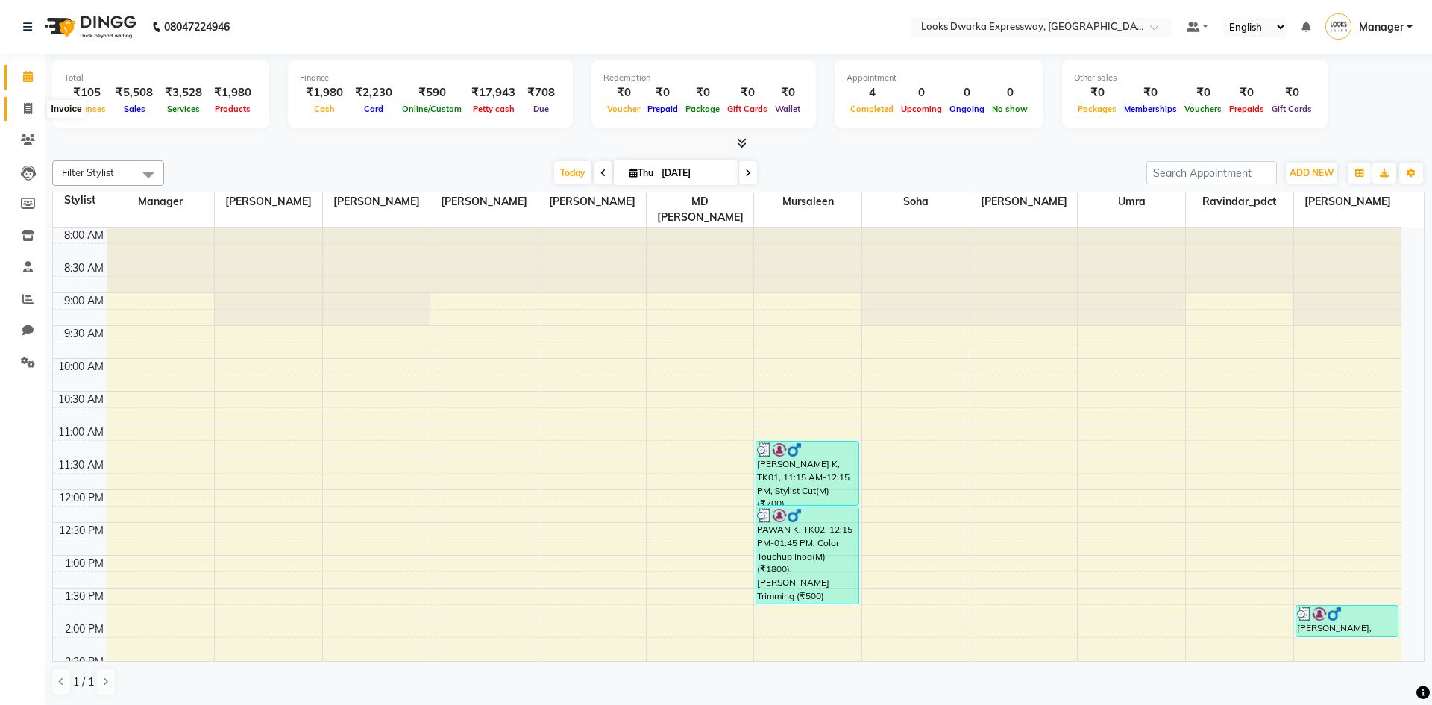
select select "6011"
select select "service"
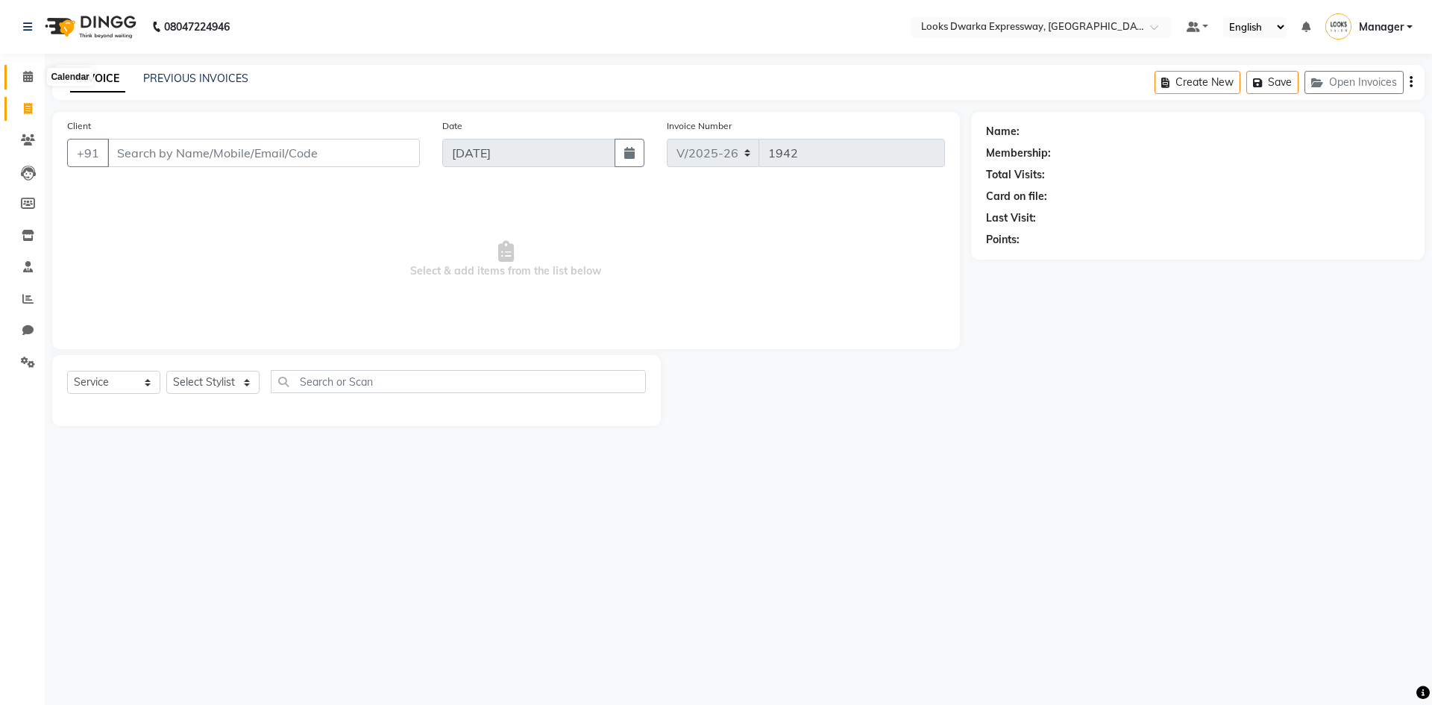
click at [17, 79] on span at bounding box center [28, 77] width 26 height 17
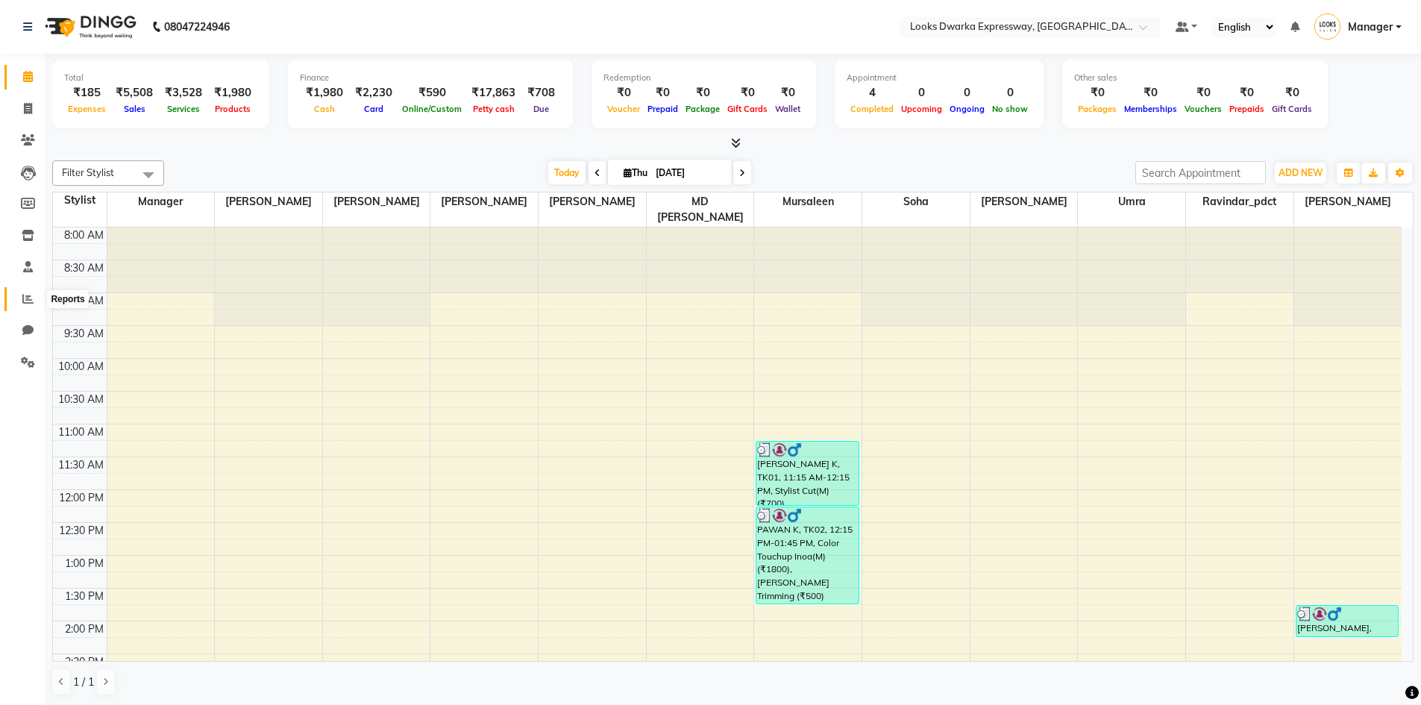
click at [17, 305] on span at bounding box center [28, 299] width 26 height 17
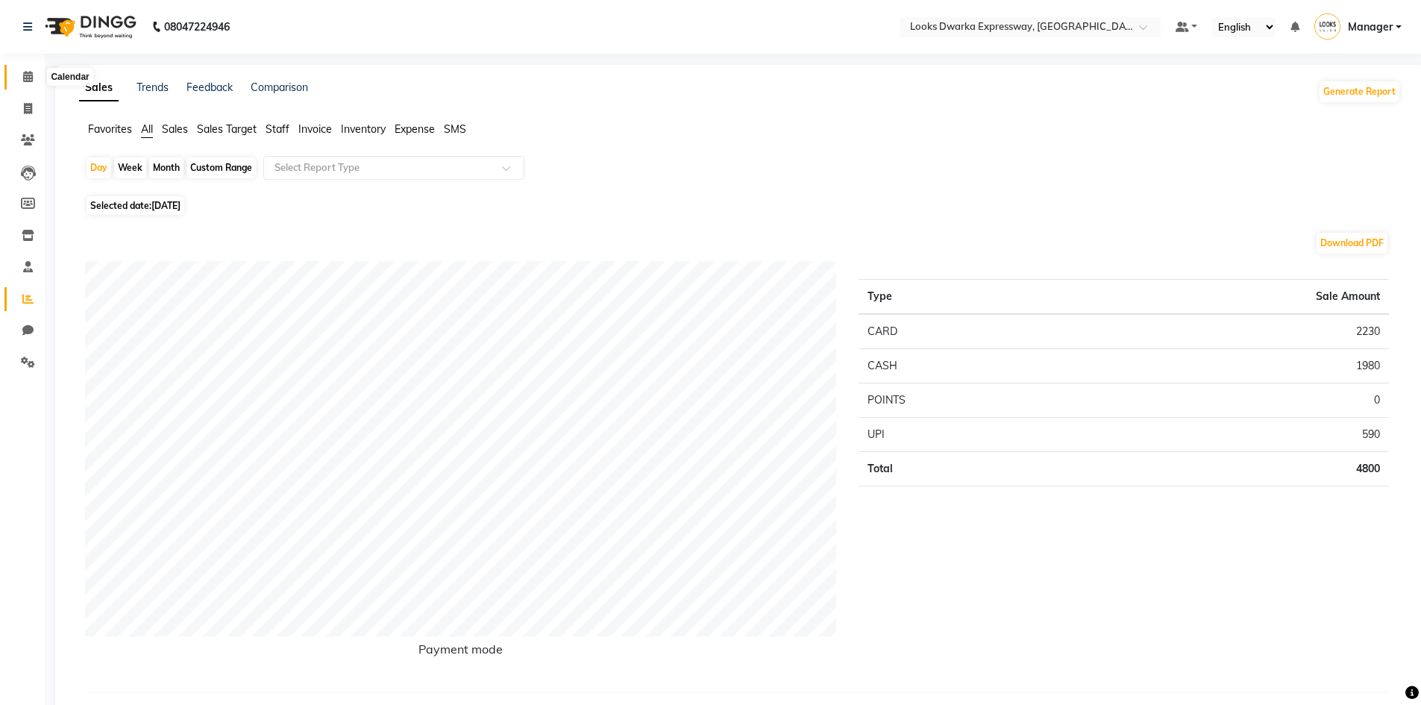
click at [24, 79] on icon at bounding box center [28, 76] width 10 height 11
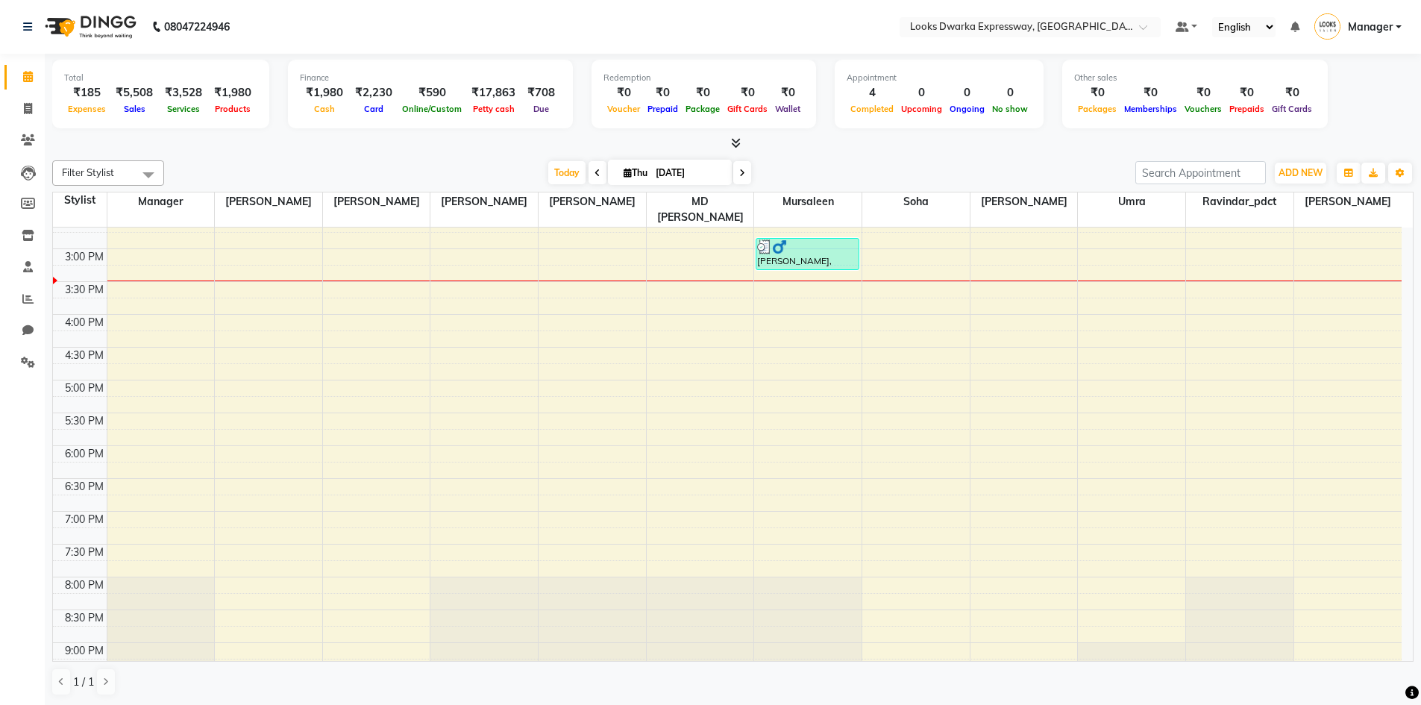
scroll to position [149, 0]
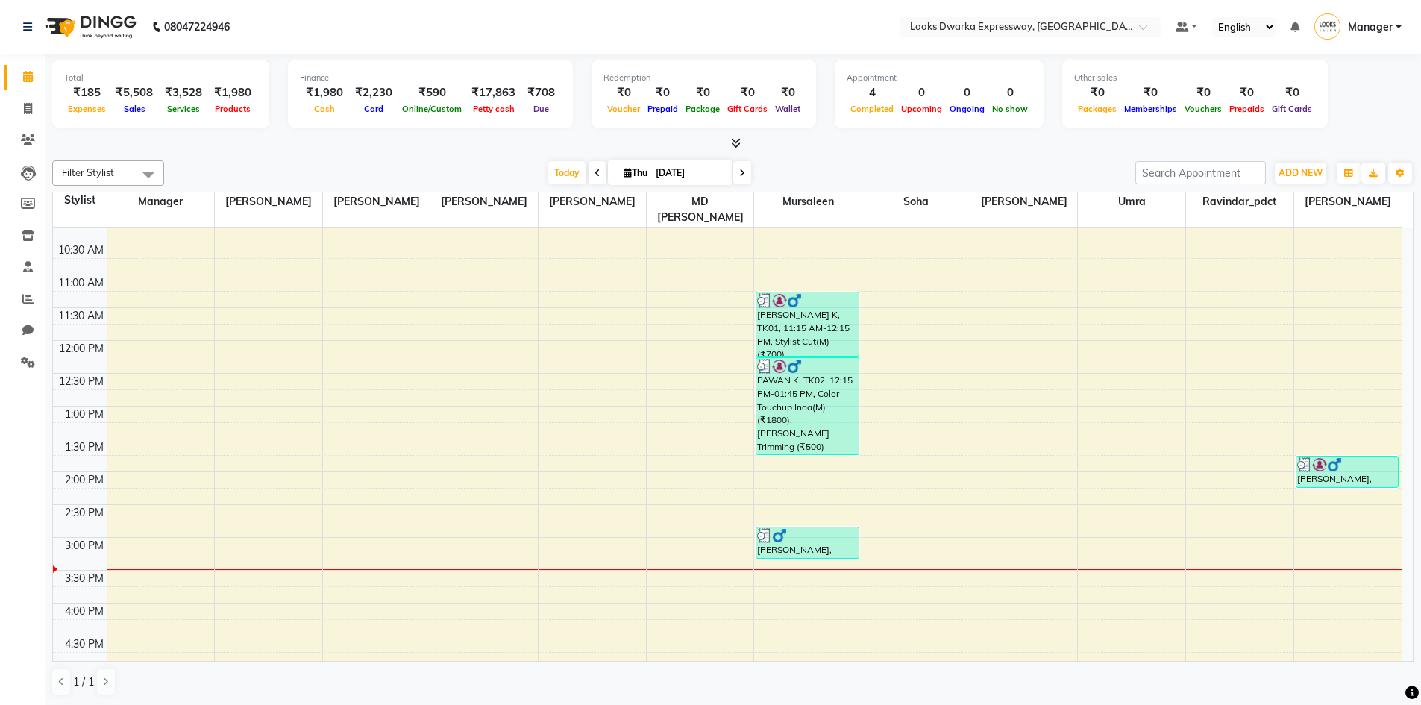
drag, startPoint x: 560, startPoint y: 400, endPoint x: 27, endPoint y: 65, distance: 629.6
click at [27, 65] on link "Calendar" at bounding box center [22, 77] width 36 height 25
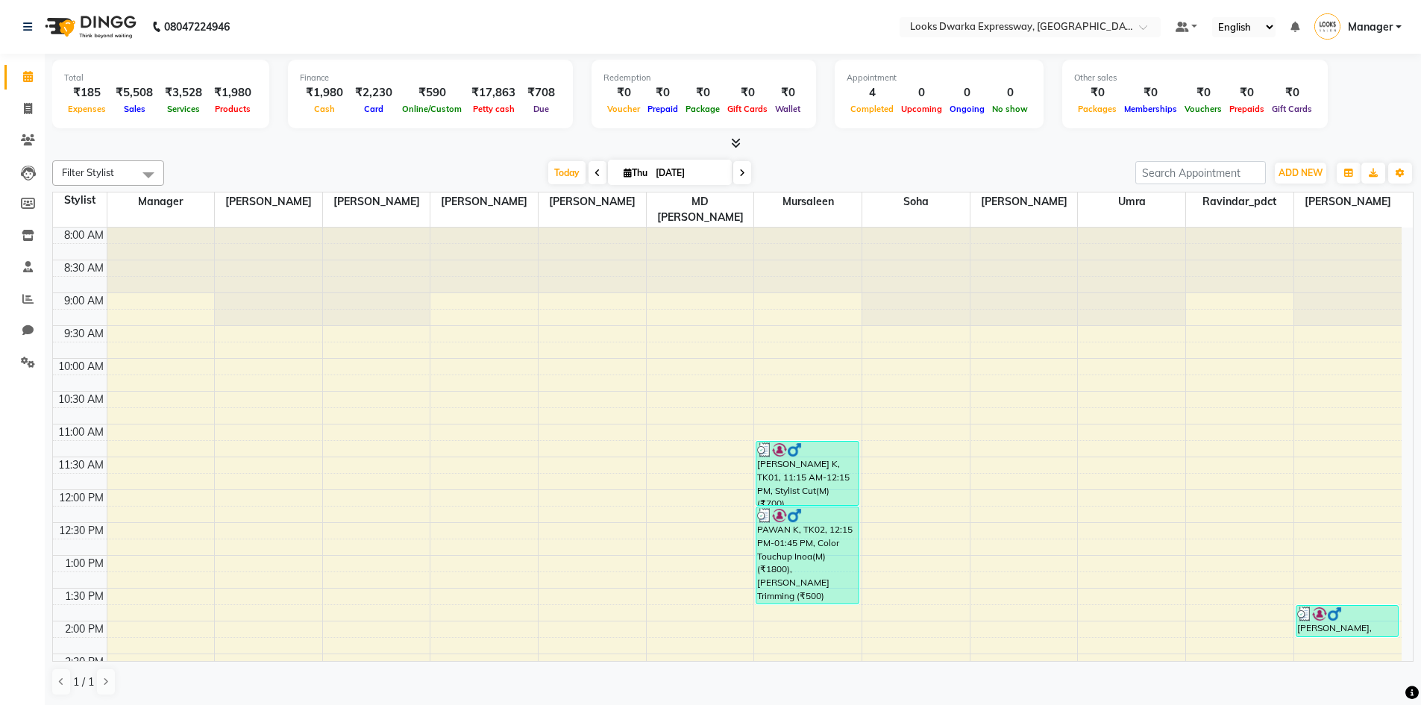
select select "service"
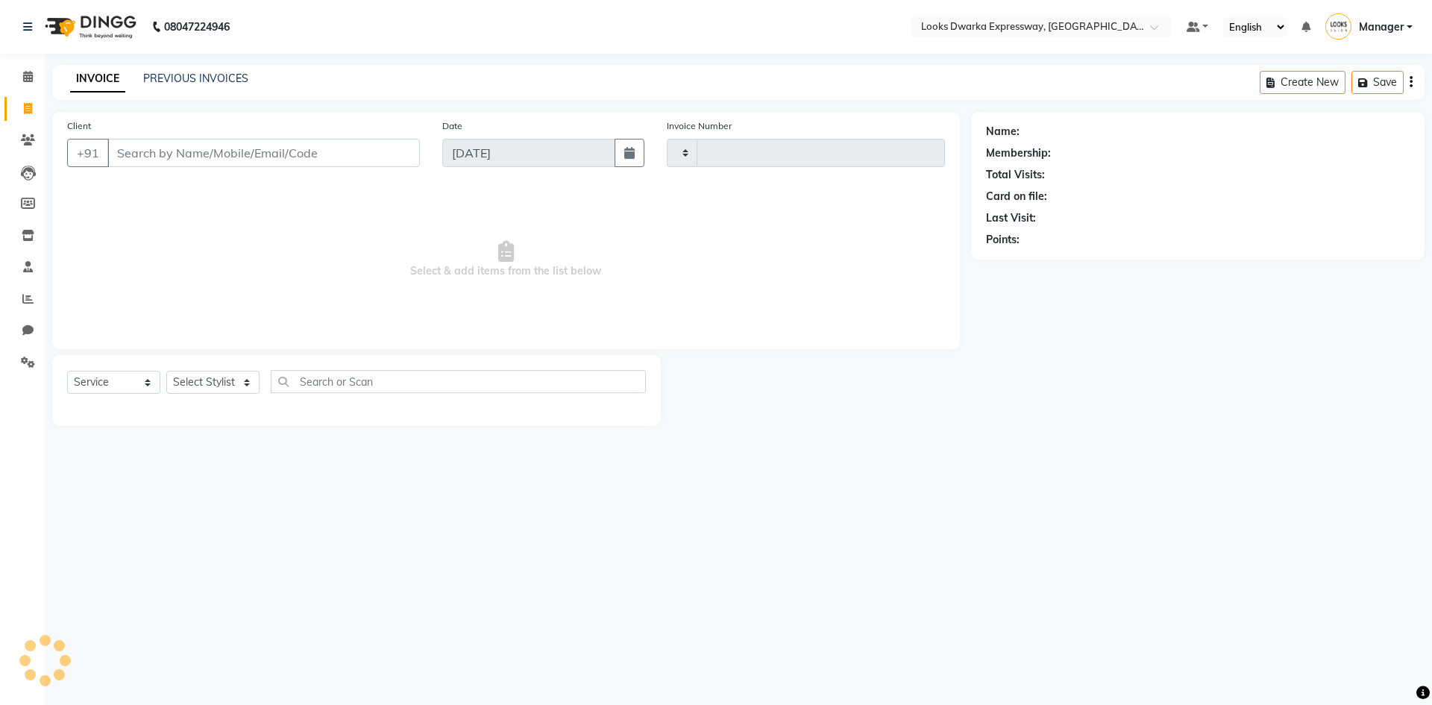
type input "1942"
select select "6011"
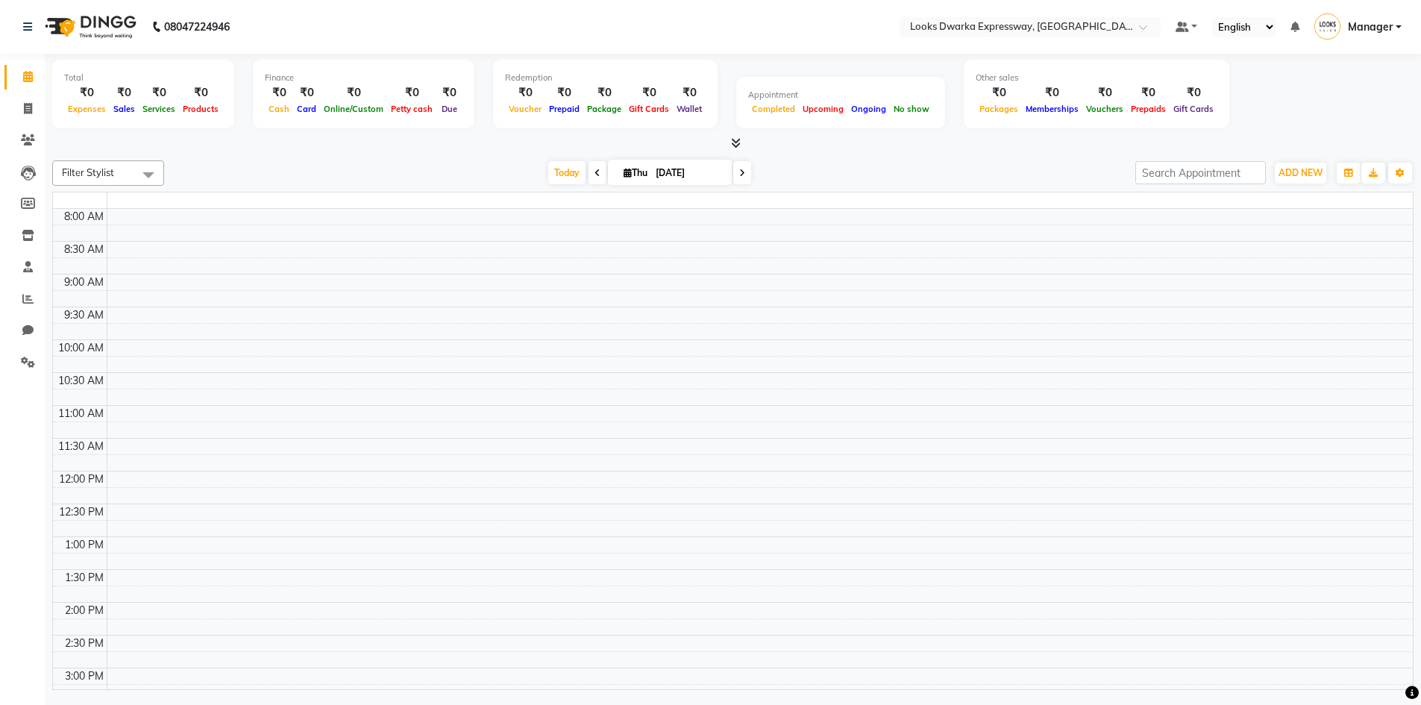
scroll to position [460, 0]
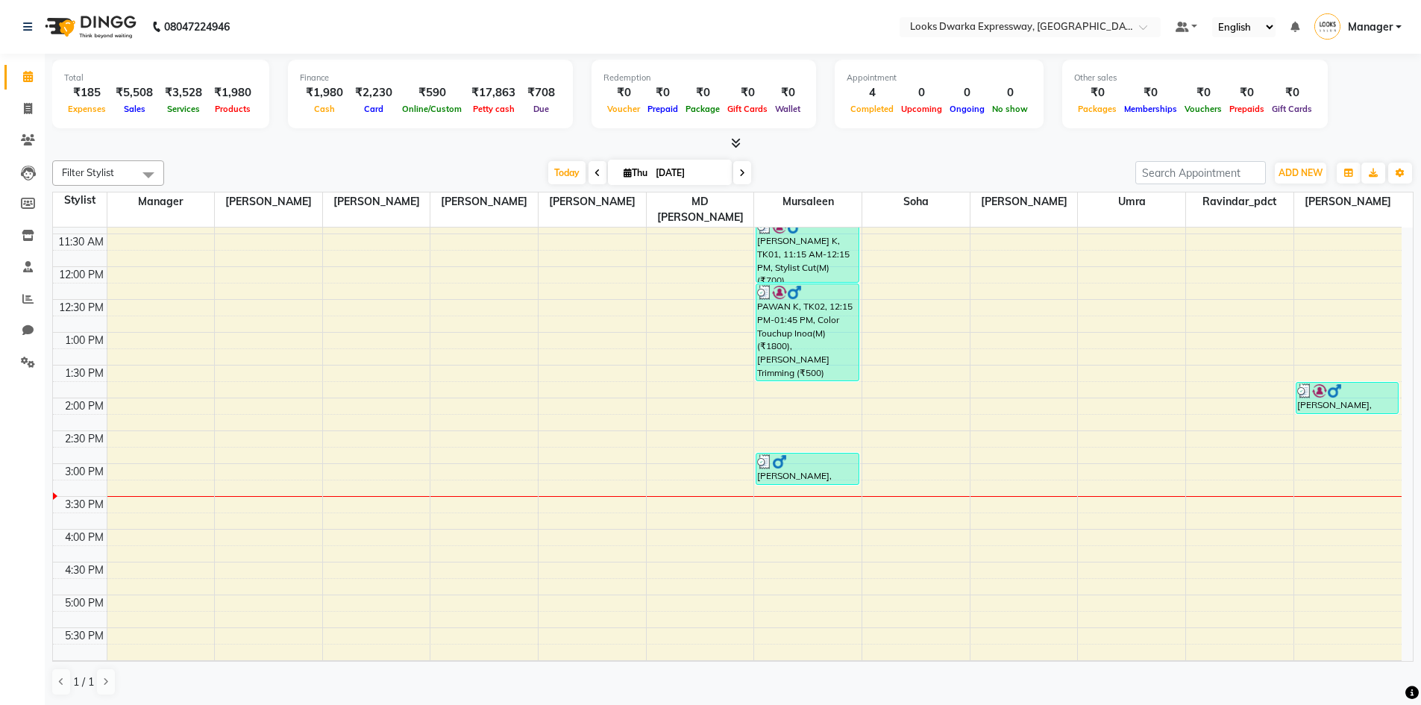
scroll to position [224, 0]
click at [27, 109] on icon at bounding box center [28, 108] width 8 height 11
select select "6011"
select select "service"
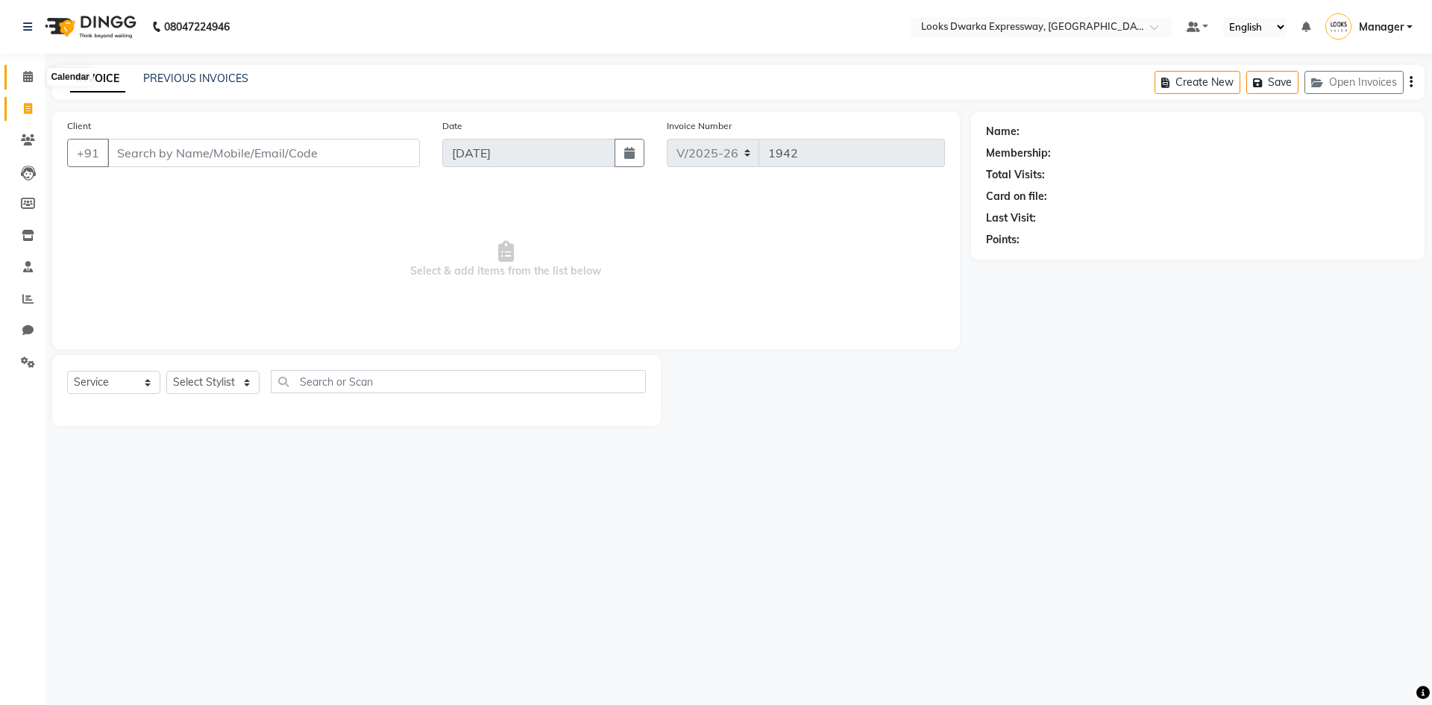
click at [26, 81] on icon at bounding box center [28, 76] width 10 height 11
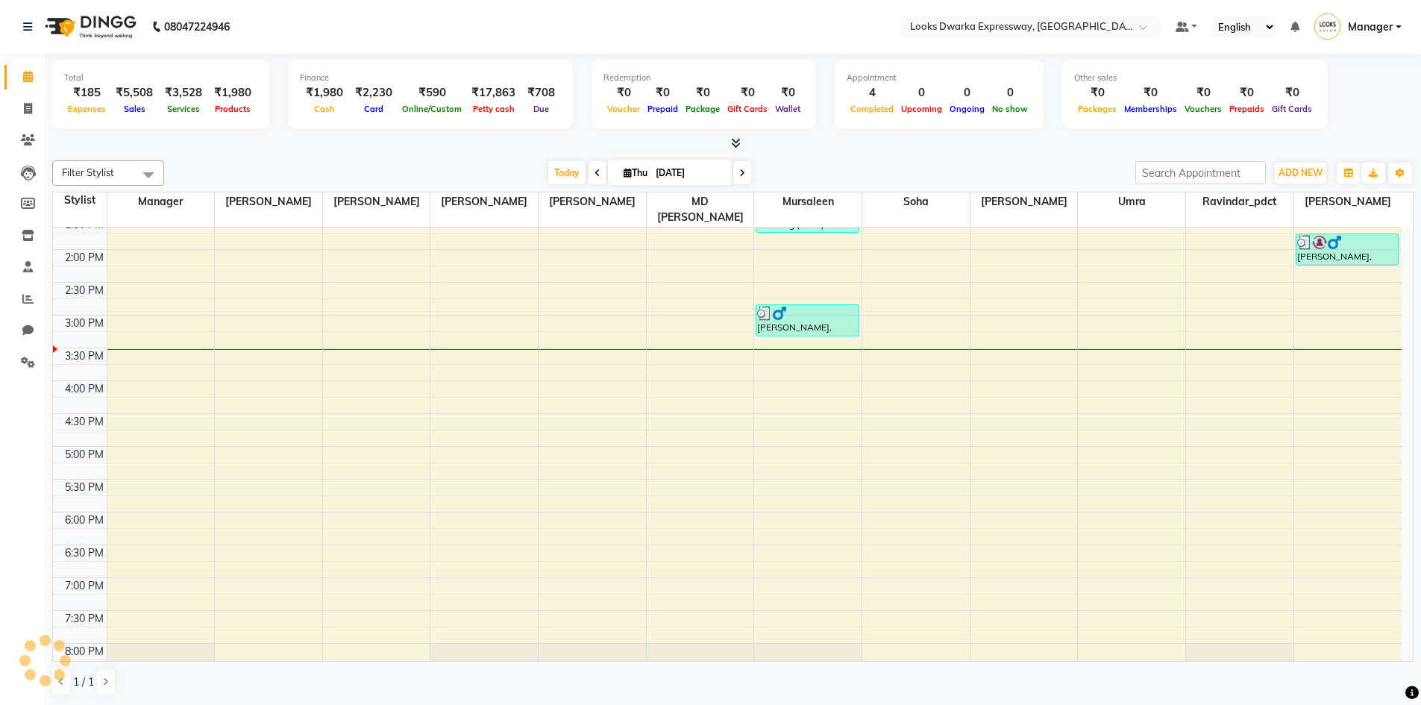
scroll to position [373, 0]
click at [30, 147] on span at bounding box center [28, 140] width 26 height 17
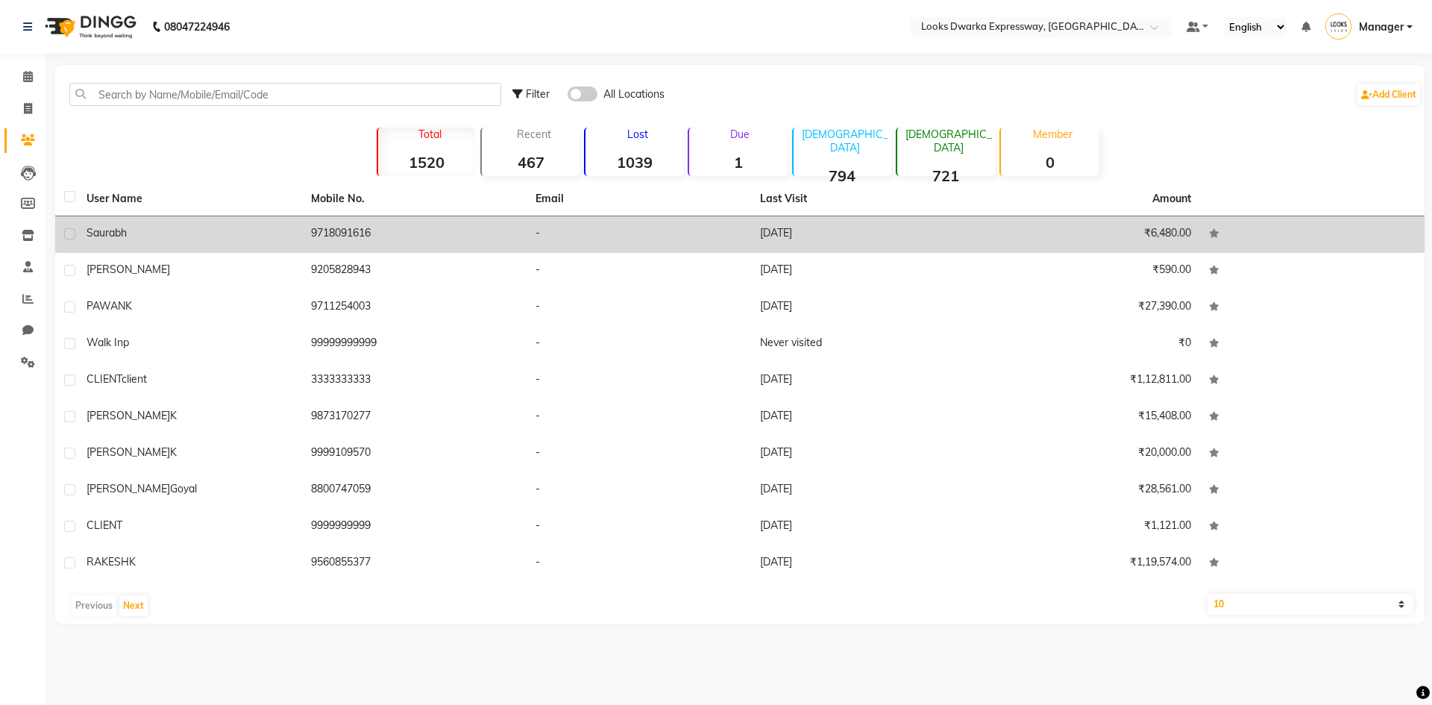
drag, startPoint x: 302, startPoint y: 229, endPoint x: 385, endPoint y: 229, distance: 82.8
click at [385, 229] on td "9718091616" at bounding box center [414, 234] width 224 height 37
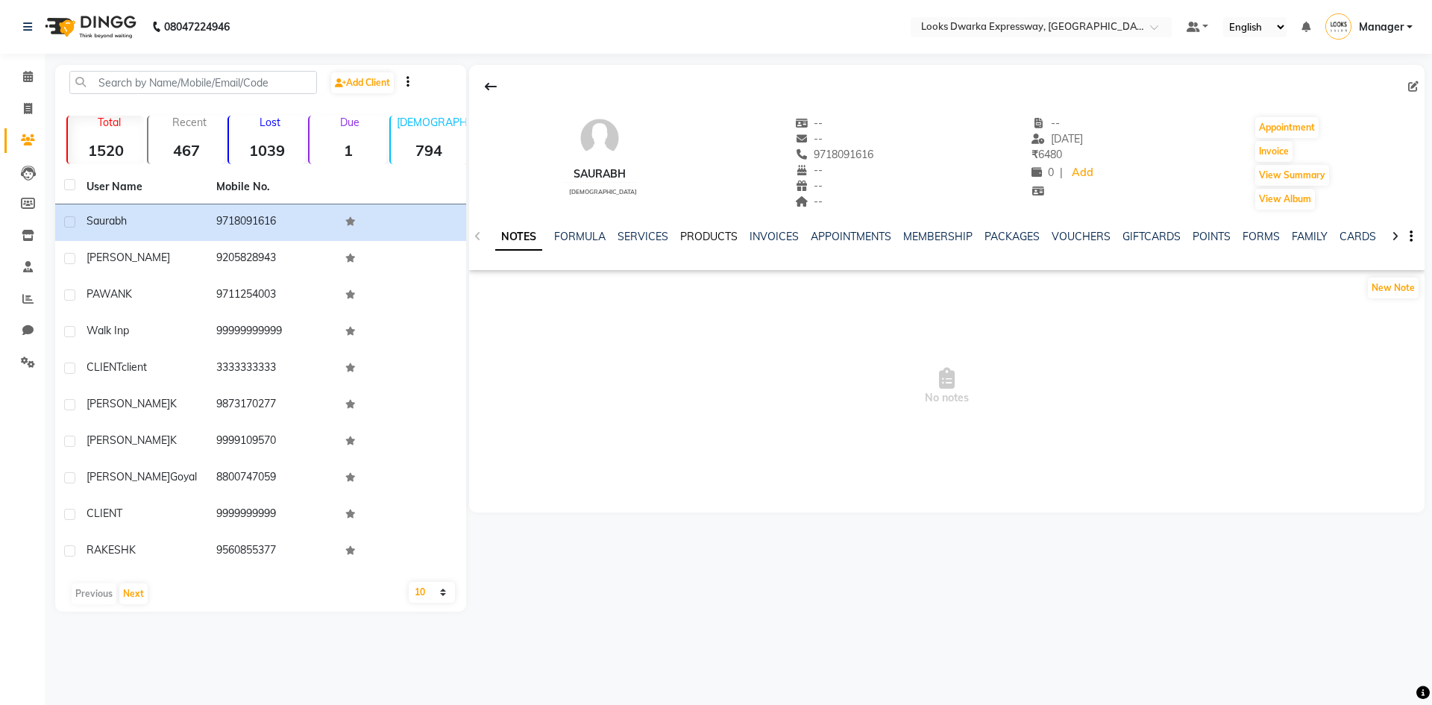
click at [705, 235] on link "PRODUCTS" at bounding box center [708, 236] width 57 height 13
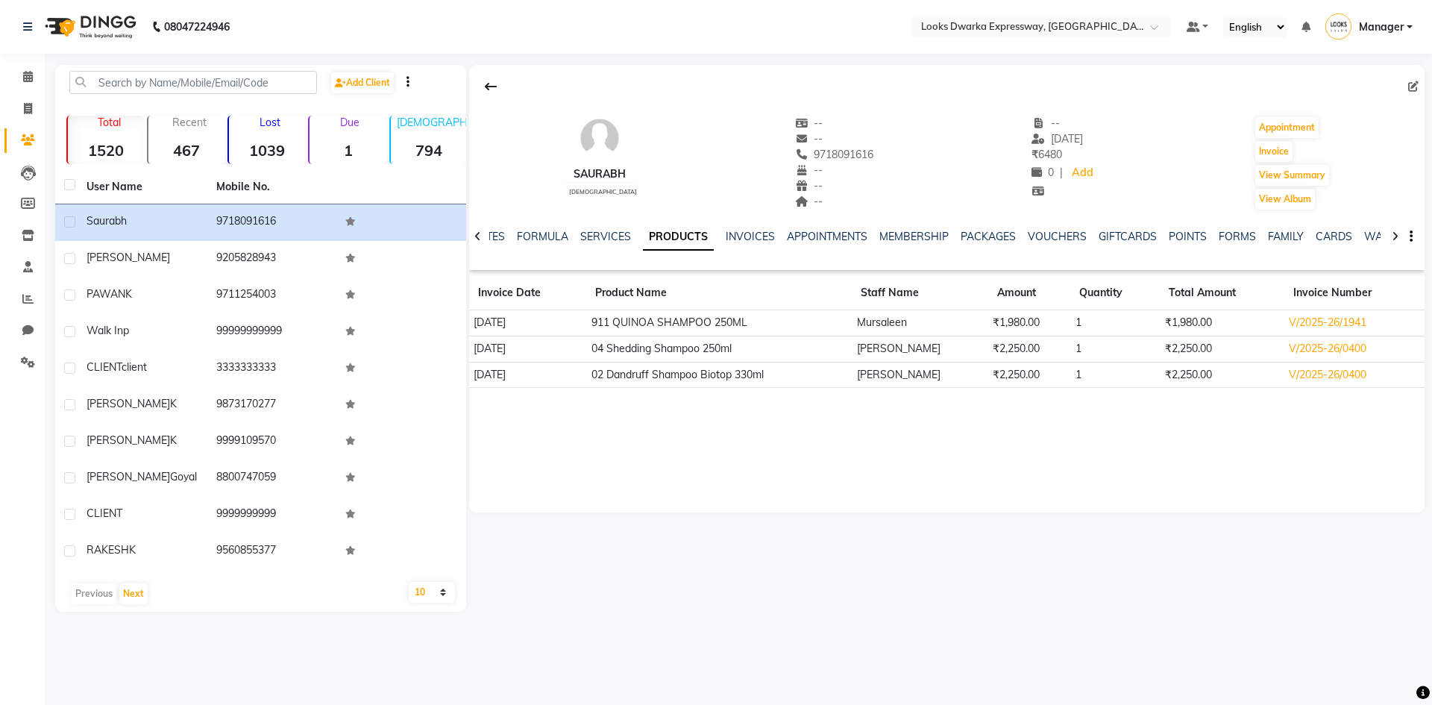
click at [714, 319] on td "911 QUINOA SHAMPOO 250ML" at bounding box center [718, 323] width 265 height 26
click at [714, 320] on td "Mursaleen" at bounding box center [920, 323] width 136 height 26
click at [714, 329] on td "911 QUINOA SHAMPOO 250ML" at bounding box center [718, 323] width 265 height 26
click at [714, 325] on td "Mursaleen" at bounding box center [920, 323] width 136 height 26
click at [33, 67] on link "Calendar" at bounding box center [22, 77] width 36 height 25
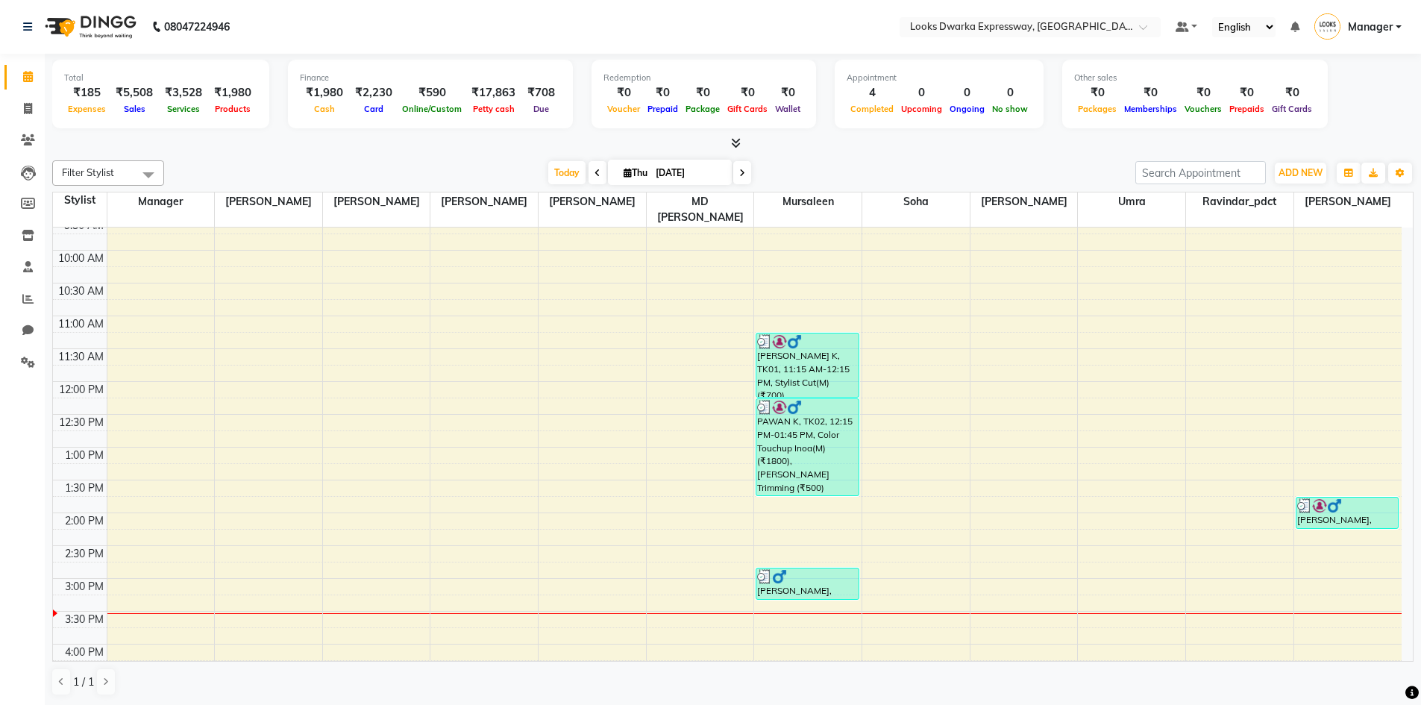
scroll to position [75, 0]
